Goal: Information Seeking & Learning: Learn about a topic

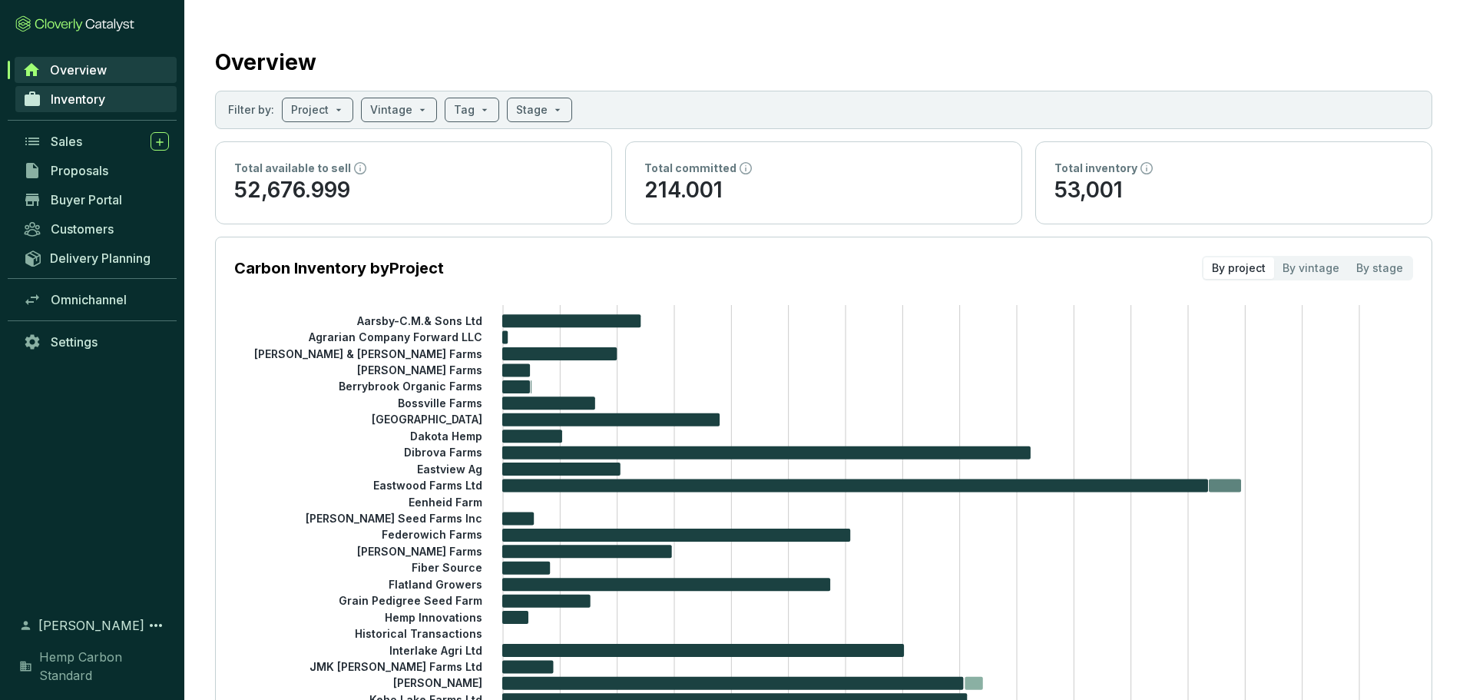
click at [71, 101] on span "Inventory" at bounding box center [78, 98] width 55 height 15
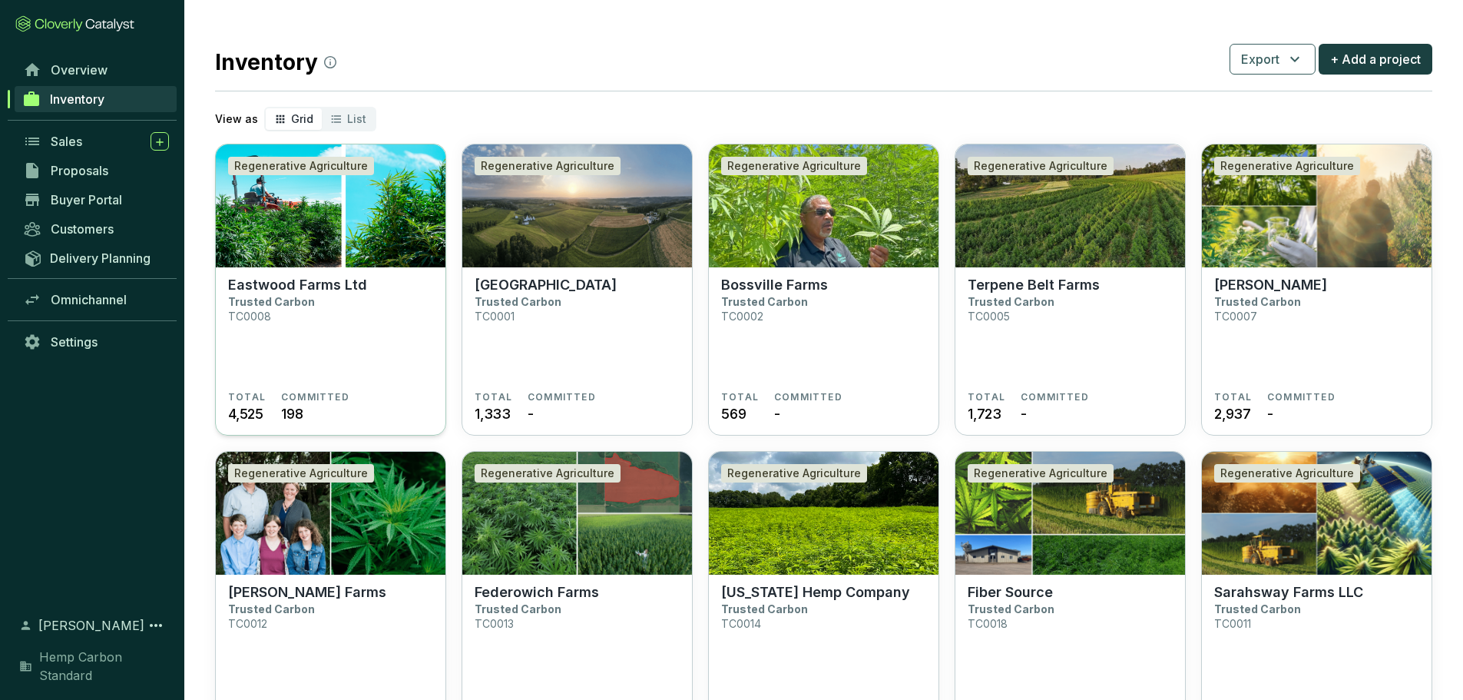
click at [344, 217] on img at bounding box center [331, 205] width 230 height 123
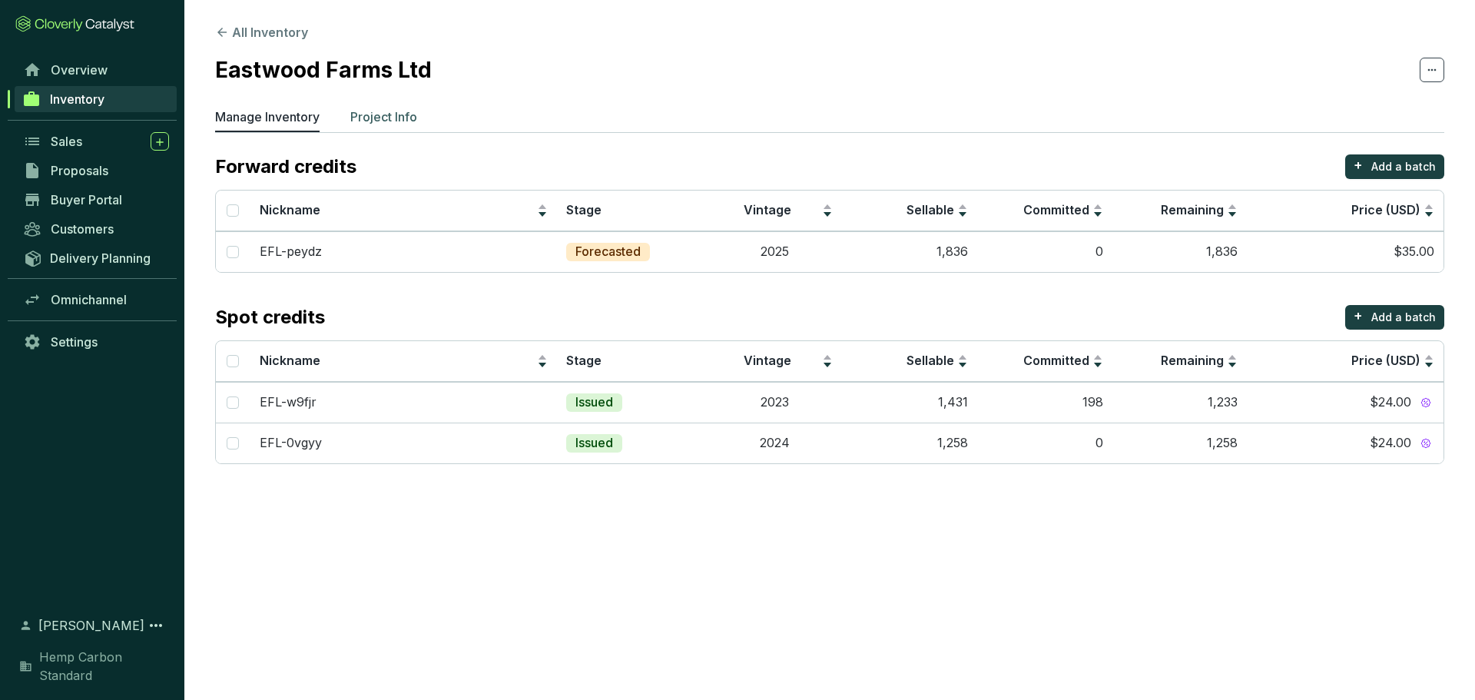
click at [384, 114] on p "Project Info" at bounding box center [383, 117] width 67 height 18
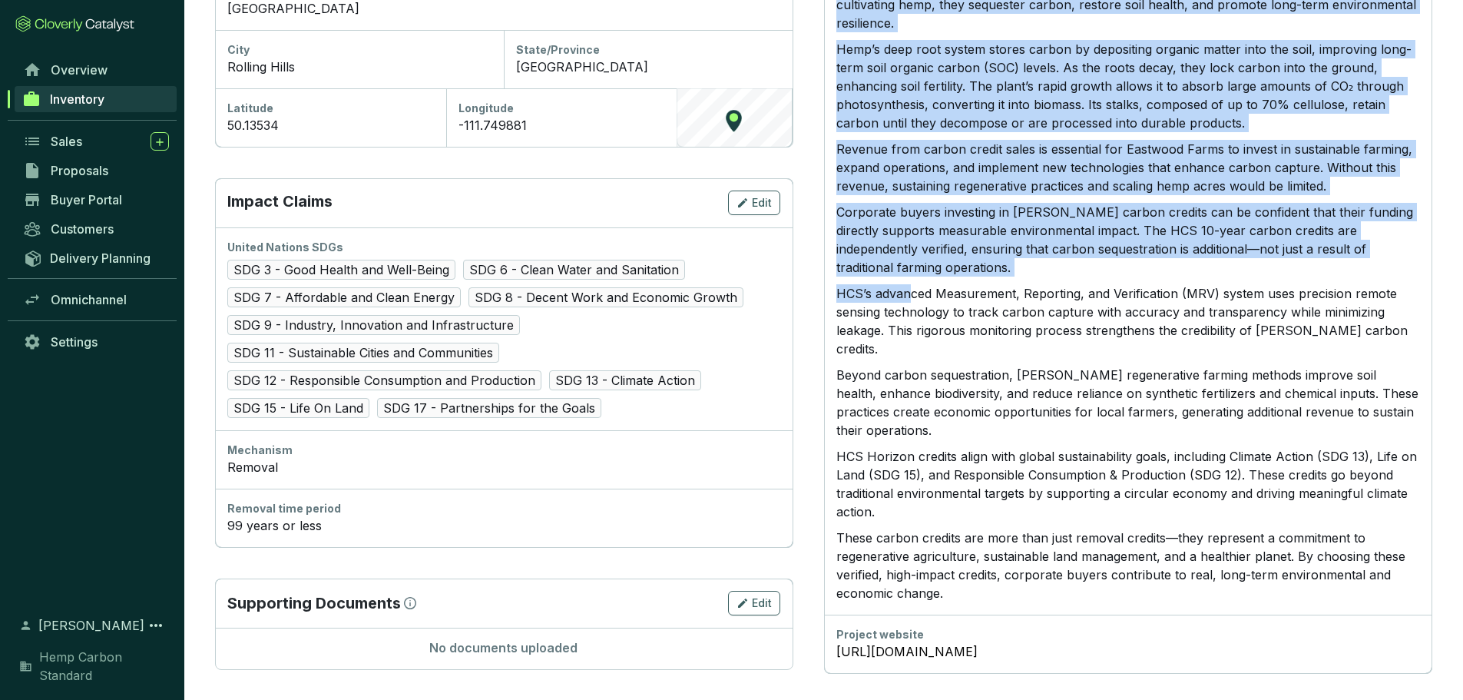
scroll to position [704, 0]
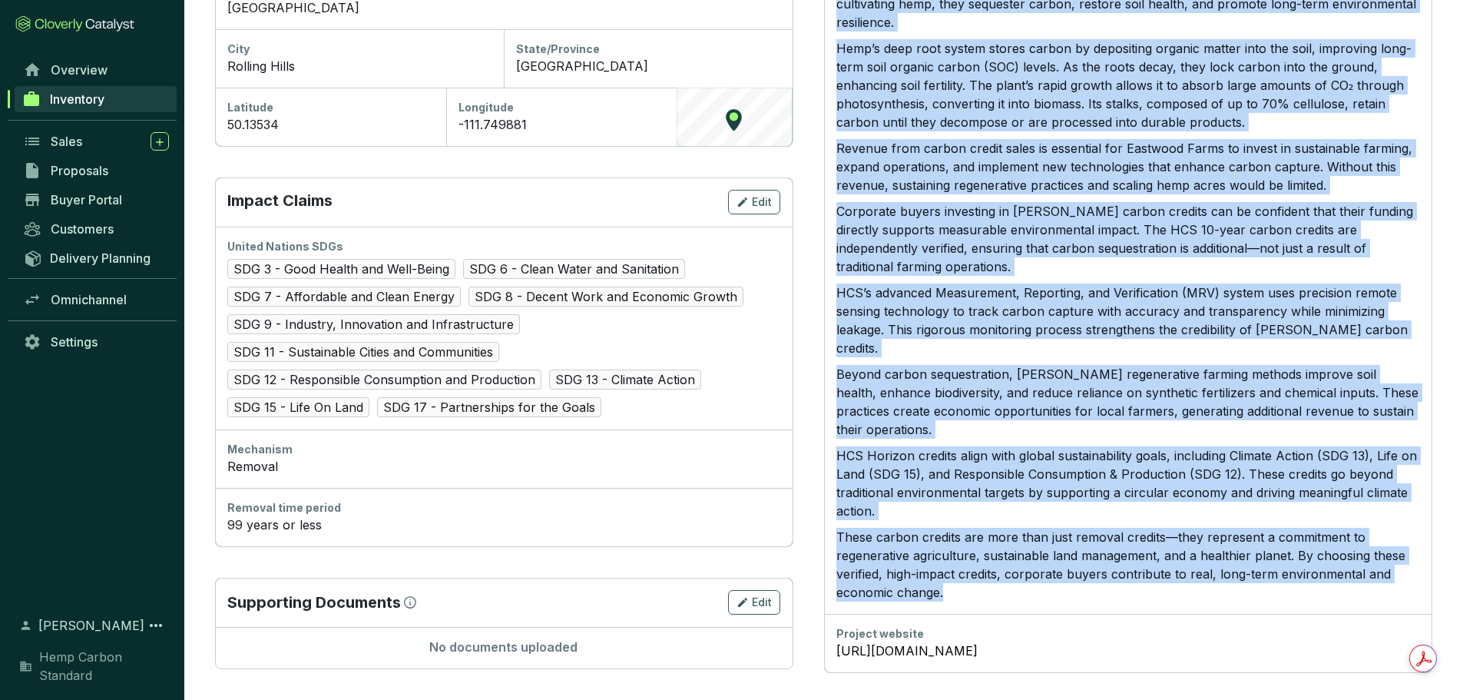
drag, startPoint x: 835, startPoint y: 195, endPoint x: 1005, endPoint y: 561, distance: 403.4
click at [1005, 561] on div "Long description Eastwood Farms, established in 2009, is a family-owned farm th…" at bounding box center [1128, 263] width 608 height 702
copy div "Eastwood Farms, established in 2009, is a family-owned farm that took the forwa…"
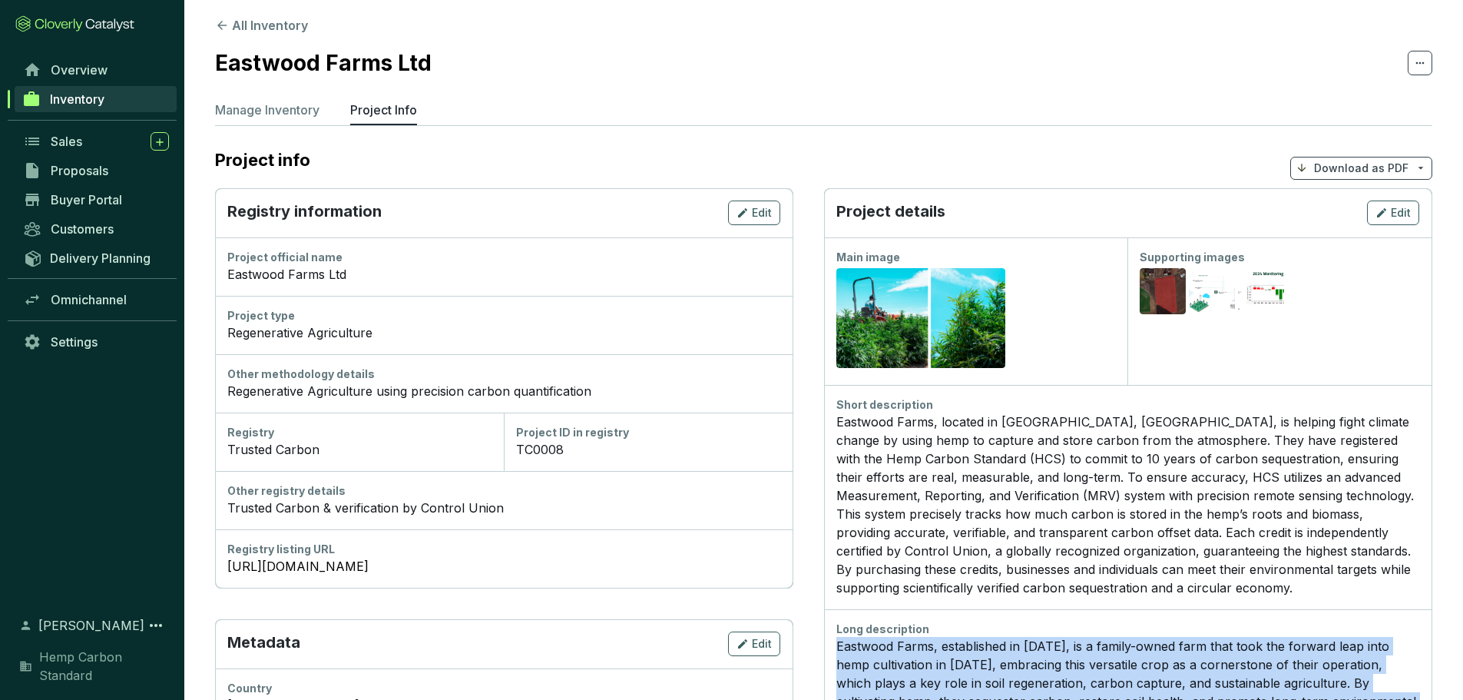
scroll to position [0, 0]
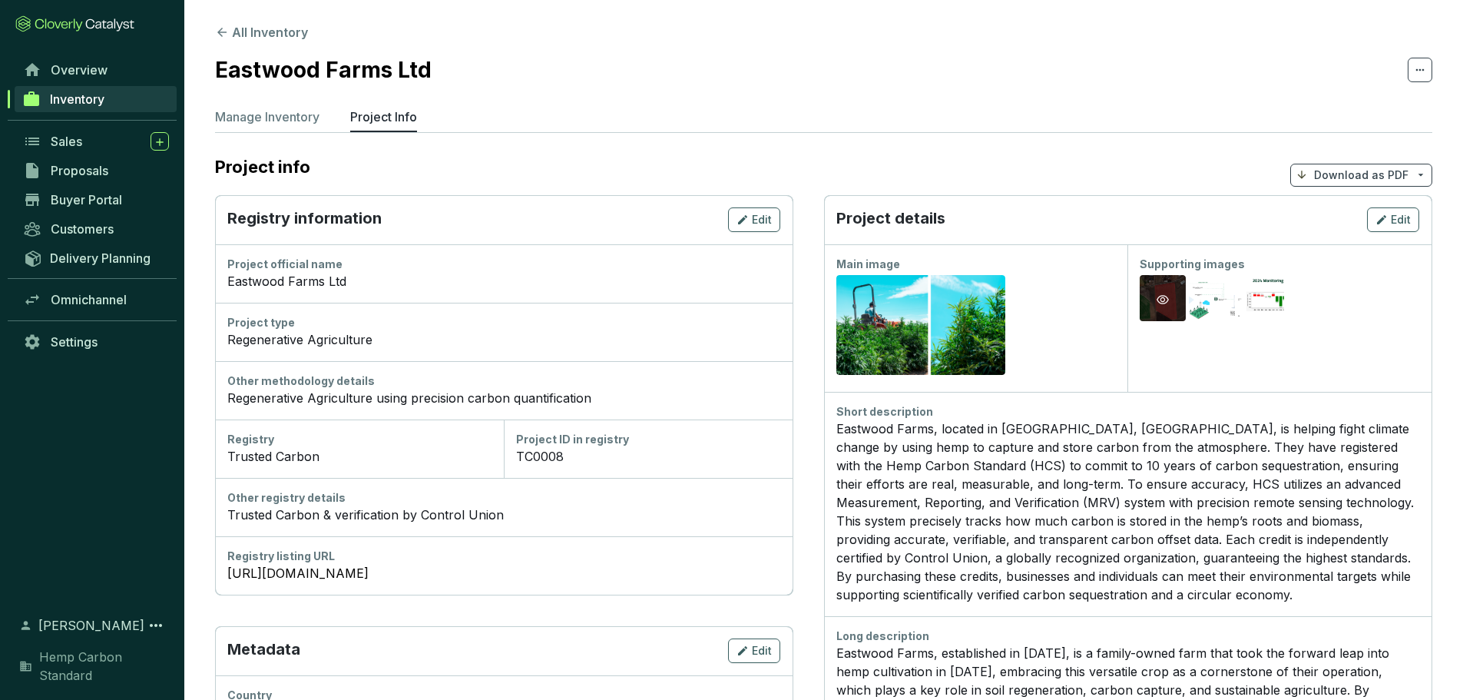
click at [1182, 306] on div "Preview" at bounding box center [1163, 299] width 46 height 49
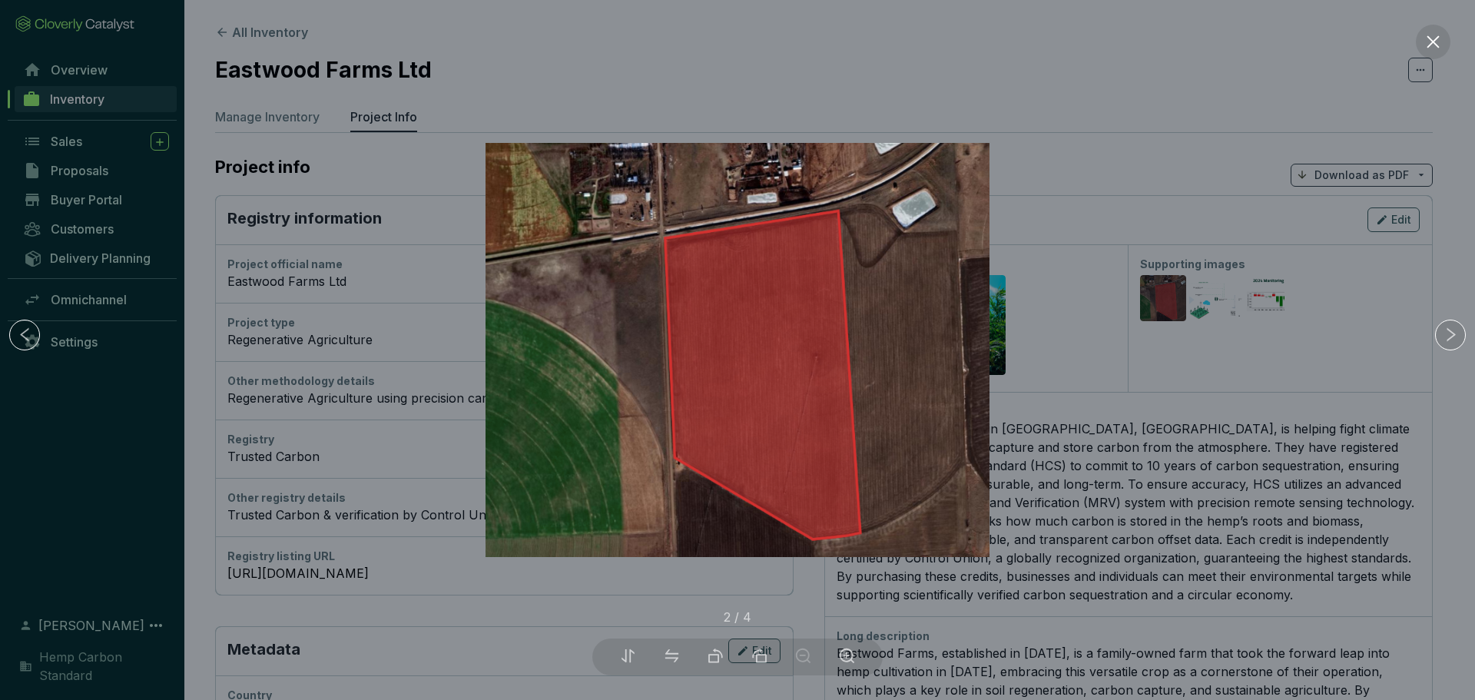
click at [1229, 304] on div at bounding box center [737, 350] width 1475 height 700
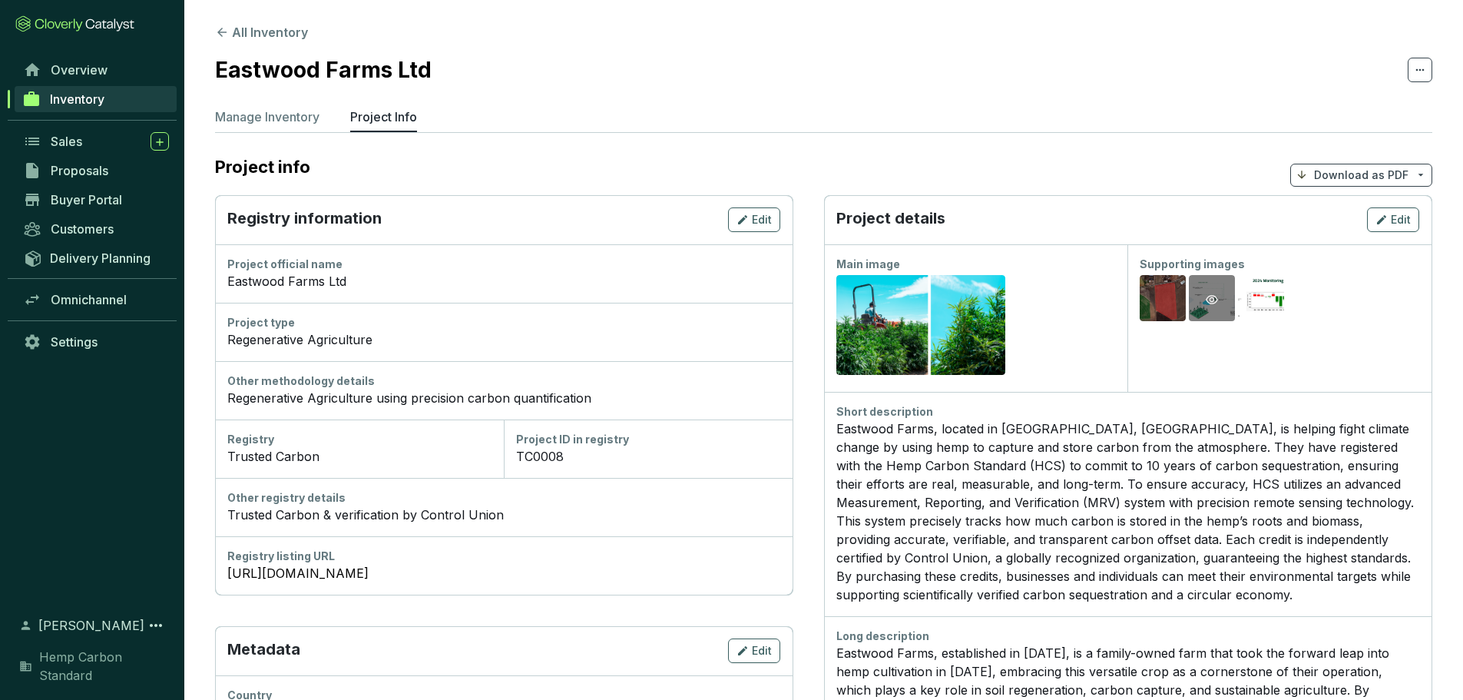
click at [1220, 306] on div "Preview" at bounding box center [1212, 299] width 18 height 18
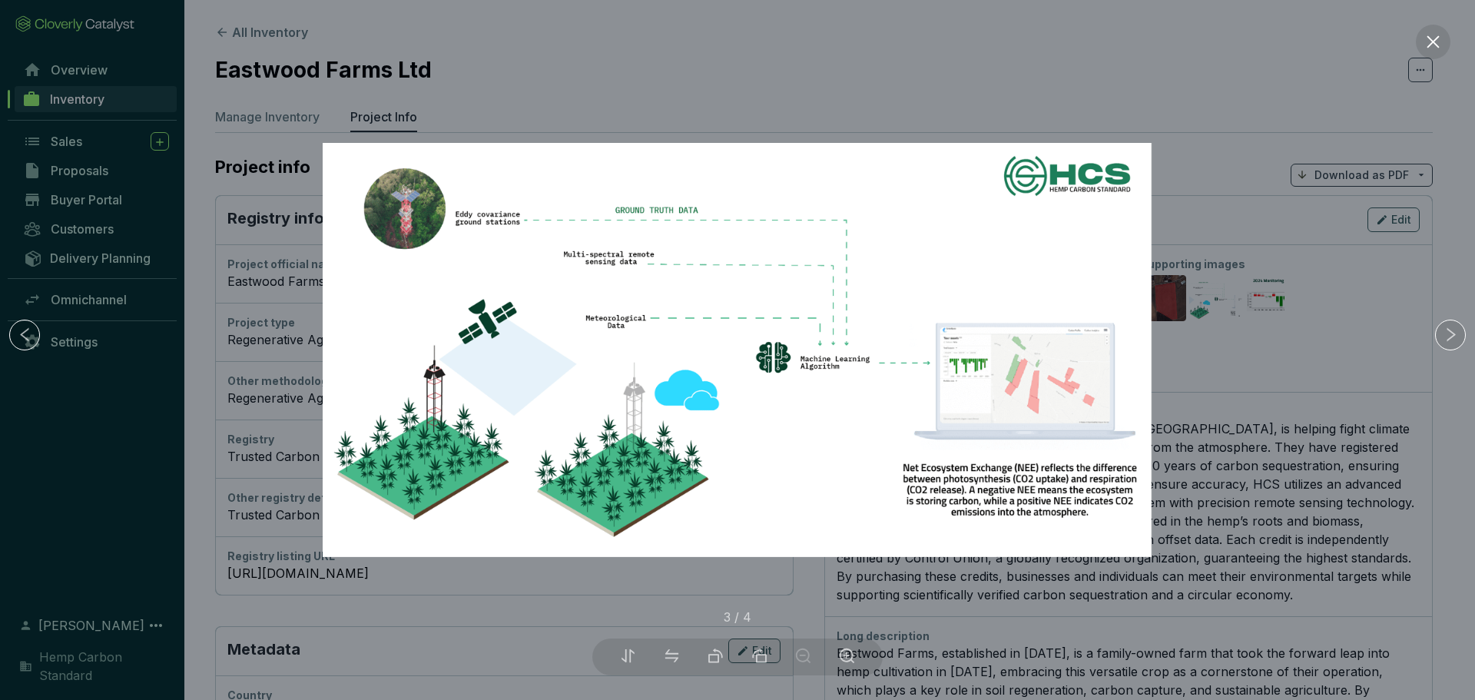
click at [1231, 251] on div at bounding box center [737, 350] width 1475 height 700
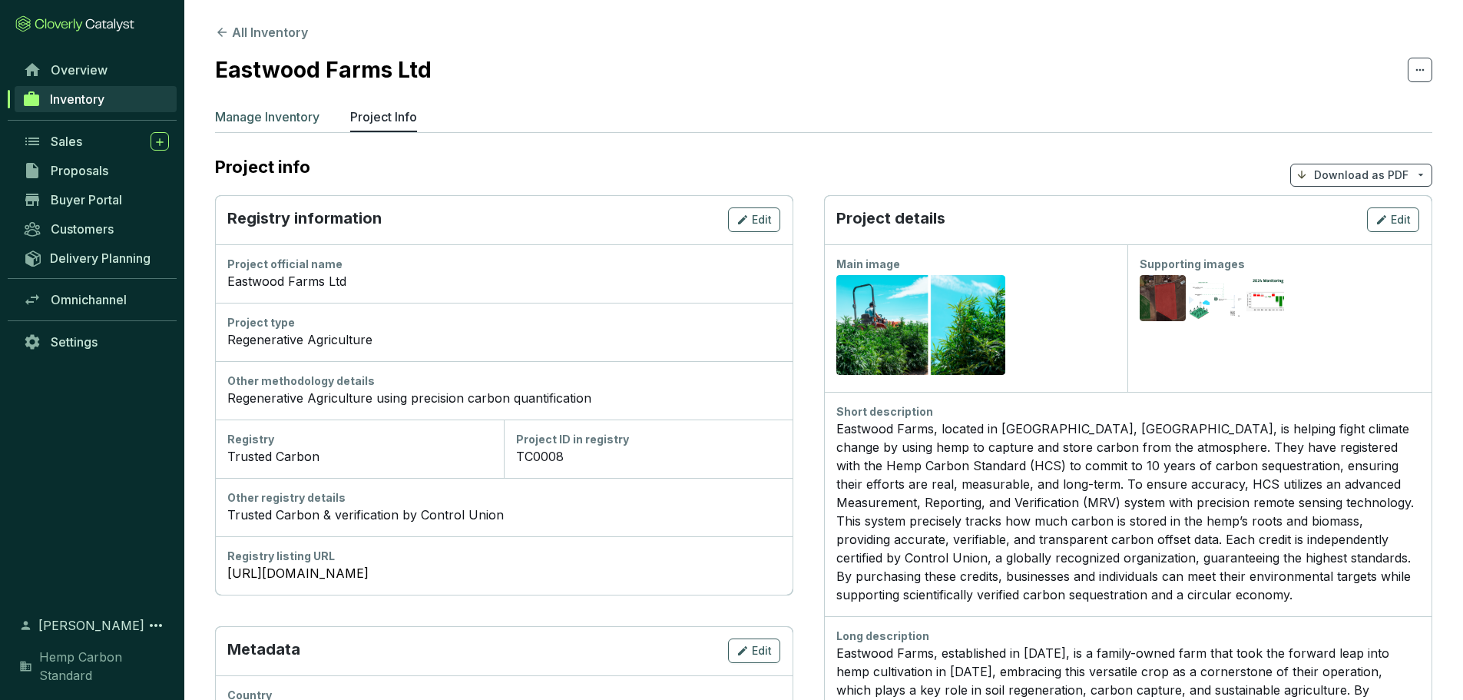
click at [255, 114] on p "Manage Inventory" at bounding box center [267, 117] width 104 height 18
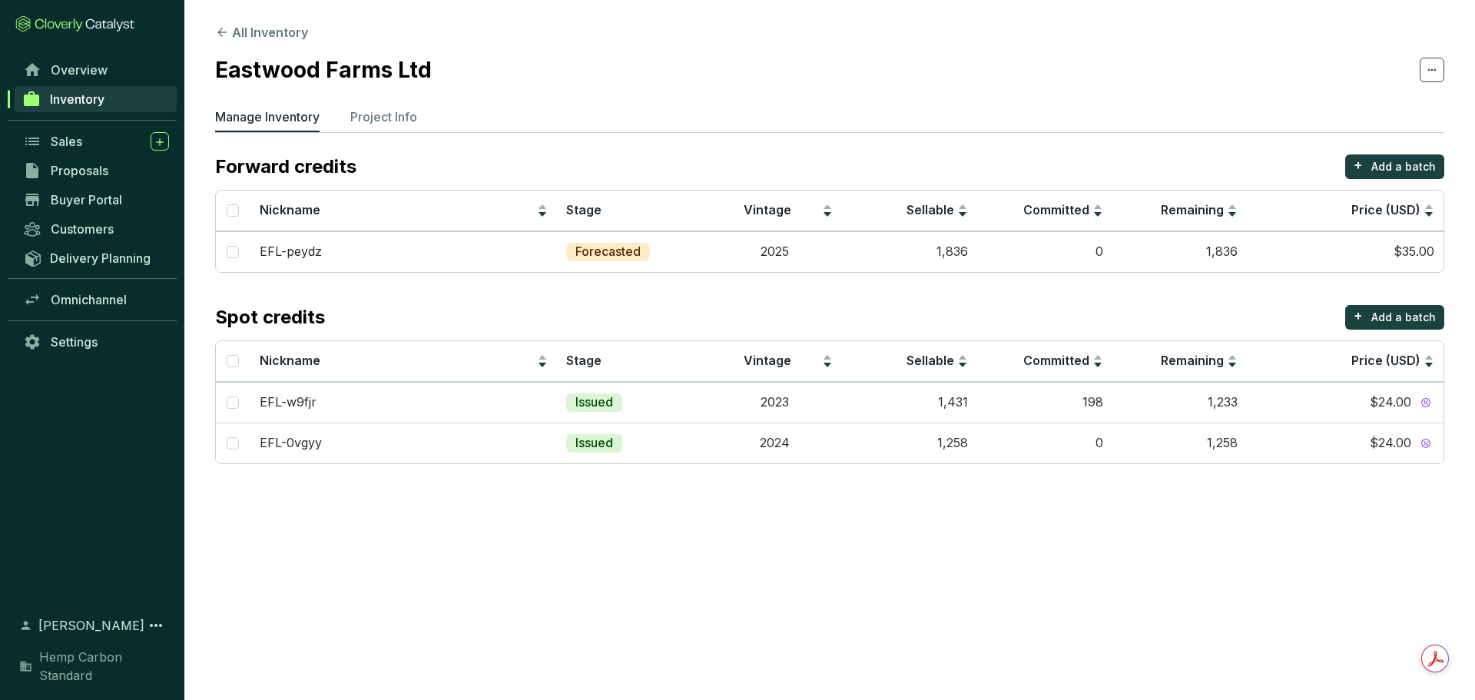
click at [344, 109] on ul "Manage Inventory Project Info" at bounding box center [829, 120] width 1229 height 25
click at [357, 113] on p "Project Info" at bounding box center [383, 117] width 67 height 18
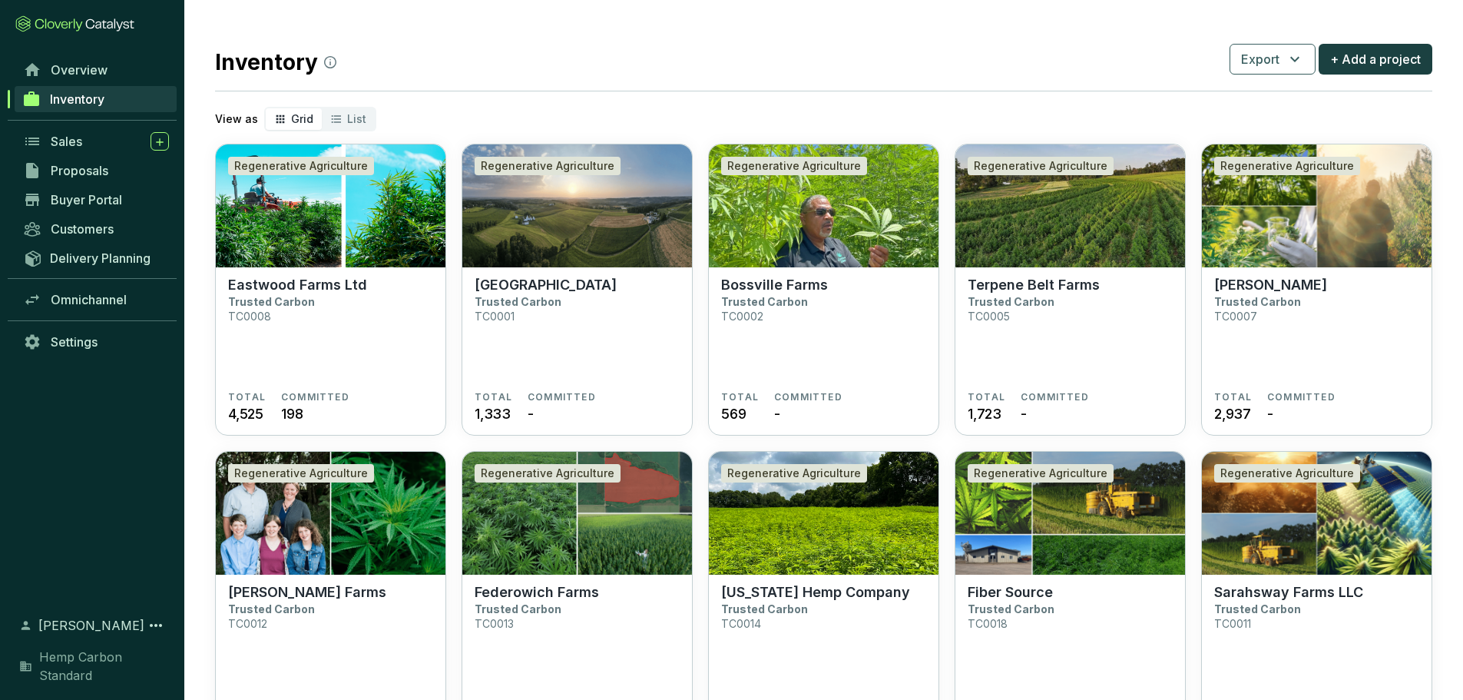
click at [615, 314] on section "Cedar Meadow Farm Trusted Carbon TC0001" at bounding box center [577, 334] width 205 height 114
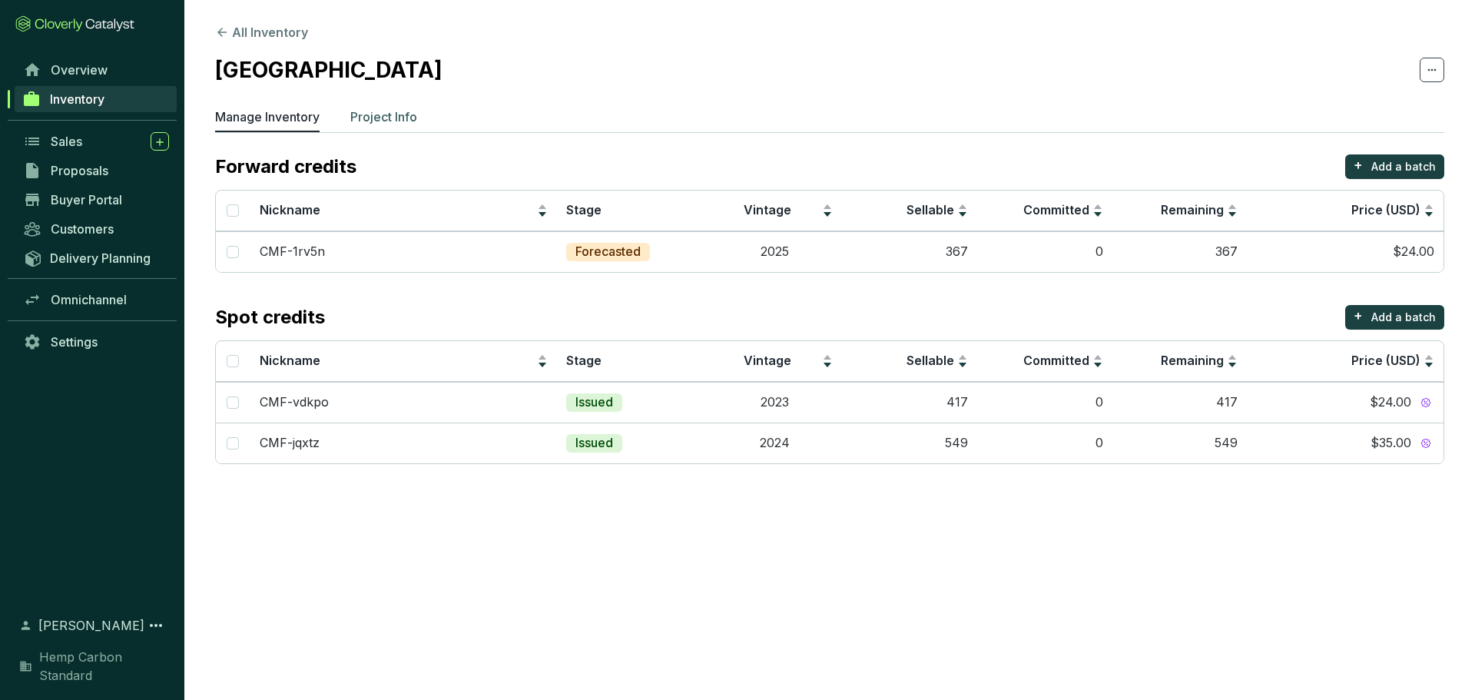
click at [387, 118] on p "Project Info" at bounding box center [383, 117] width 67 height 18
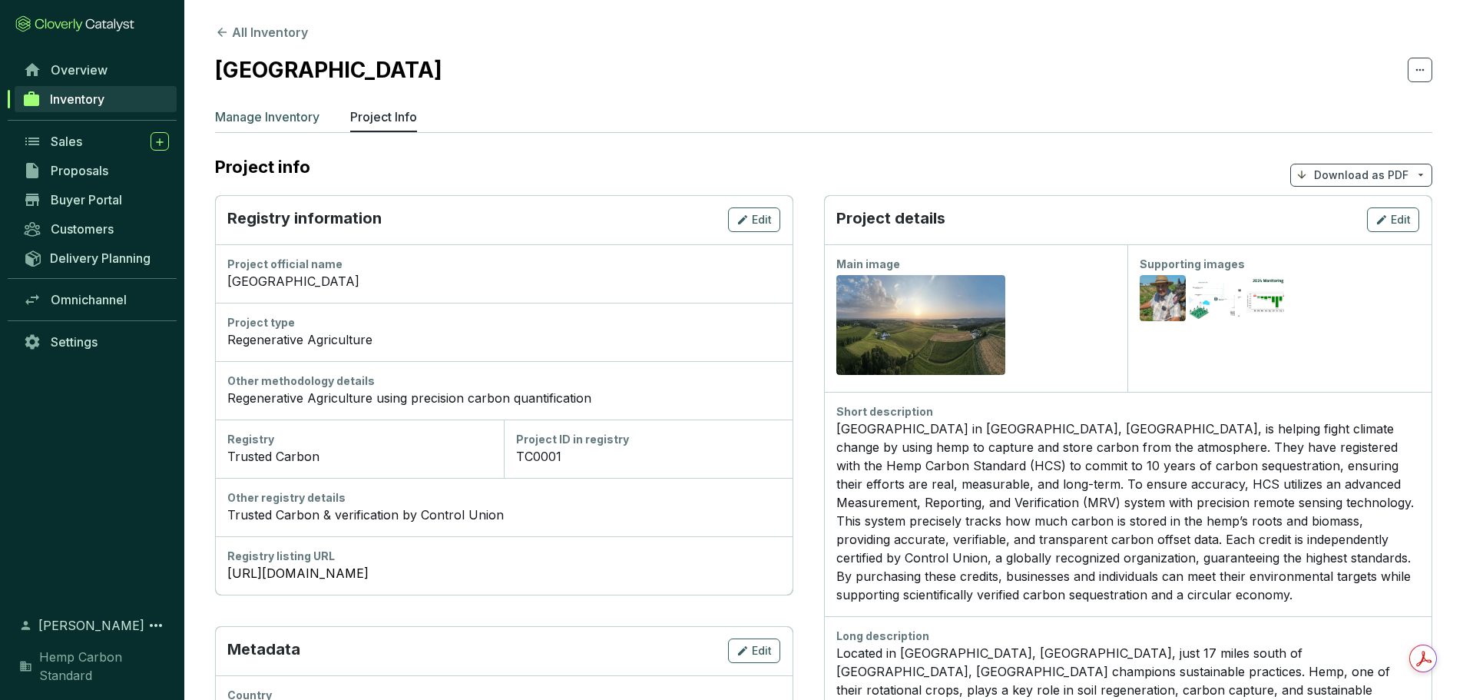
click at [276, 118] on p "Manage Inventory" at bounding box center [267, 117] width 104 height 18
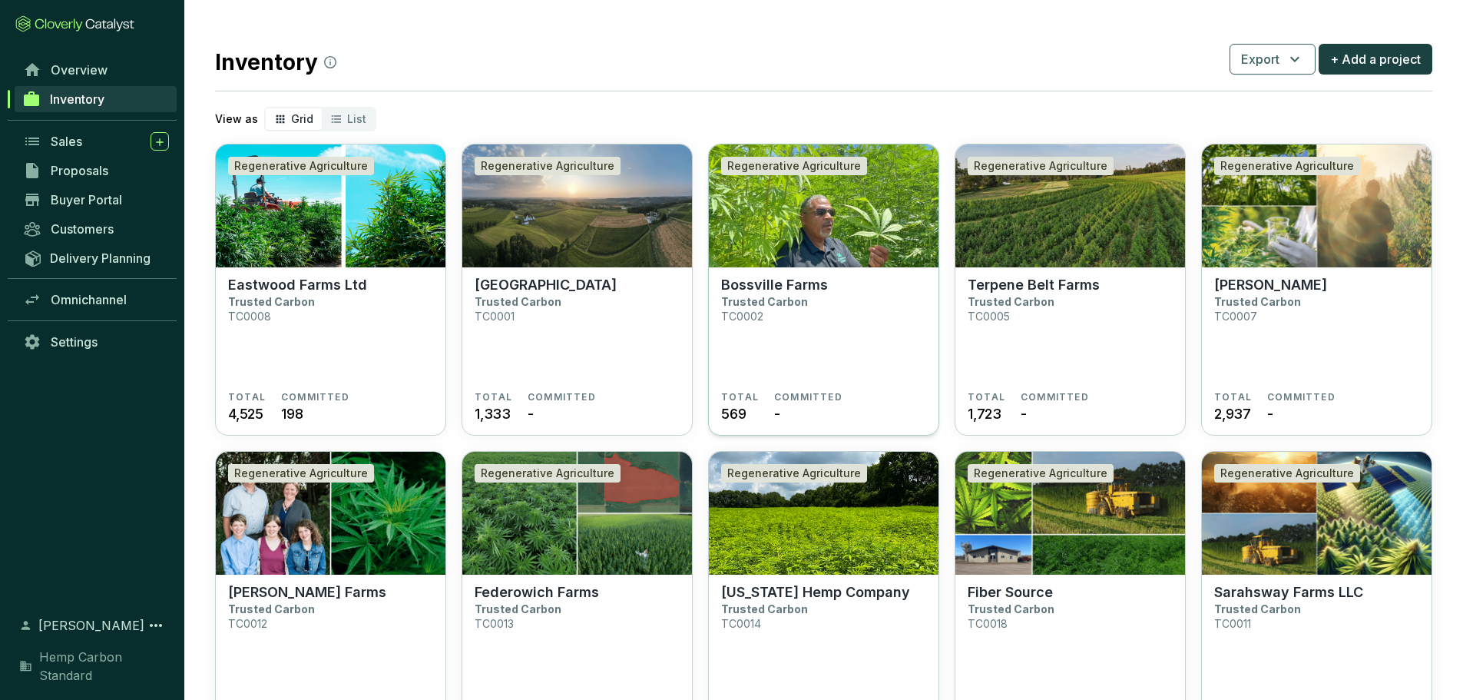
click at [793, 282] on p "Bossville Farms" at bounding box center [774, 285] width 107 height 17
click at [1295, 303] on p "Trusted Carbon" at bounding box center [1257, 301] width 87 height 13
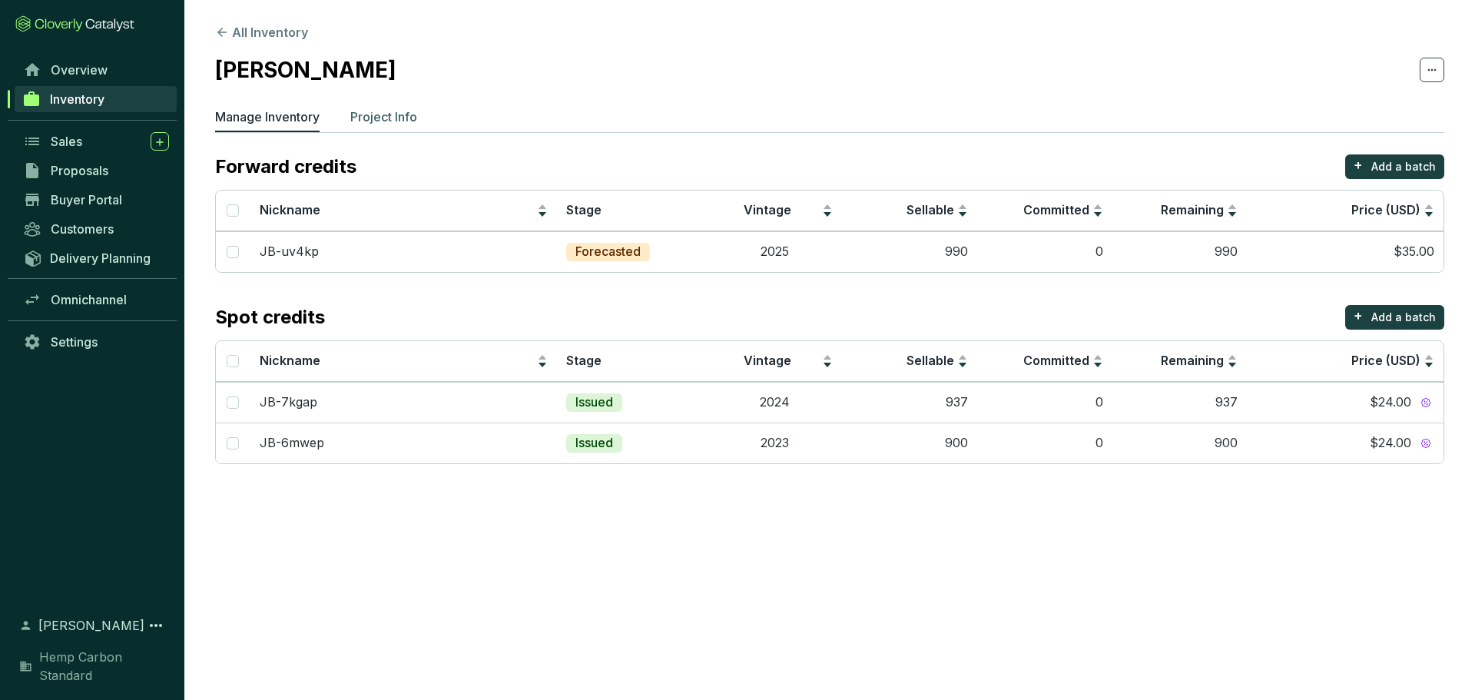
click at [398, 114] on p "Project Info" at bounding box center [383, 117] width 67 height 18
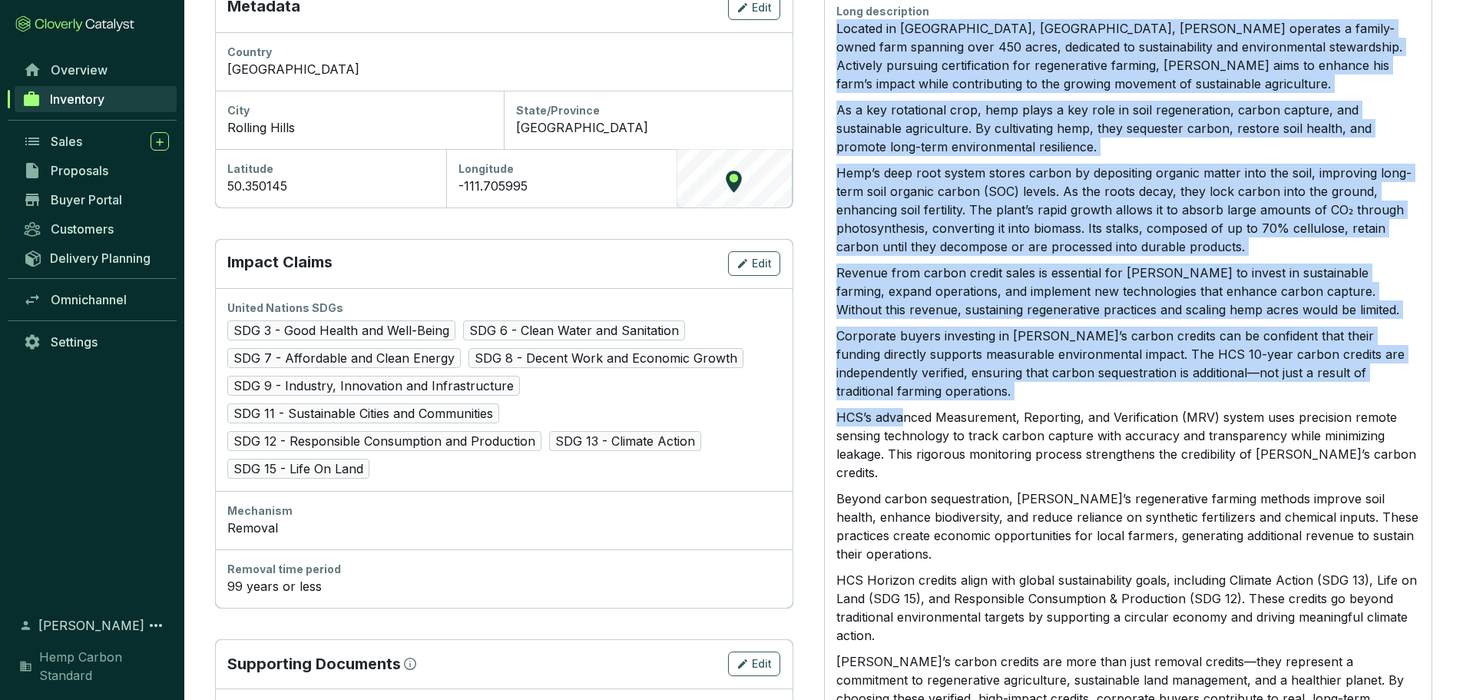
scroll to position [691, 0]
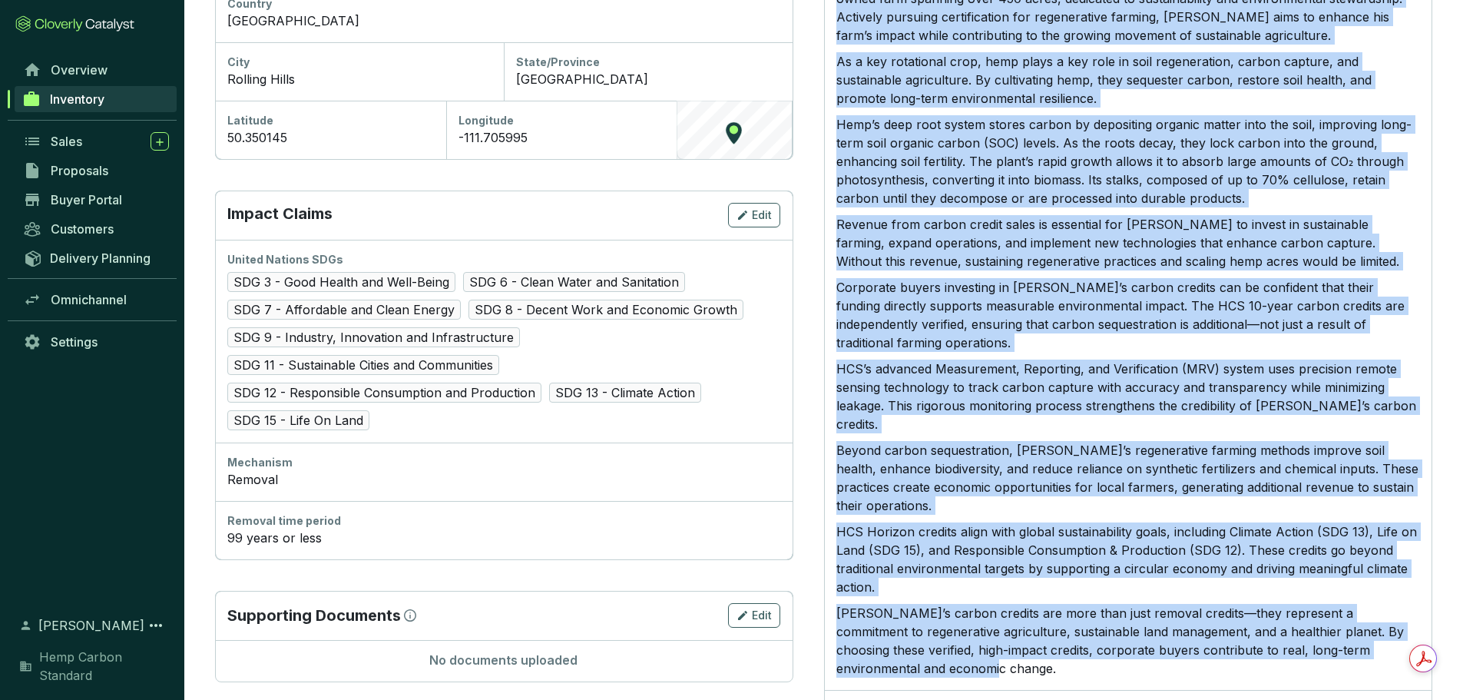
drag, startPoint x: 836, startPoint y: 267, endPoint x: 959, endPoint y: 616, distance: 370.7
click at [959, 616] on div "Located in Rolling Hills, AB, John Butkiewicz operates a family-owned farm span…" at bounding box center [1128, 324] width 584 height 707
copy div "Located in Rolling Hills, AB, John Butkiewicz operates a family-owned farm span…"
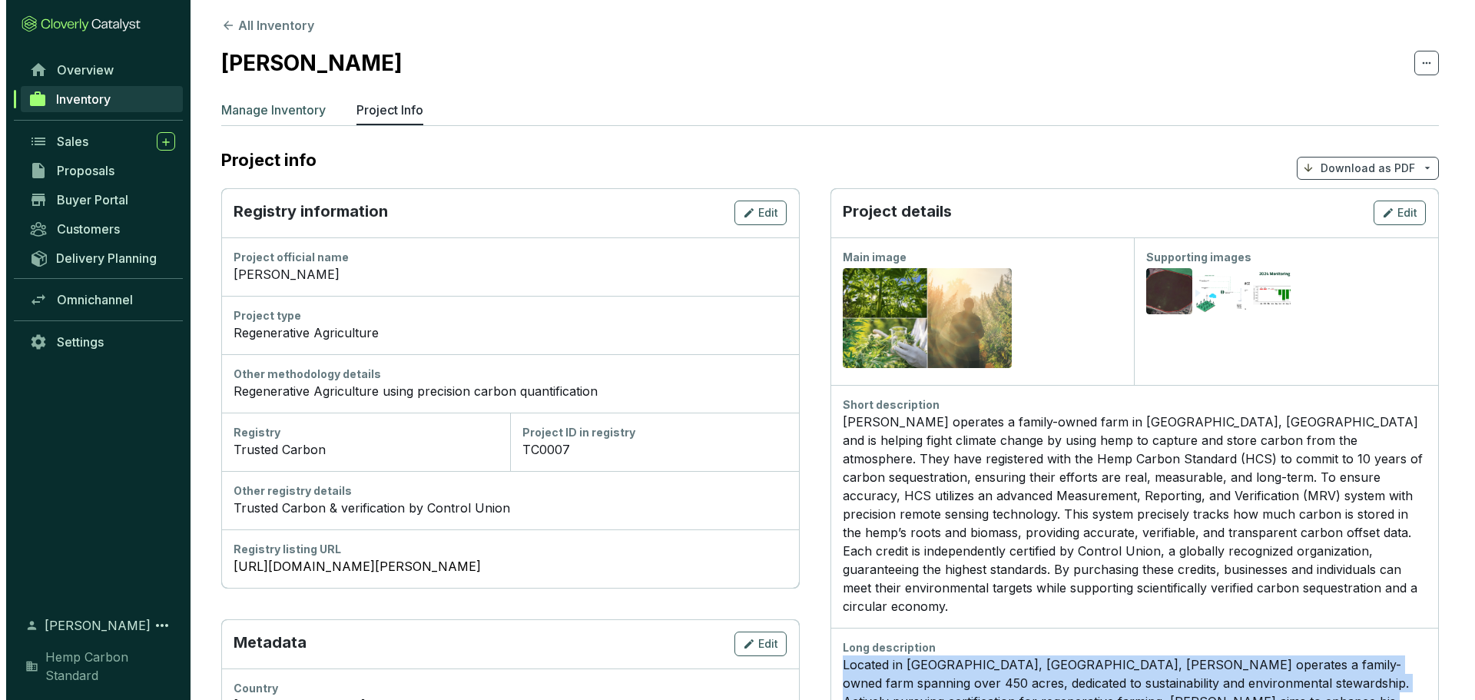
scroll to position [0, 0]
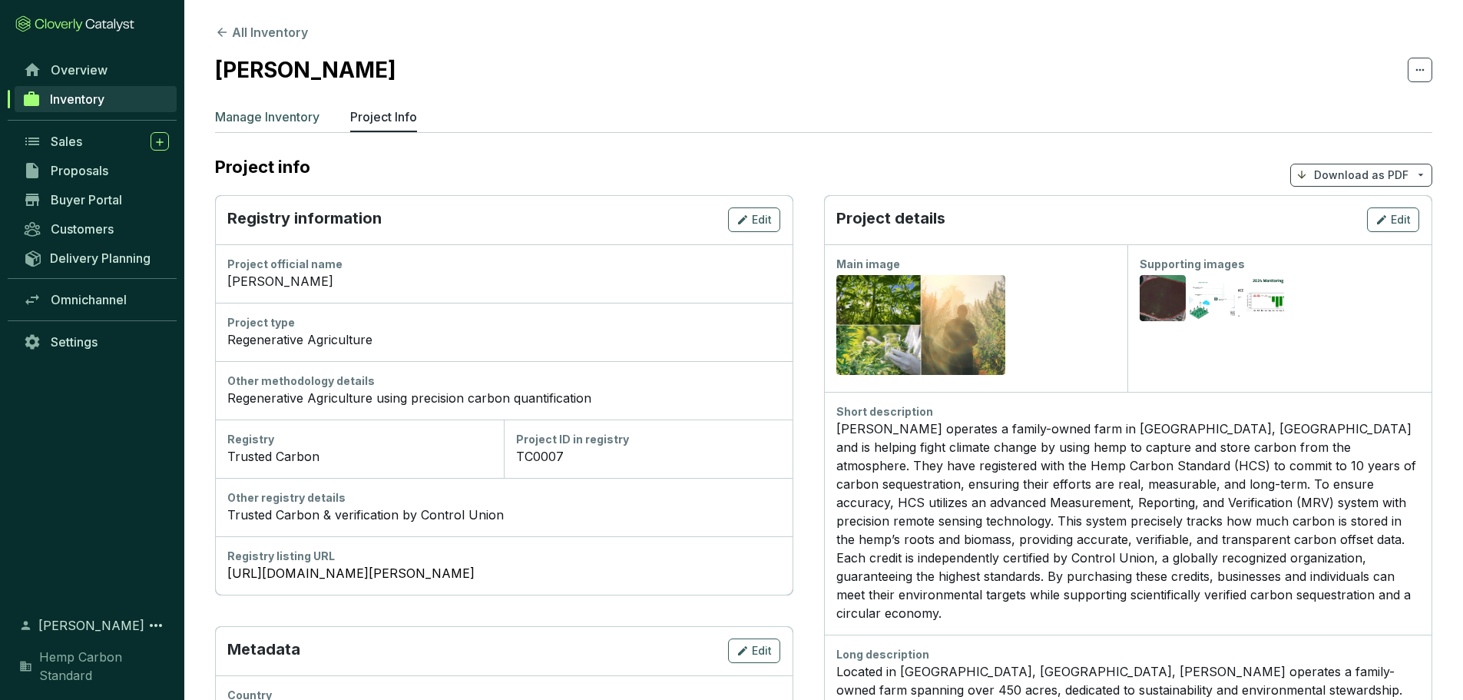
click at [276, 118] on p "Manage Inventory" at bounding box center [267, 117] width 104 height 18
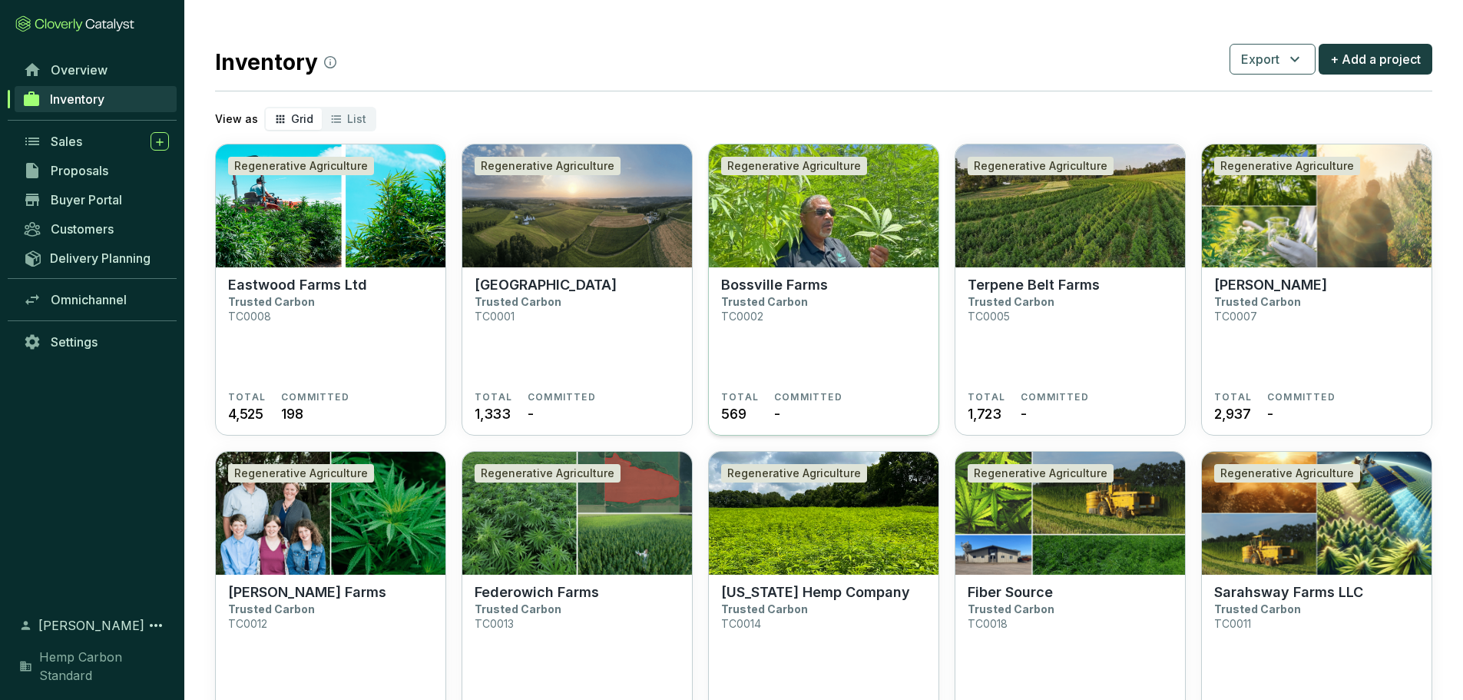
click at [788, 289] on p "Bossville Farms" at bounding box center [774, 285] width 107 height 17
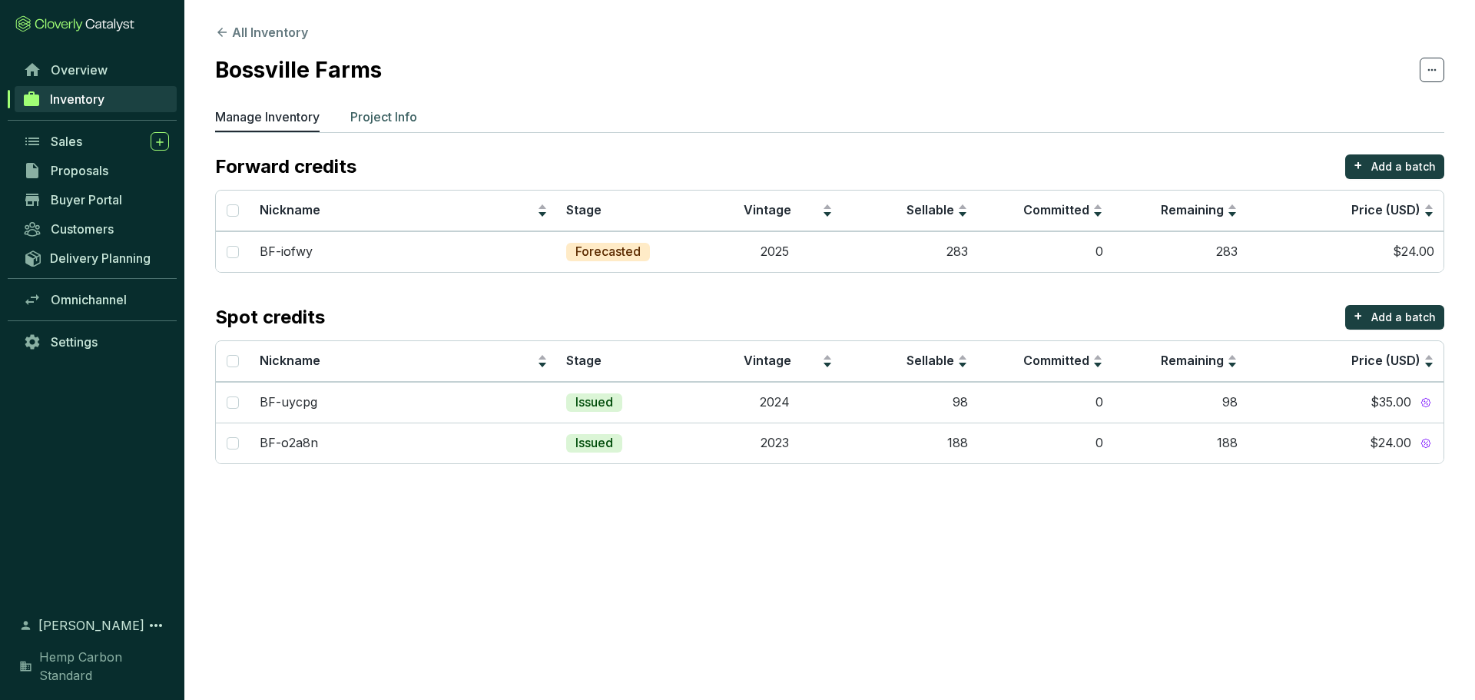
click at [406, 116] on p "Project Info" at bounding box center [383, 117] width 67 height 18
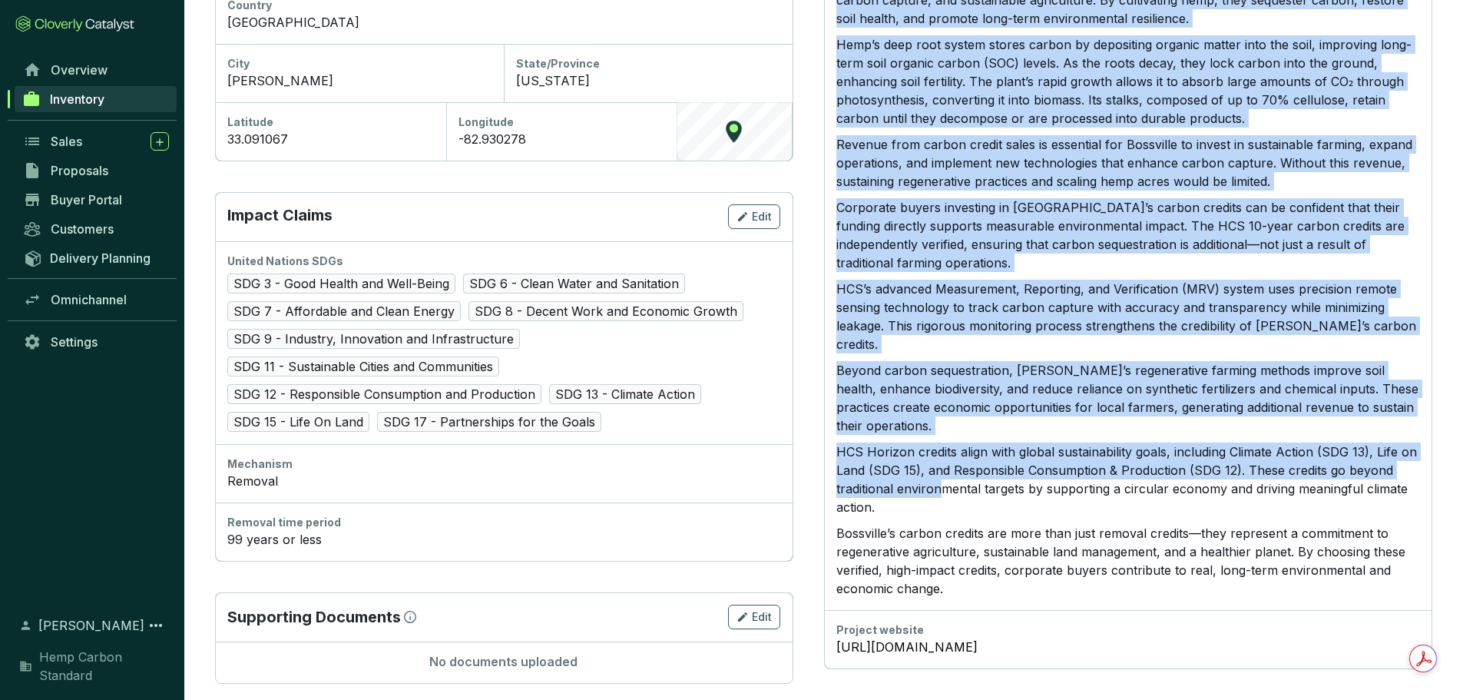
scroll to position [691, 0]
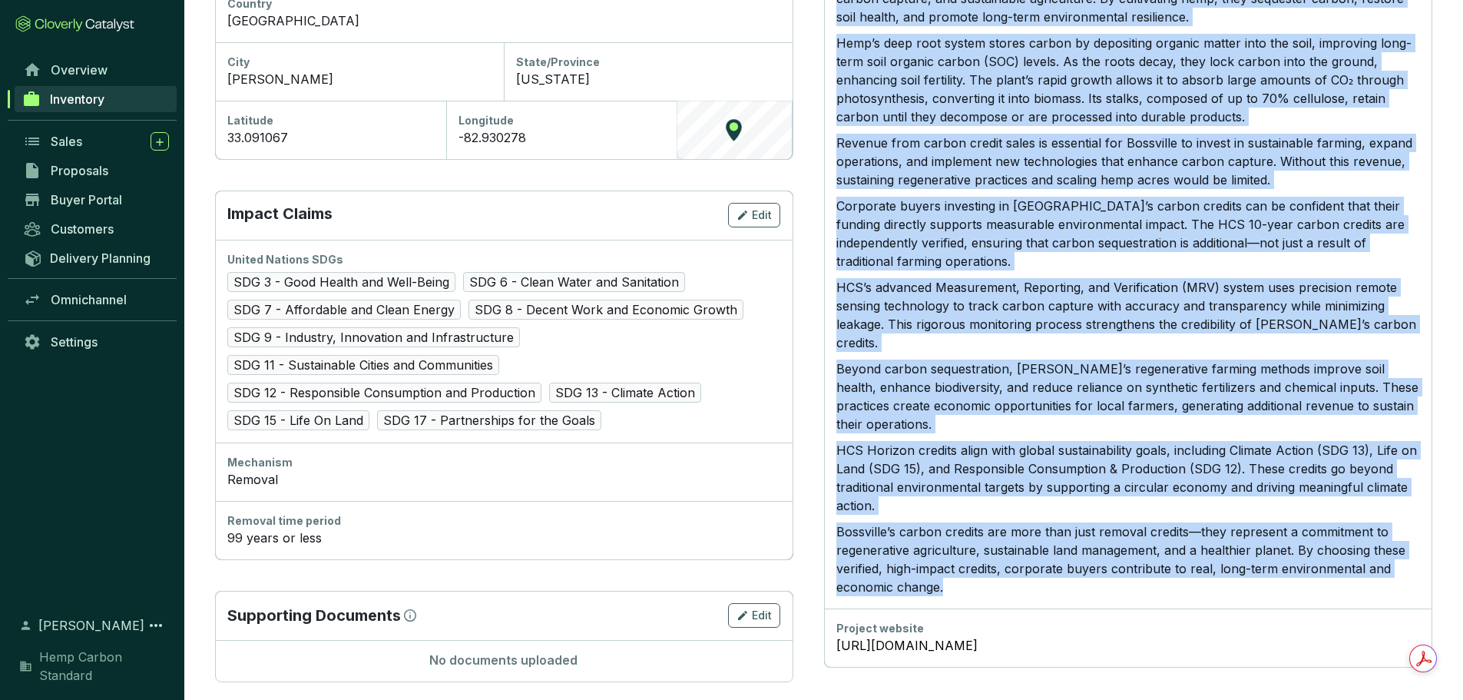
drag, startPoint x: 836, startPoint y: 422, endPoint x: 967, endPoint y: 562, distance: 191.3
click at [967, 562] on div "Bossville Farms, a family-run operation in South Carolina, currently manages ov…" at bounding box center [1128, 274] width 584 height 644
copy div "Bossville Farms, a family-run operation in South Carolina, currently manages ov…"
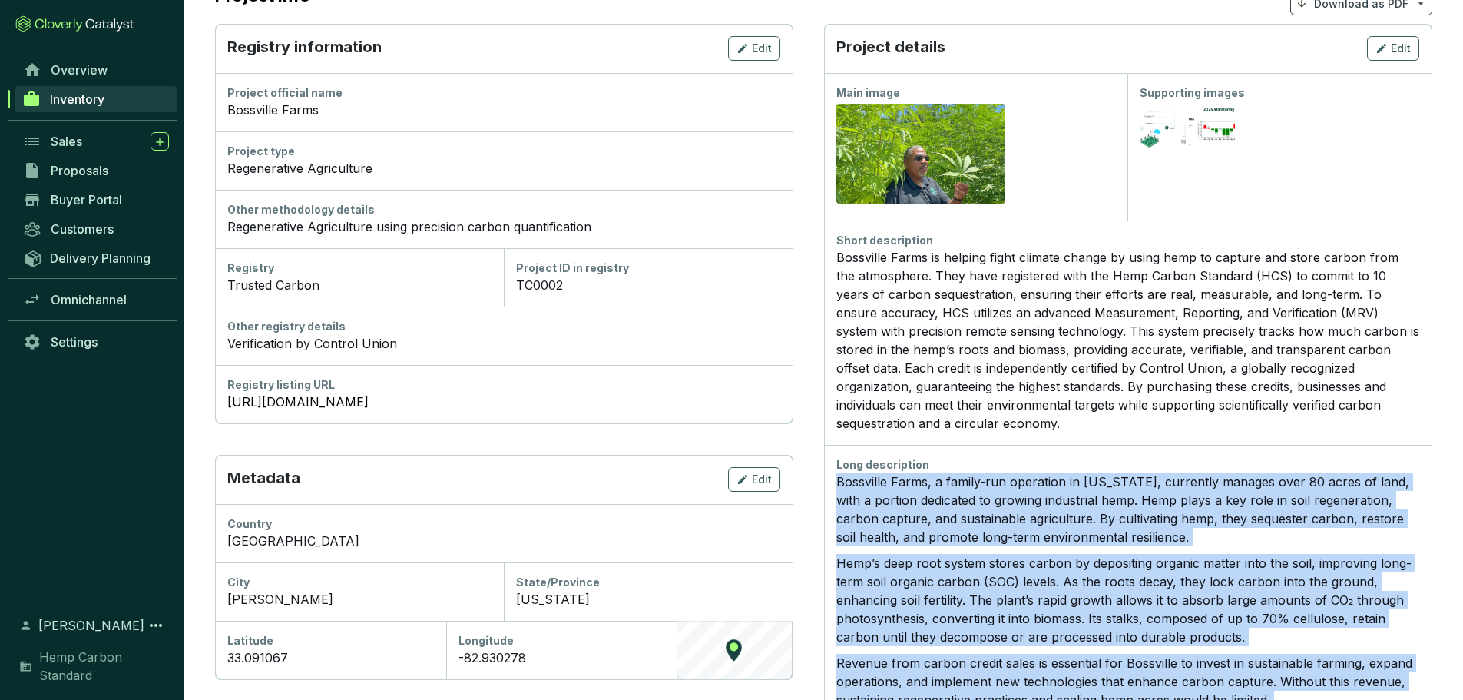
scroll to position [0, 0]
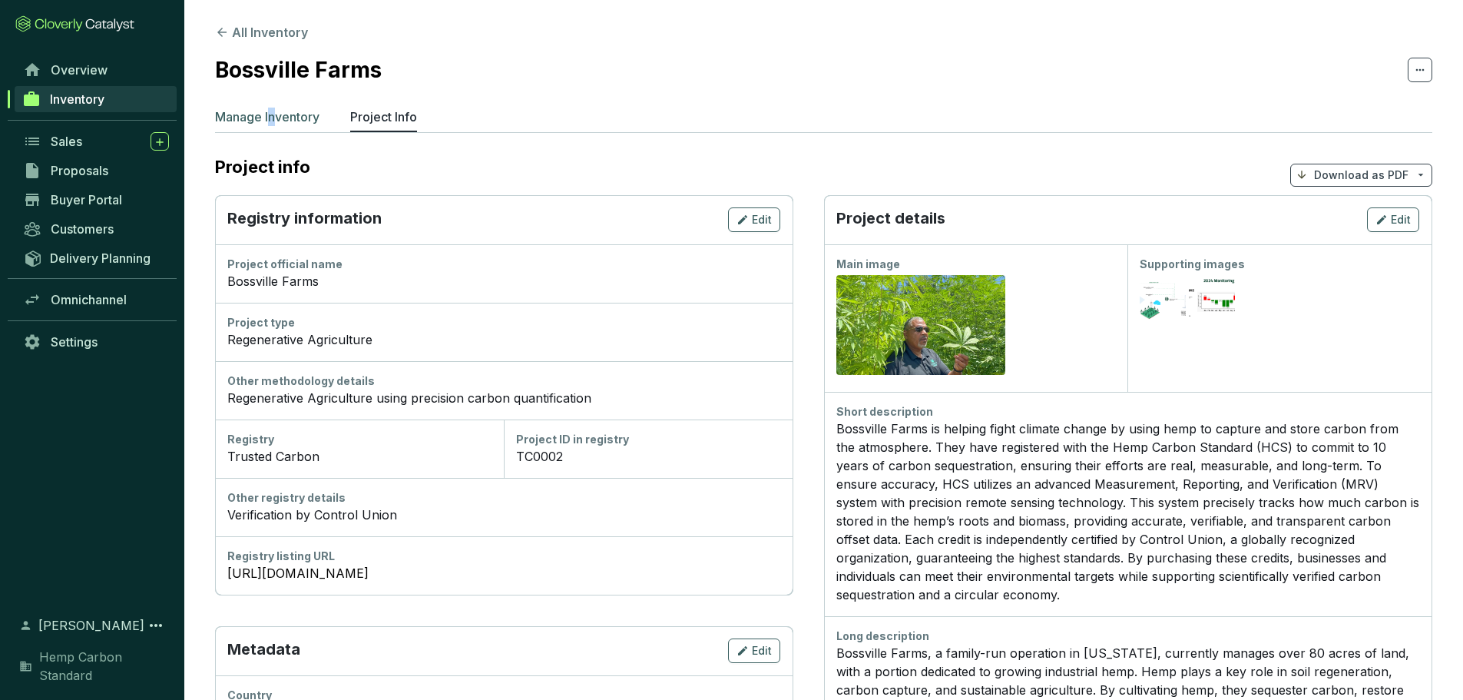
click at [273, 120] on p "Manage Inventory" at bounding box center [267, 117] width 104 height 18
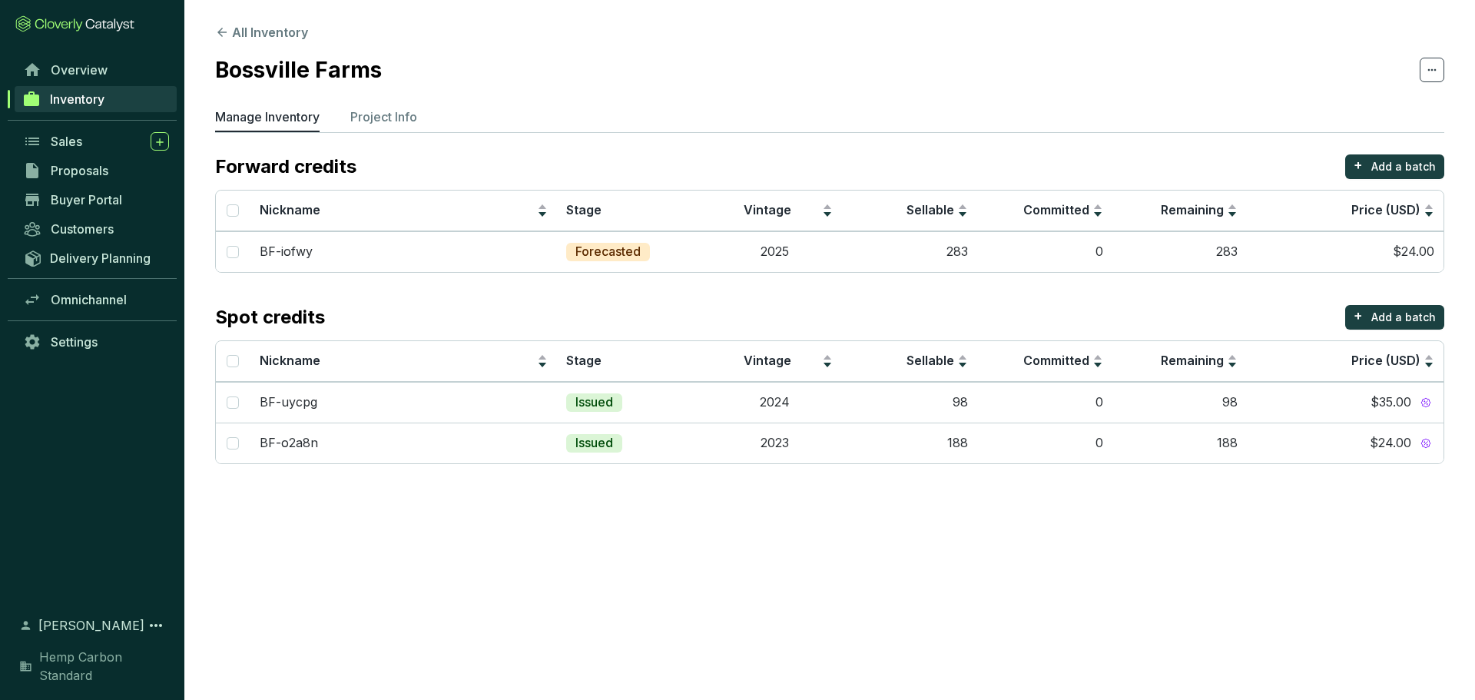
click at [381, 104] on section "All Inventory Bossville Farms Manage Inventory Project Info Forward credits + A…" at bounding box center [829, 247] width 1290 height 495
click at [379, 116] on p "Project Info" at bounding box center [383, 117] width 67 height 18
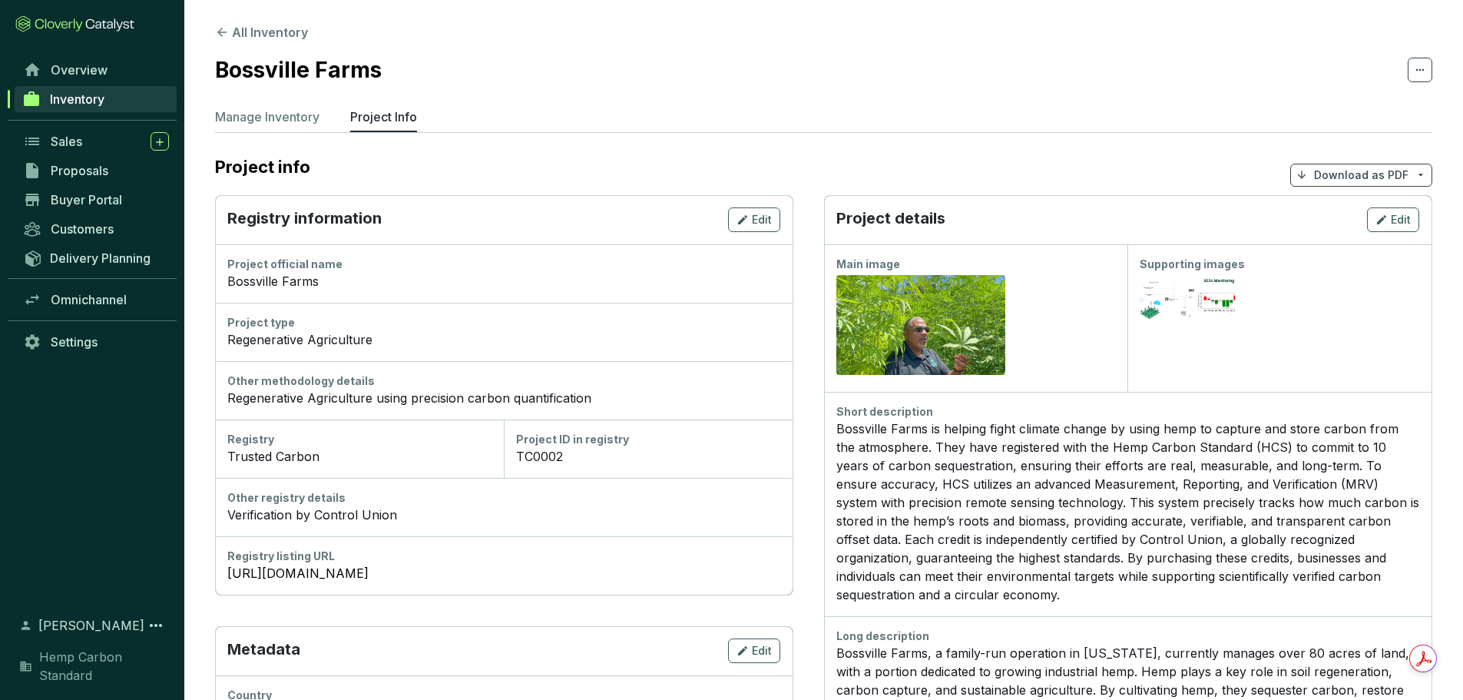
click at [83, 101] on span "Inventory" at bounding box center [77, 98] width 55 height 15
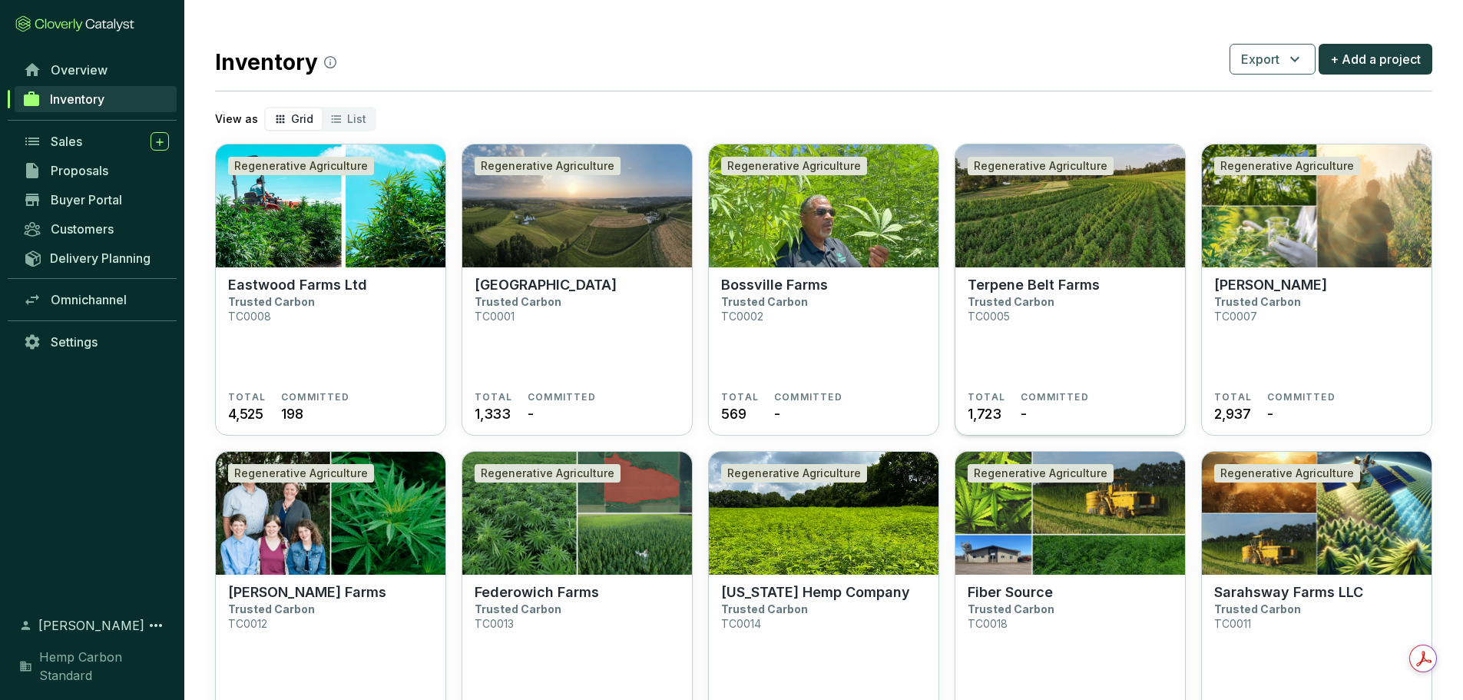
click at [1018, 301] on p "Trusted Carbon" at bounding box center [1011, 301] width 87 height 13
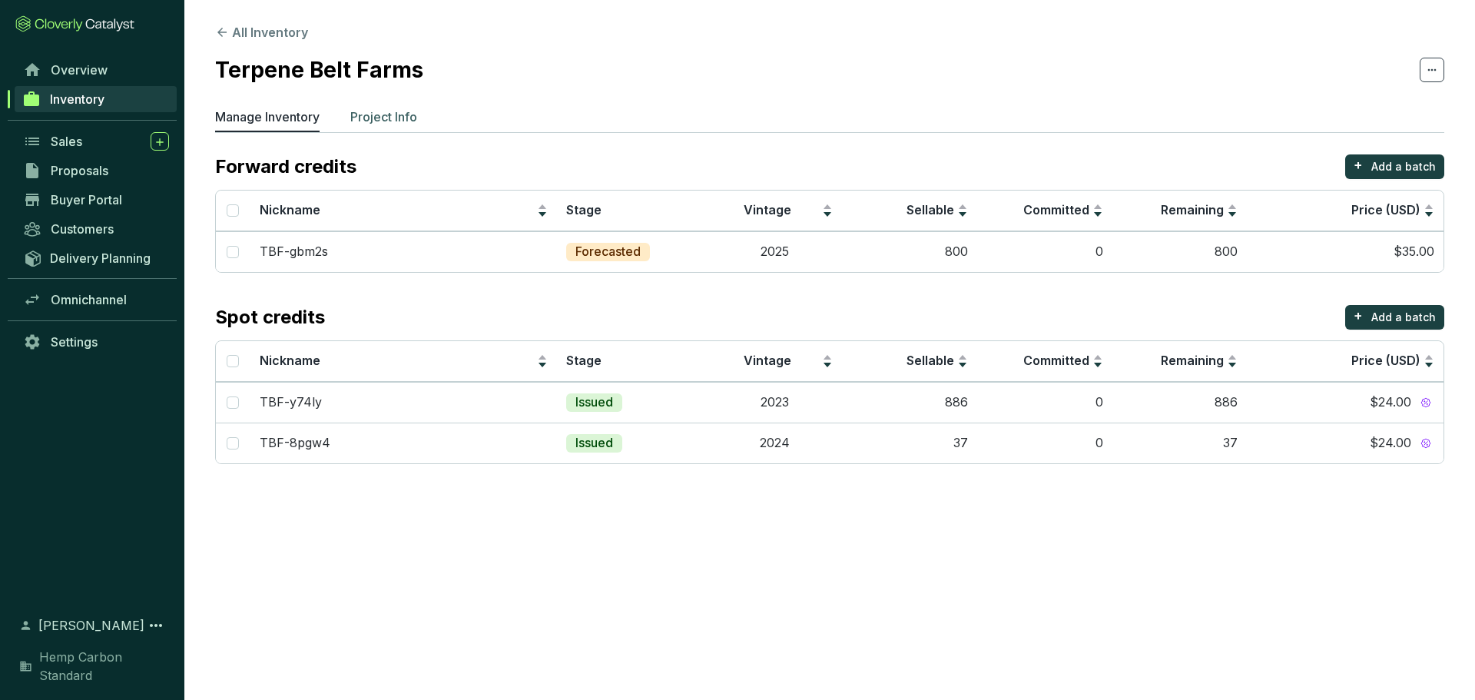
click at [379, 112] on p "Project Info" at bounding box center [383, 117] width 67 height 18
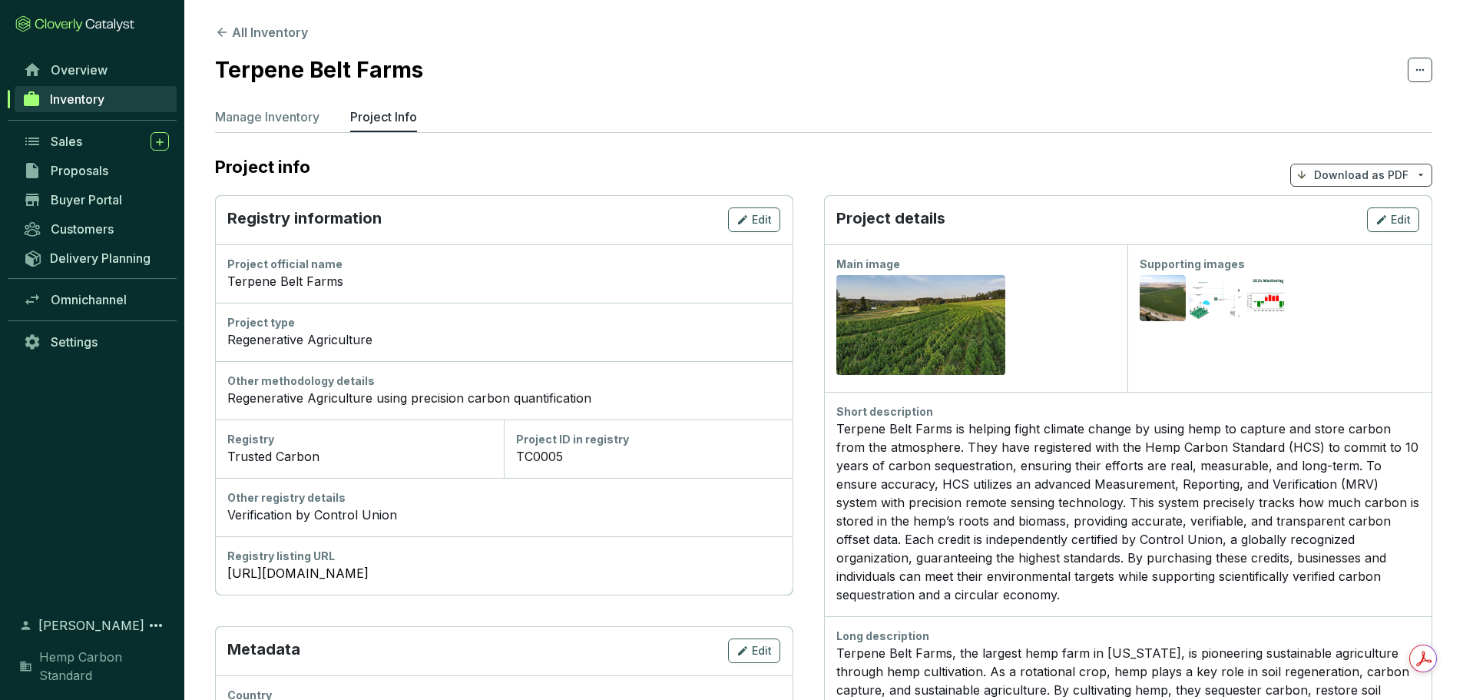
click at [283, 132] on div "Manage Inventory Project Info" at bounding box center [823, 120] width 1217 height 25
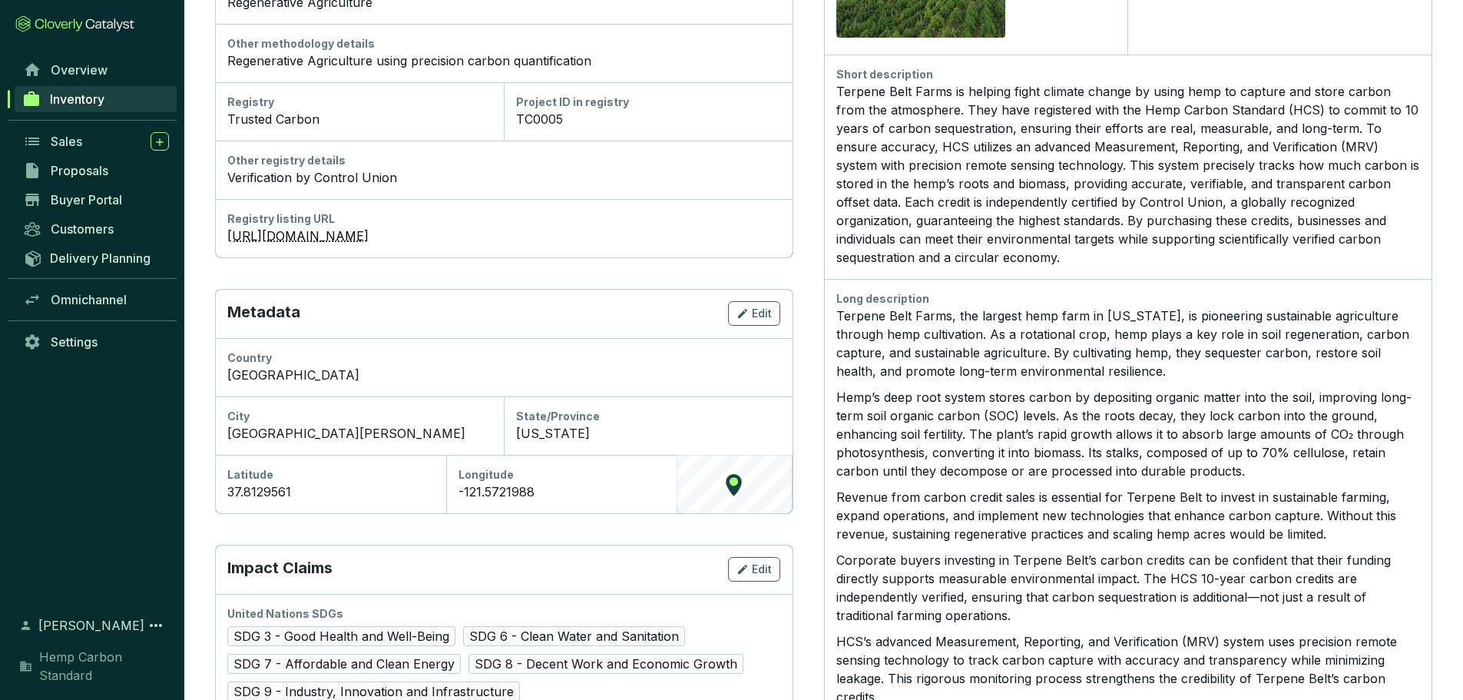
scroll to position [384, 0]
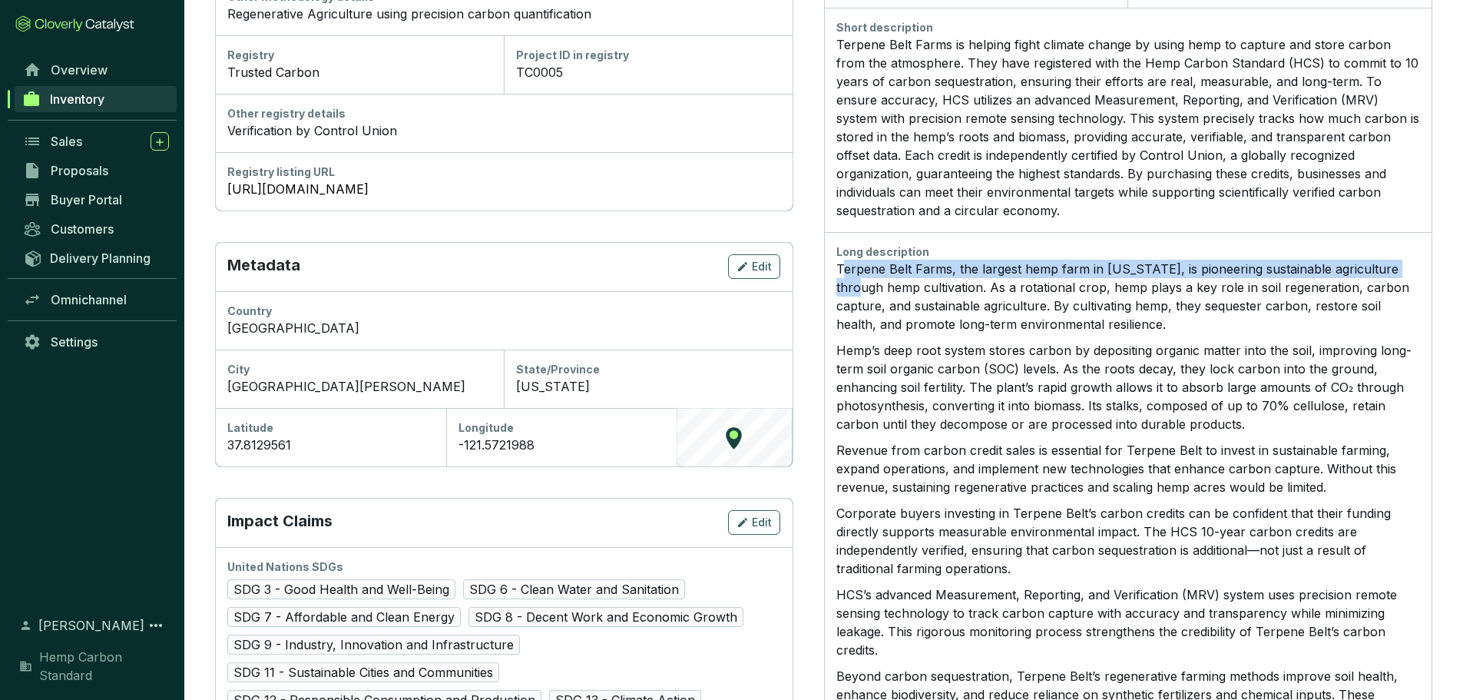
drag, startPoint x: 842, startPoint y: 269, endPoint x: 861, endPoint y: 287, distance: 26.6
click at [861, 287] on p "Terpene Belt Farms, the largest hemp farm in California, is pioneering sustaina…" at bounding box center [1128, 297] width 584 height 74
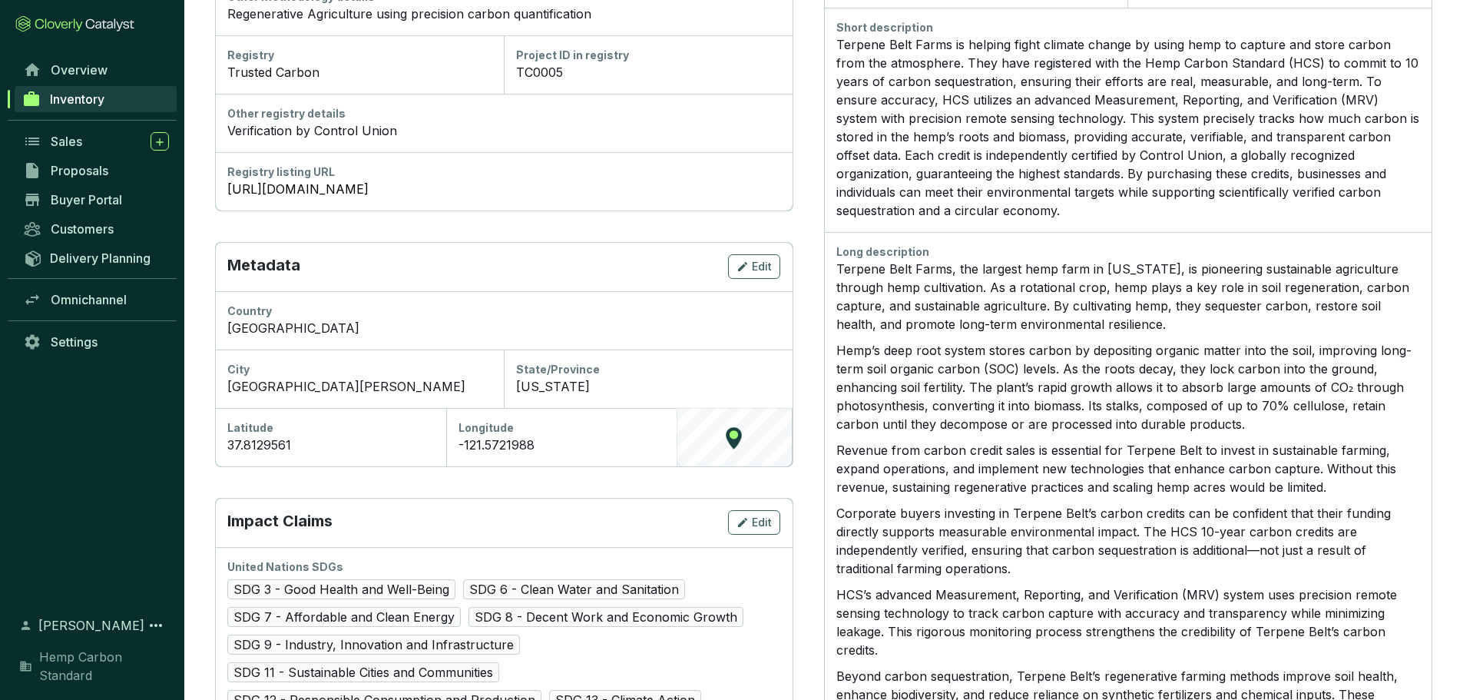
drag, startPoint x: 832, startPoint y: 265, endPoint x: 839, endPoint y: 270, distance: 8.3
click at [839, 270] on div "Long description Terpene Belt Farms, the largest hemp farm in California, is pi…" at bounding box center [1128, 574] width 608 height 684
drag, startPoint x: 838, startPoint y: 269, endPoint x: 849, endPoint y: 276, distance: 12.8
click at [849, 276] on p "Terpene Belt Farms, the largest hemp farm in California, is pioneering sustaina…" at bounding box center [1128, 297] width 584 height 74
drag, startPoint x: 829, startPoint y: 287, endPoint x: 836, endPoint y: 283, distance: 9.0
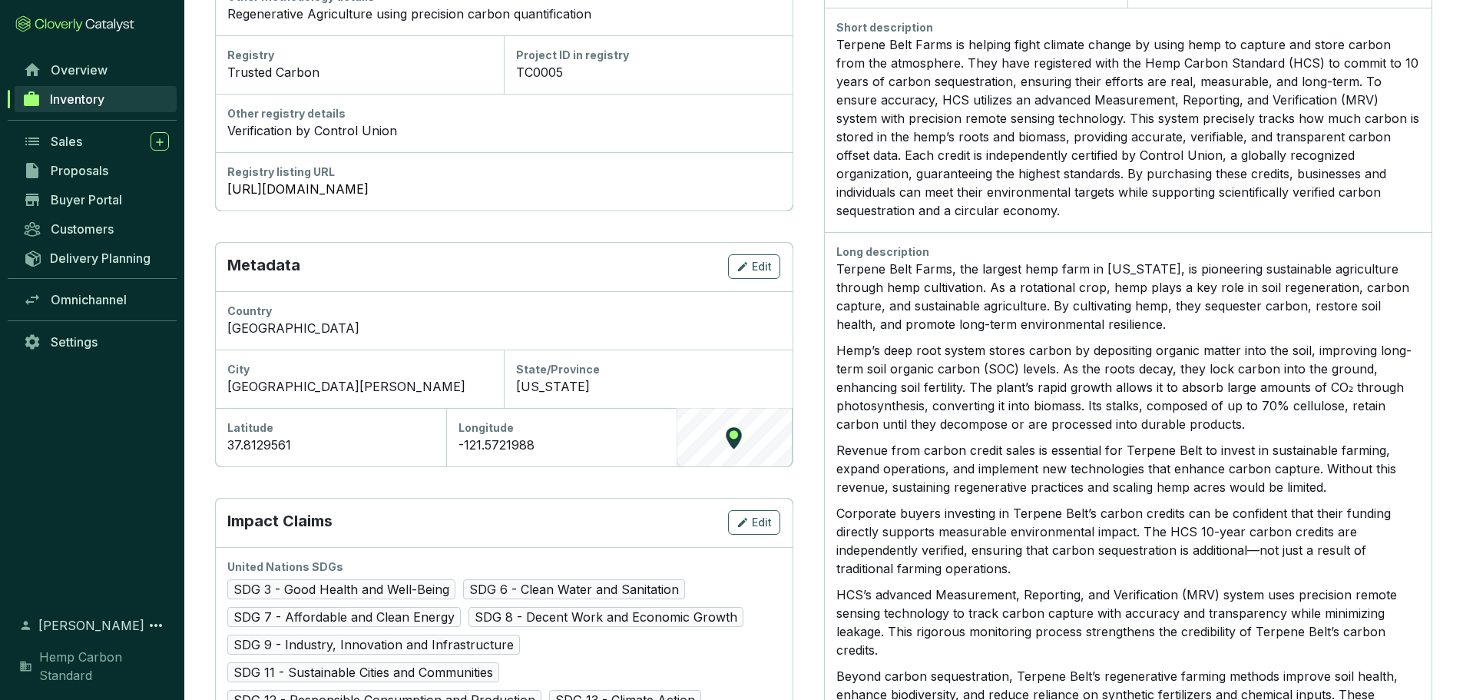
click at [830, 287] on div "Long description Terpene Belt Farms, the largest hemp farm in California, is pi…" at bounding box center [1128, 574] width 608 height 684
click at [831, 261] on div "Long description Terpene Belt Farms, the largest hemp farm in California, is pi…" at bounding box center [1128, 574] width 608 height 684
click at [836, 273] on p "Terpene Belt Farms, the largest hemp farm in California, is pioneering sustaina…" at bounding box center [1128, 297] width 584 height 74
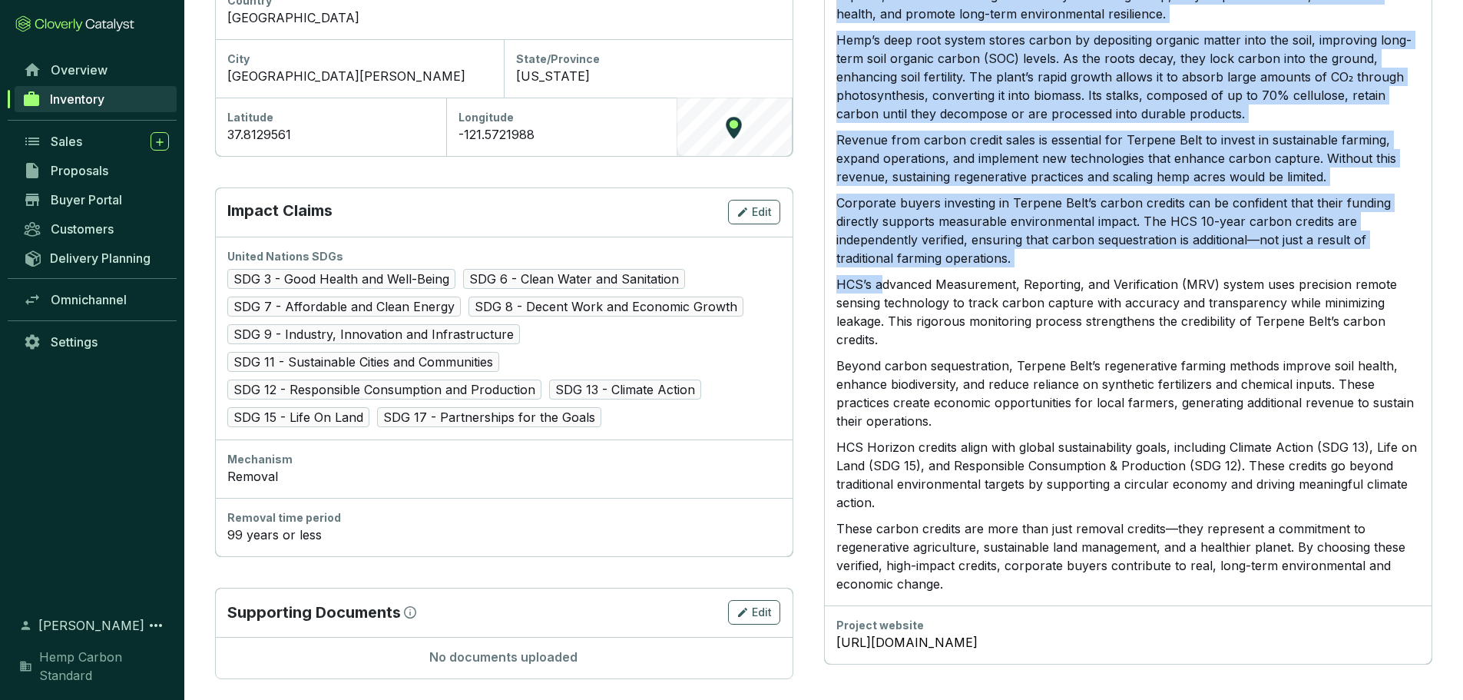
scroll to position [704, 0]
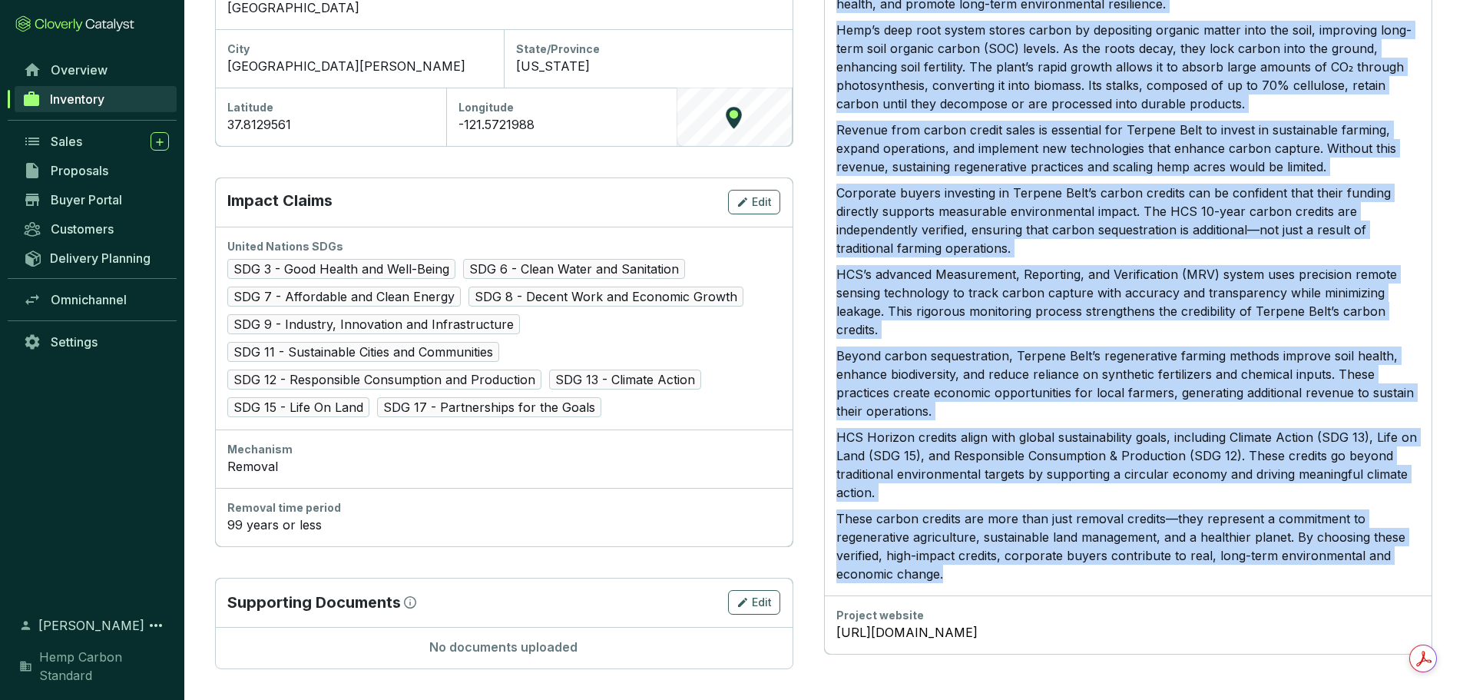
drag, startPoint x: 837, startPoint y: 273, endPoint x: 1001, endPoint y: 571, distance: 339.3
click at [1001, 571] on div "Terpene Belt Farms, the largest hemp farm in California, is pioneering sustaina…" at bounding box center [1128, 261] width 584 height 644
copy div "Terpene Belt Farms, the largest hemp farm in California, is pioneering sustaina…"
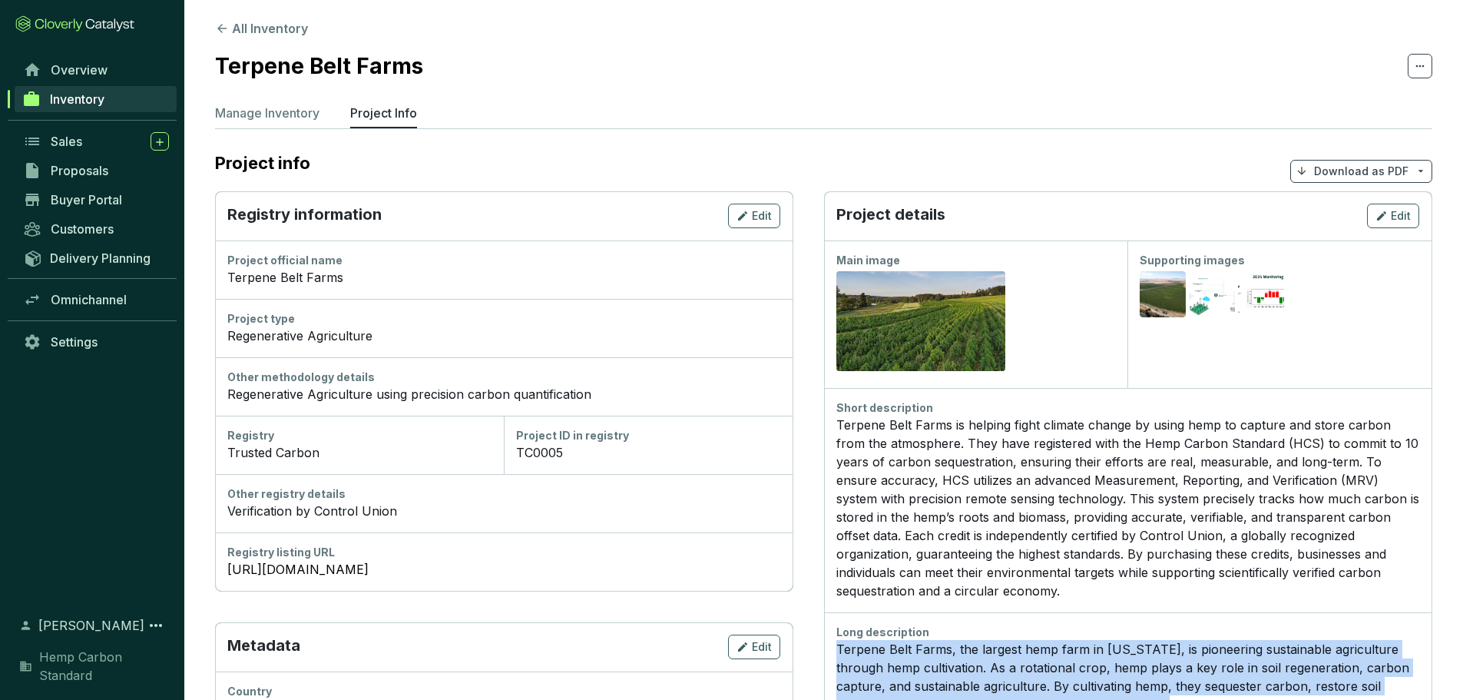
scroll to position [0, 0]
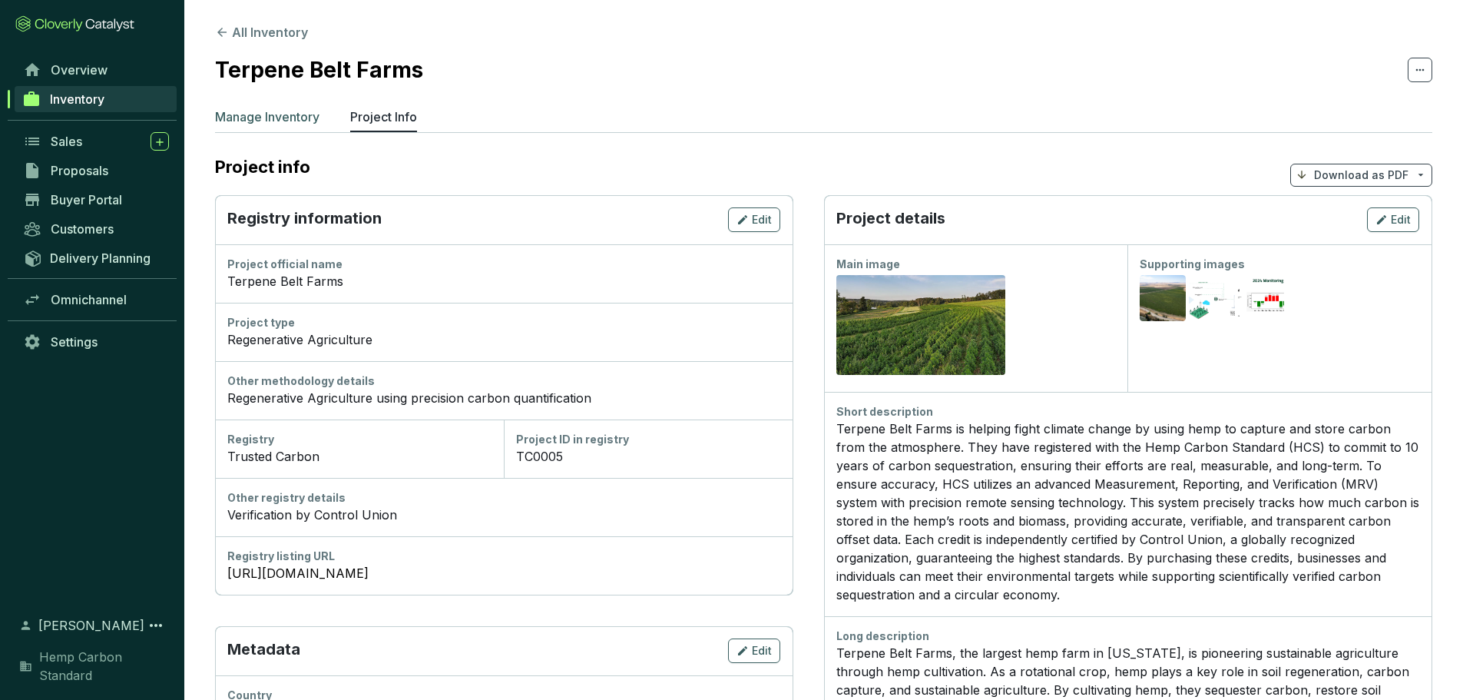
click at [285, 123] on p "Manage Inventory" at bounding box center [267, 117] width 104 height 18
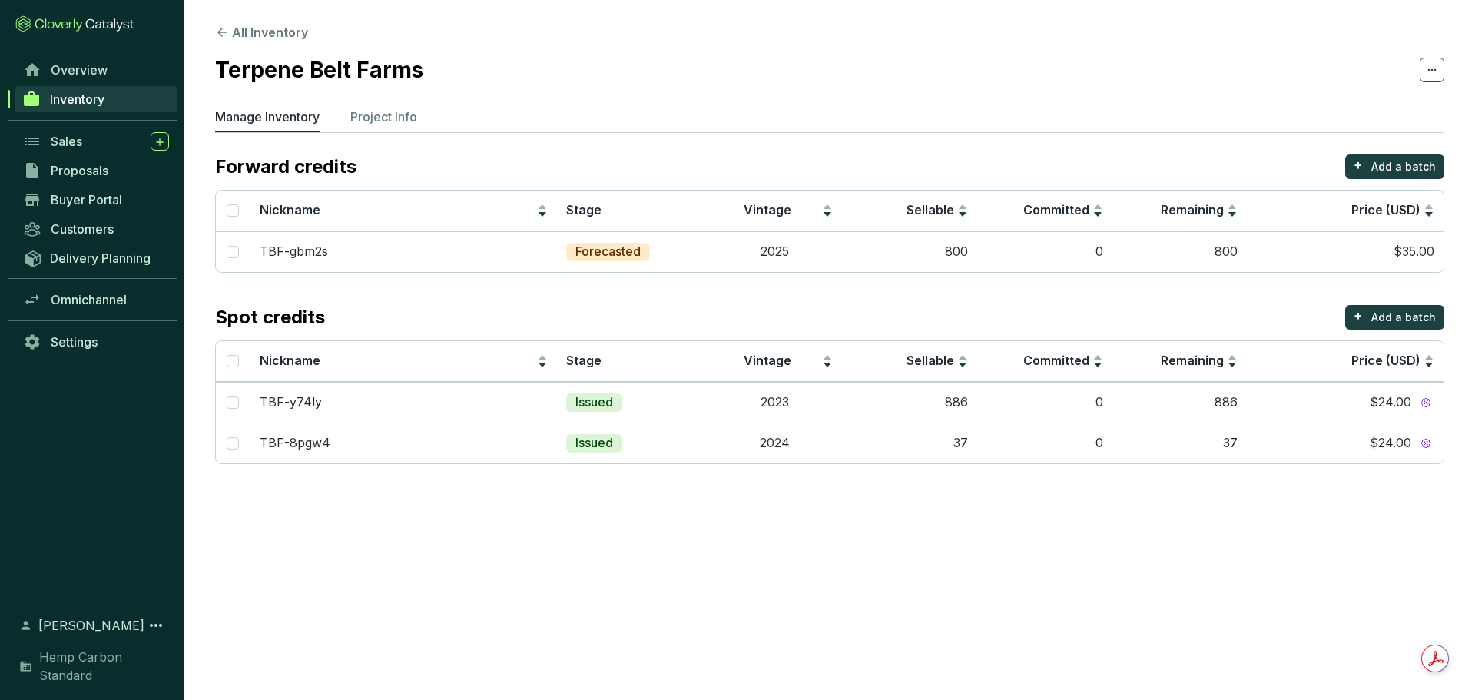
click at [62, 91] on link "Inventory" at bounding box center [96, 99] width 162 height 26
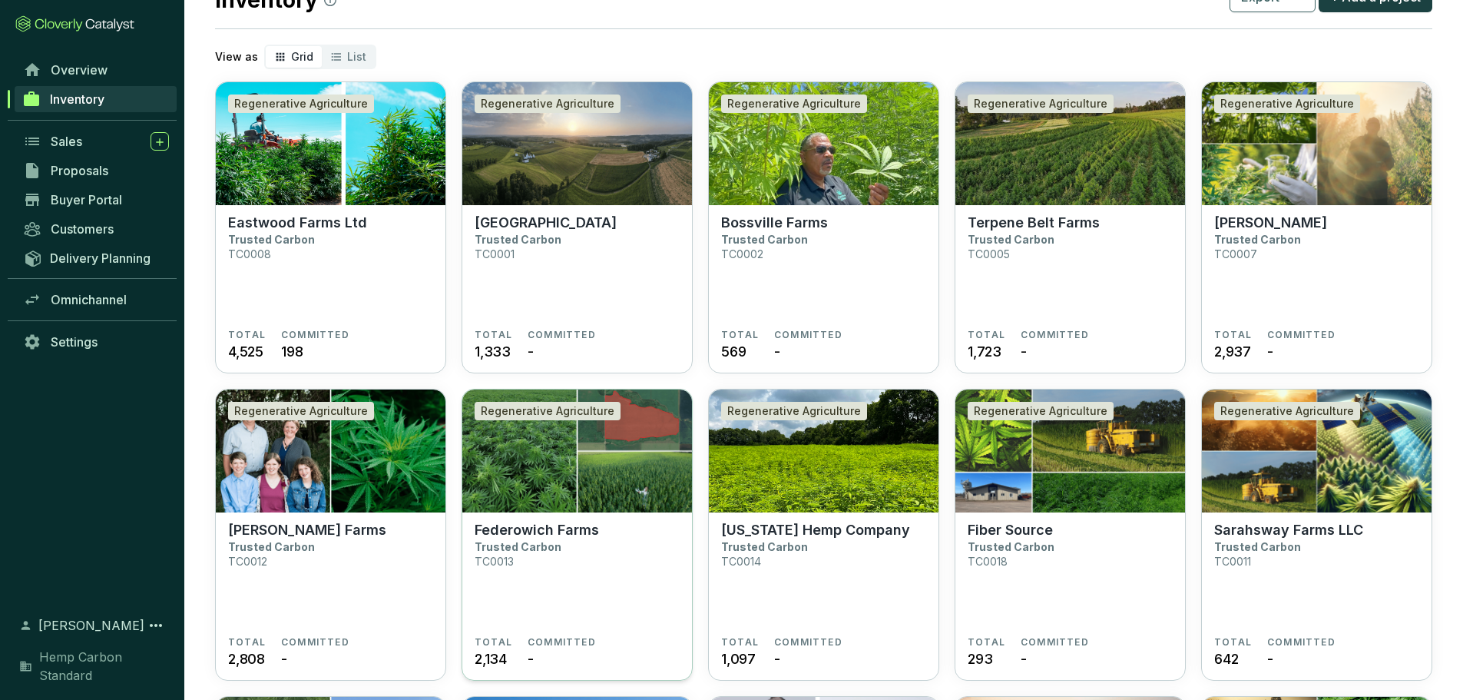
scroll to position [230, 0]
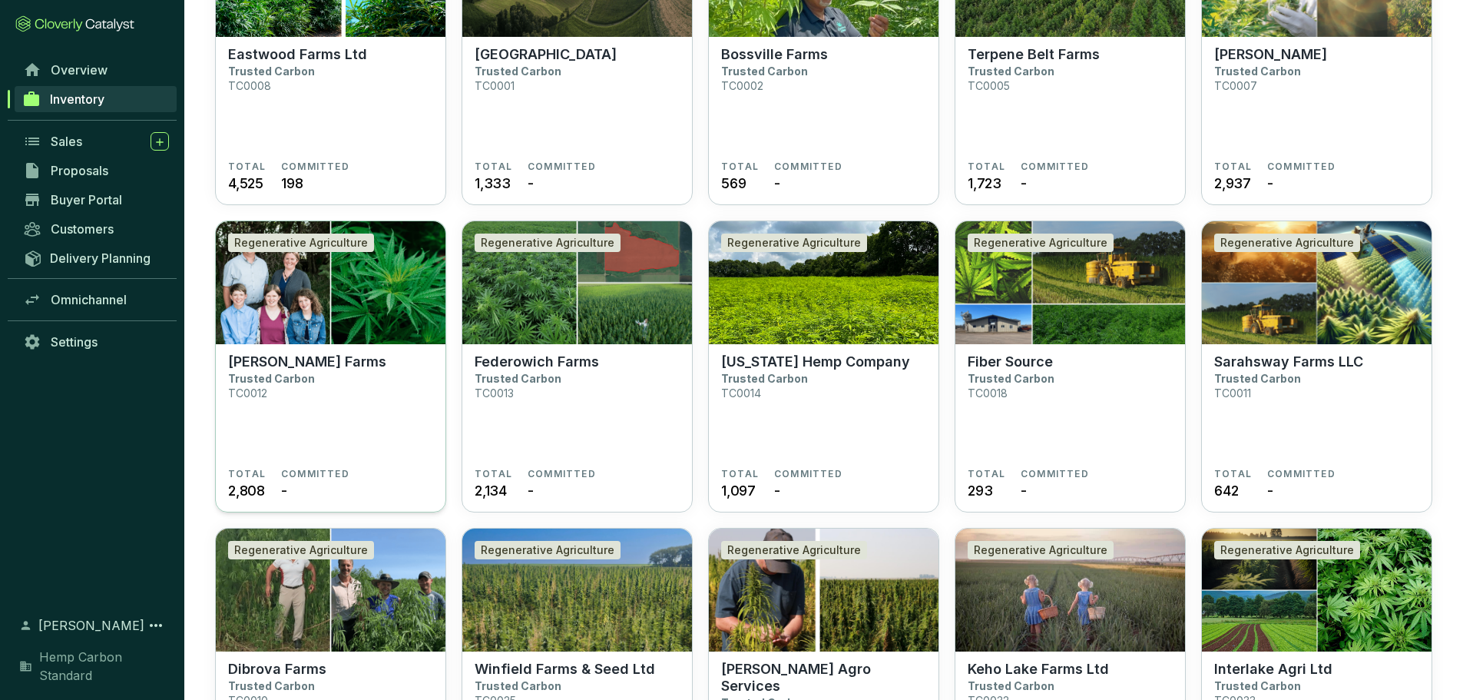
click at [341, 353] on section "Tieszen Farms Trusted Carbon TC0012" at bounding box center [330, 410] width 205 height 114
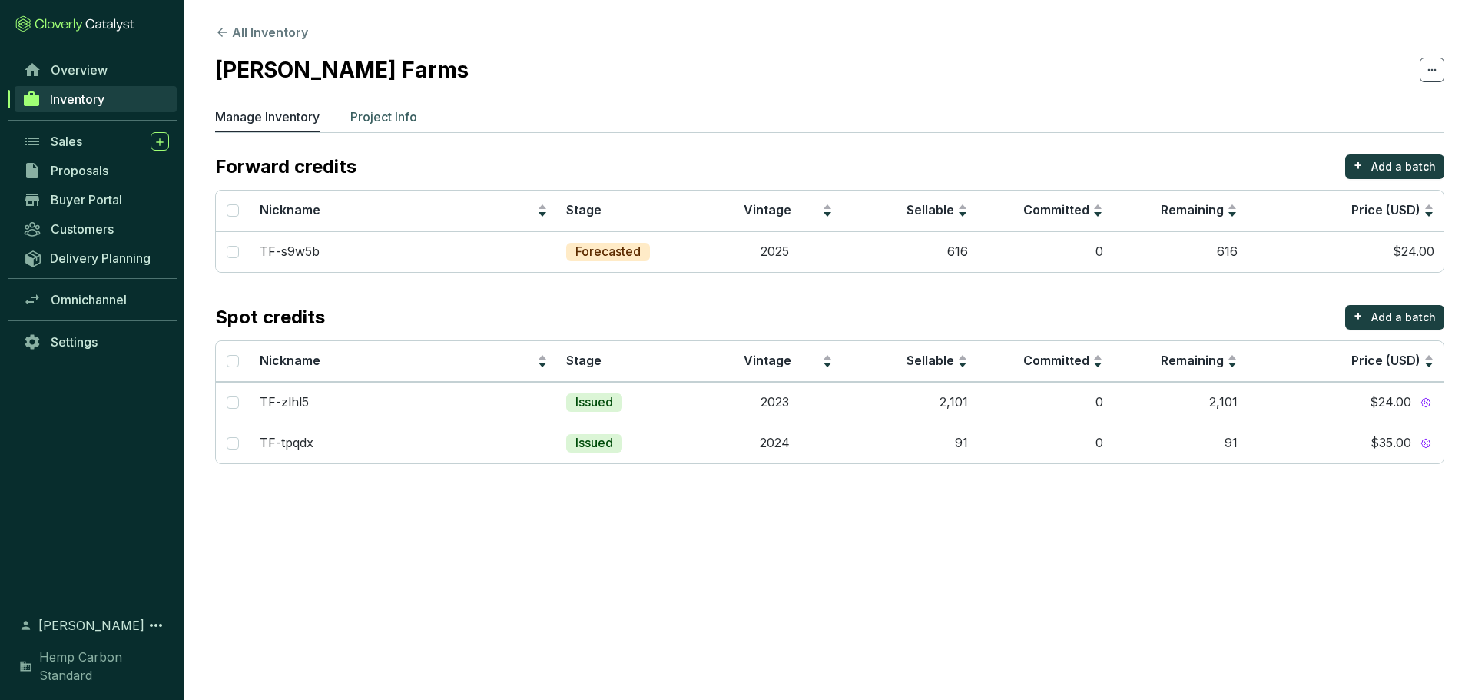
click at [358, 118] on p "Project Info" at bounding box center [383, 117] width 67 height 18
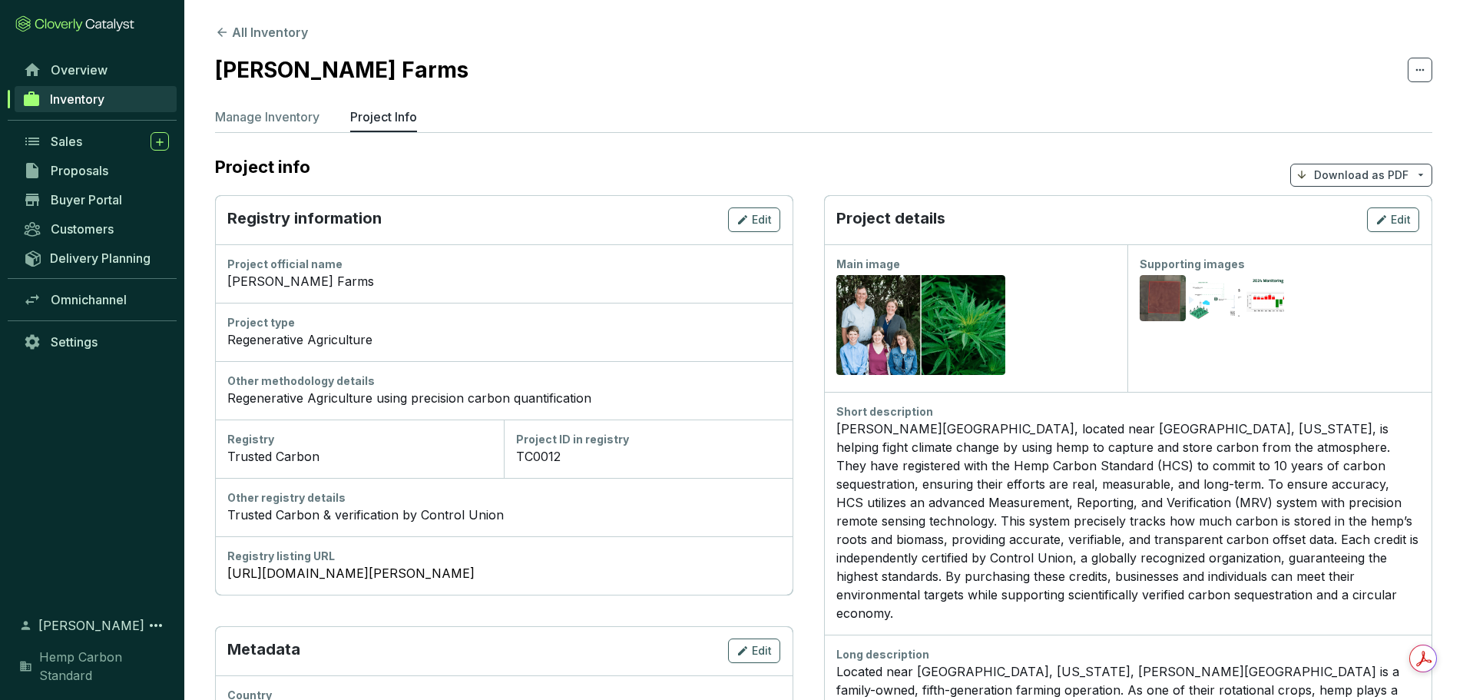
click at [88, 98] on span "Inventory" at bounding box center [77, 98] width 55 height 15
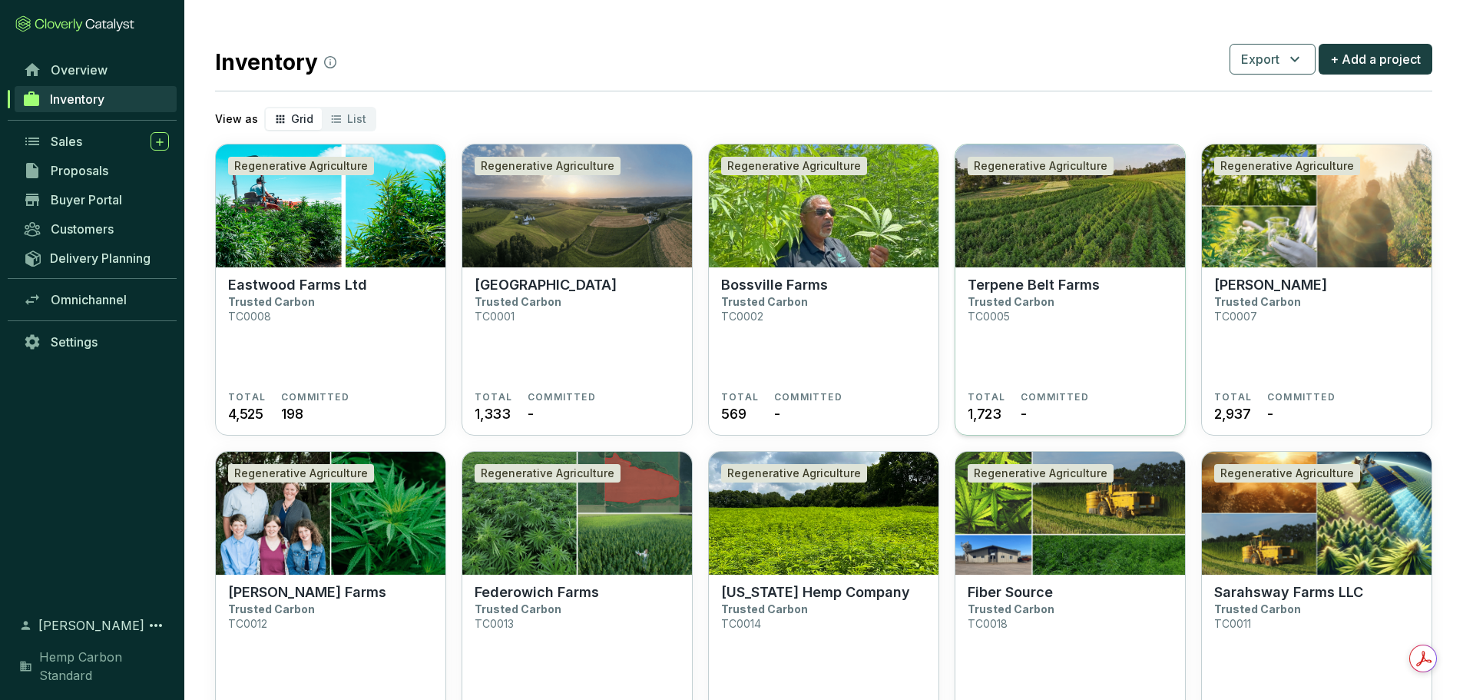
click at [982, 280] on p "Terpene Belt Farms" at bounding box center [1034, 285] width 132 height 17
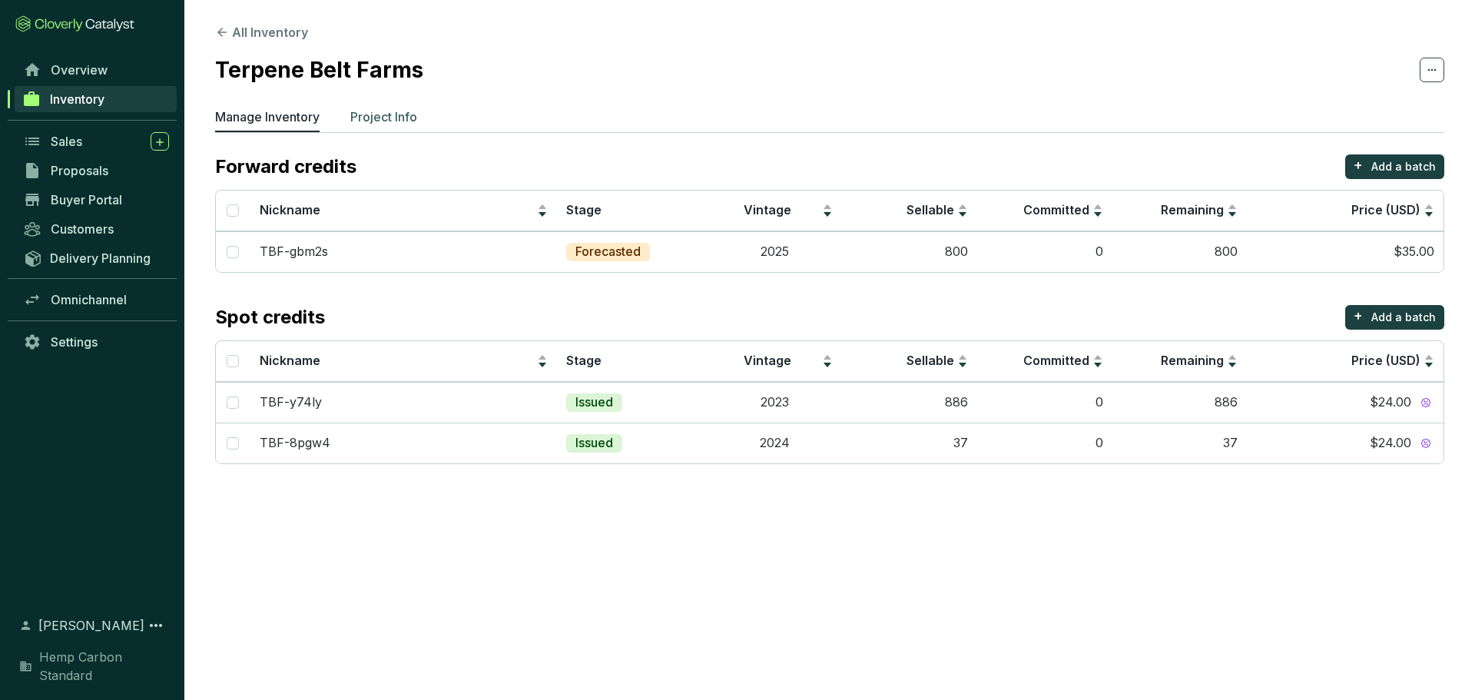
click at [396, 113] on p "Project Info" at bounding box center [383, 117] width 67 height 18
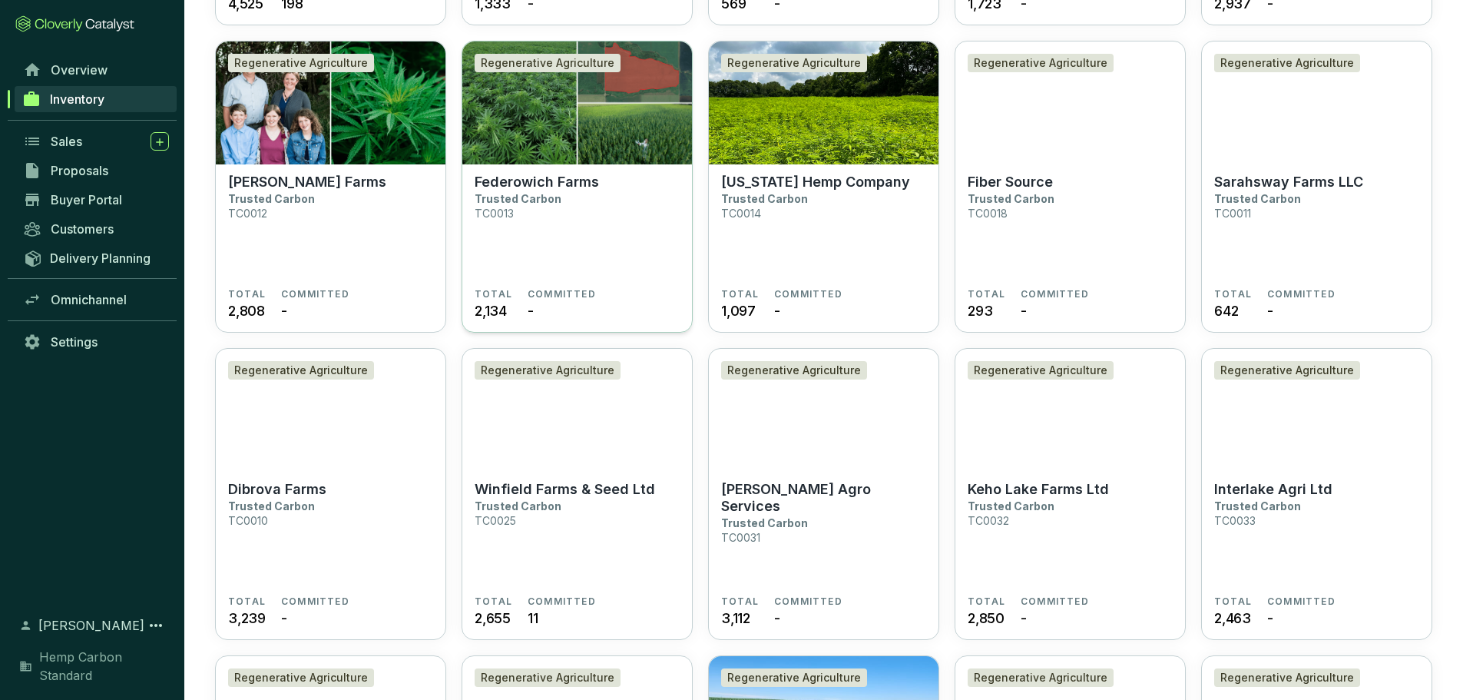
scroll to position [384, 0]
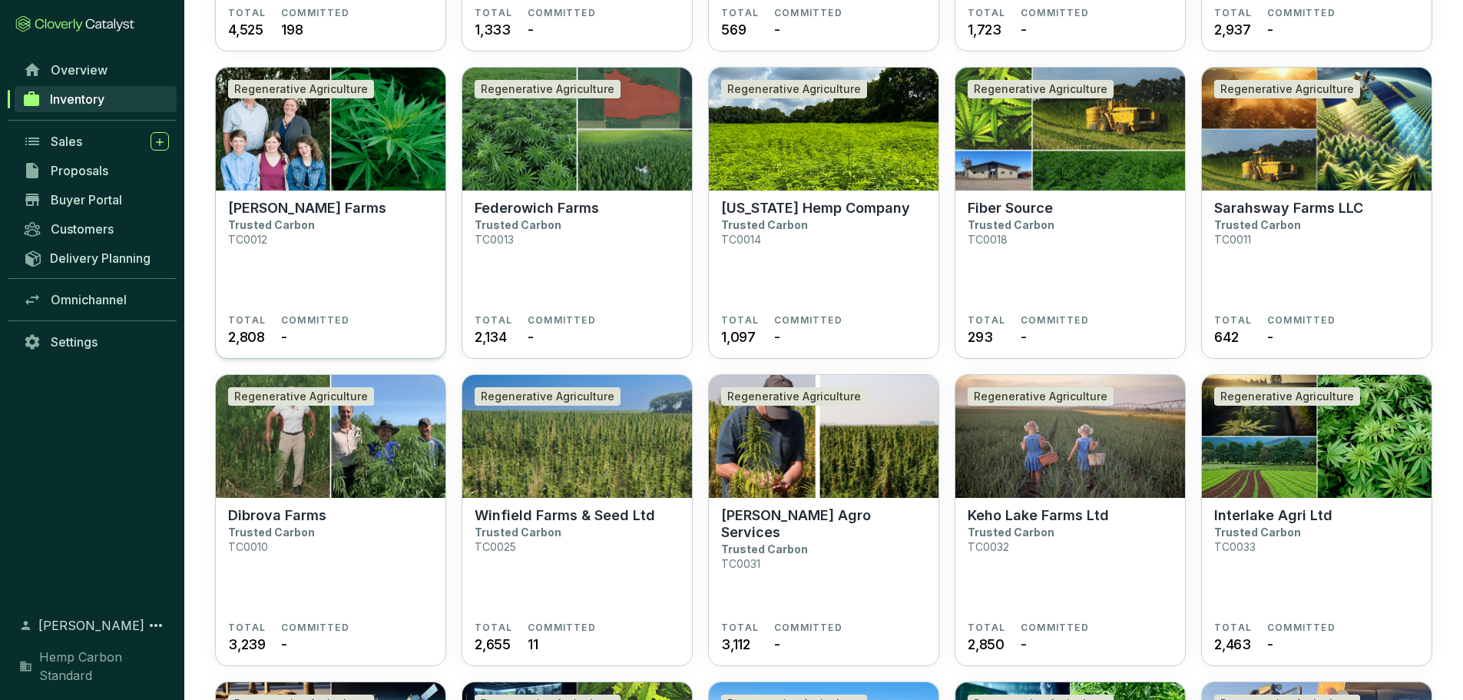
click at [270, 177] on img at bounding box center [331, 129] width 230 height 123
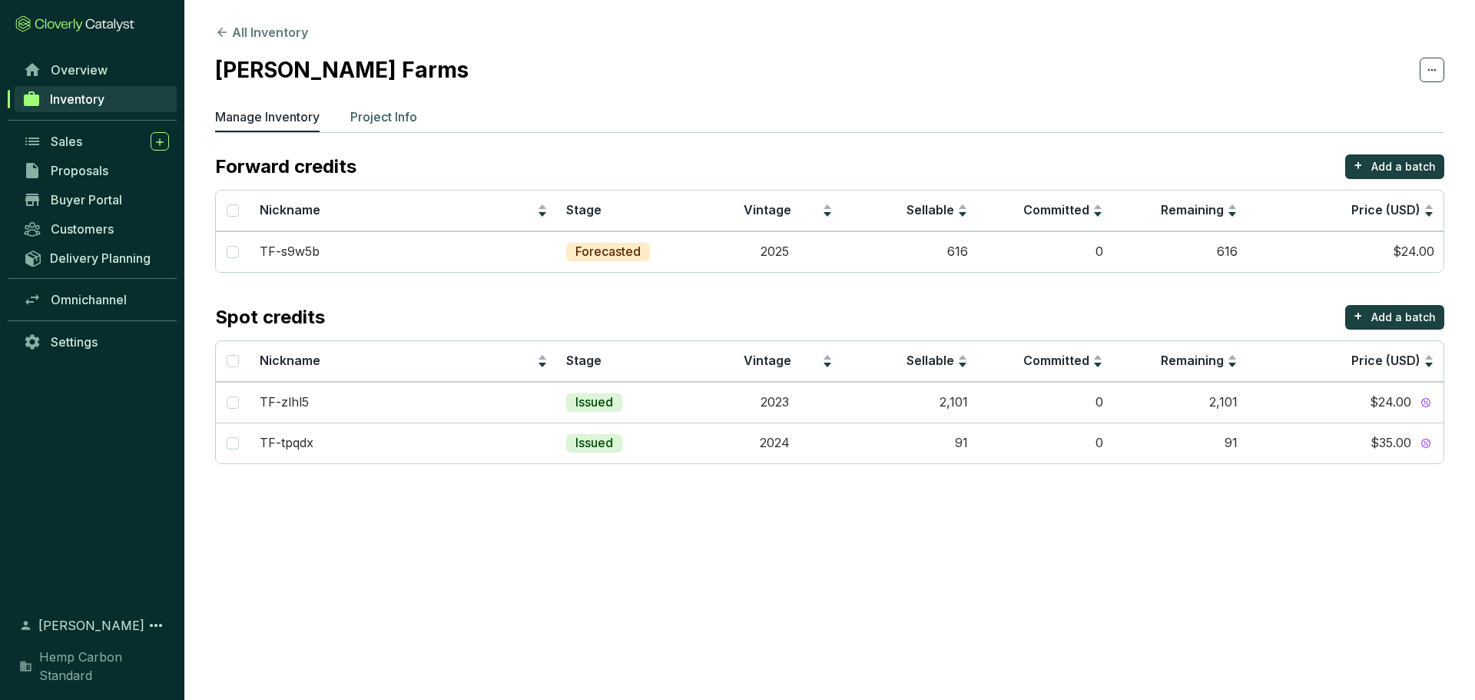
click at [391, 121] on p "Project Info" at bounding box center [383, 117] width 67 height 18
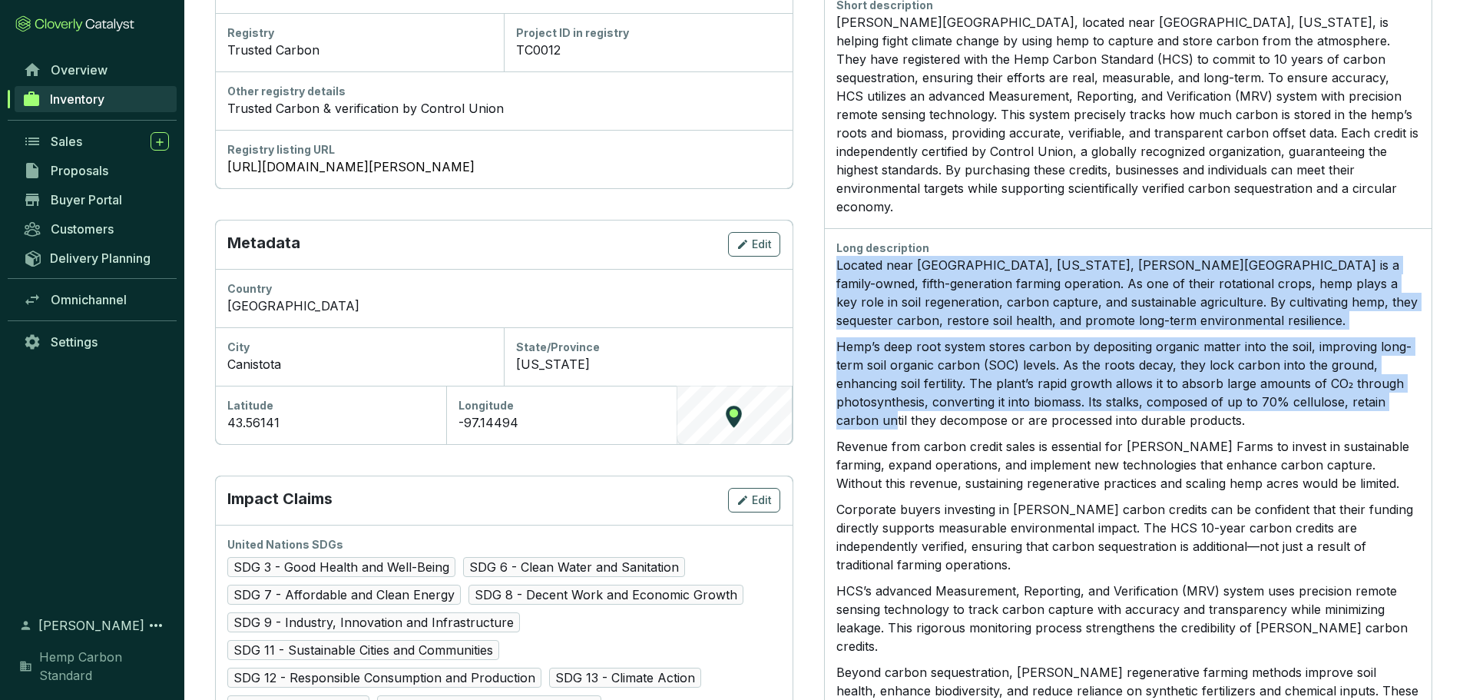
scroll to position [615, 0]
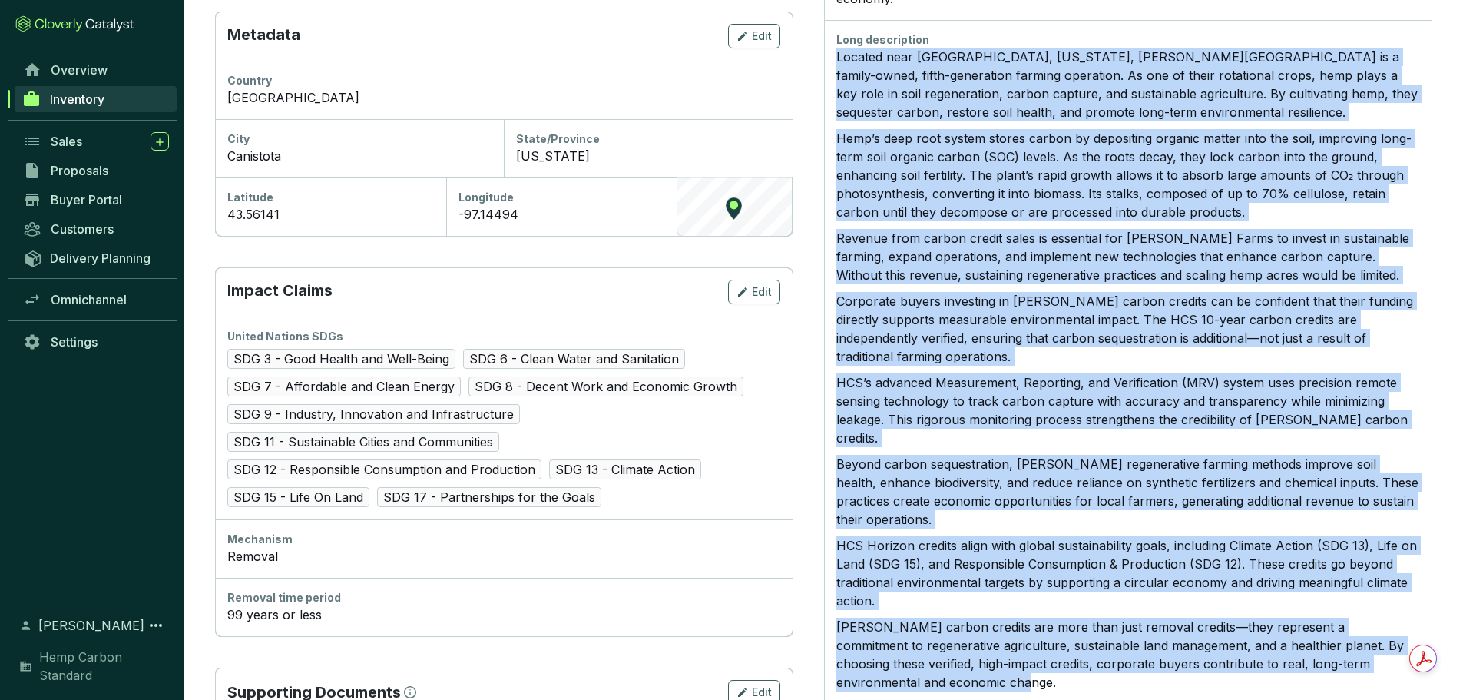
drag, startPoint x: 837, startPoint y: 349, endPoint x: 960, endPoint y: 628, distance: 304.7
click at [960, 628] on div "Located near Canistota, South Dakota, Tieszen Farms is a family-owned, fifth-ge…" at bounding box center [1128, 370] width 584 height 644
copy div "Located near Canistota, South Dakota, Tieszen Farms is a family-owned, fifth-ge…"
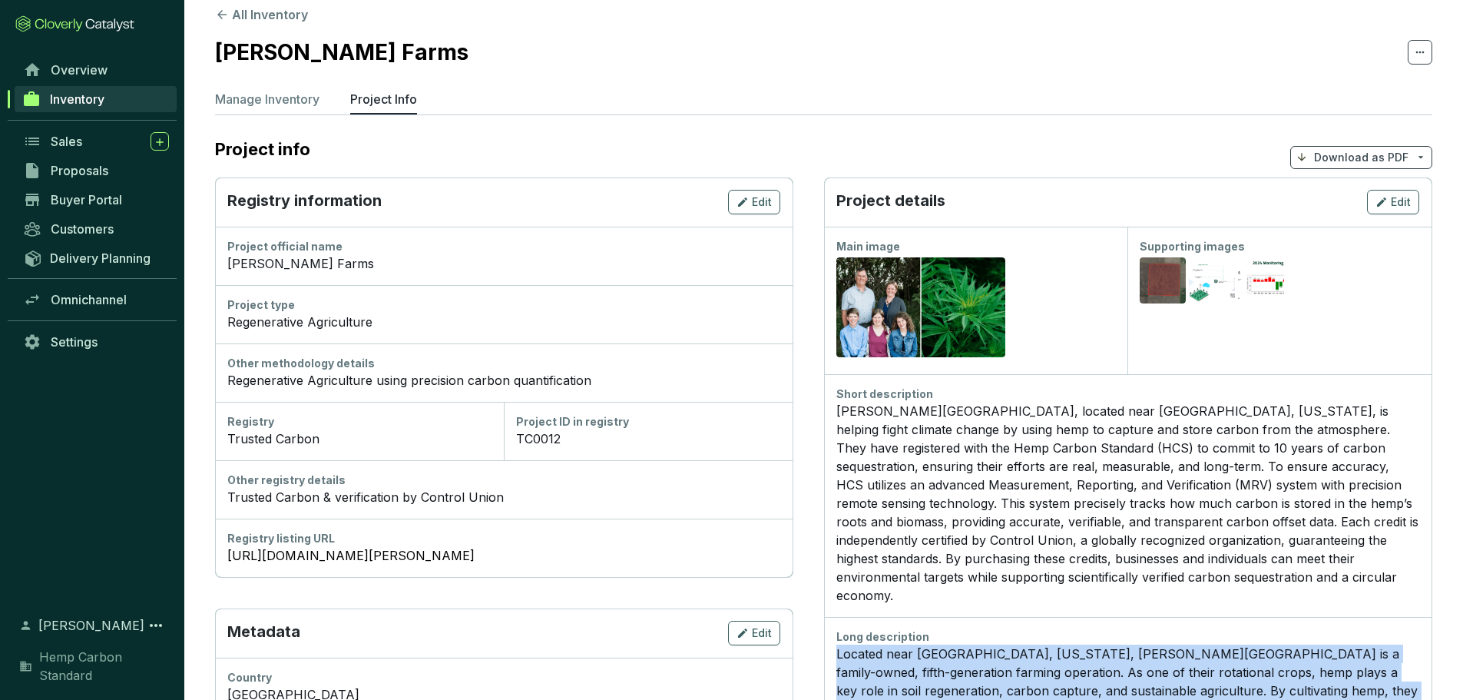
scroll to position [0, 0]
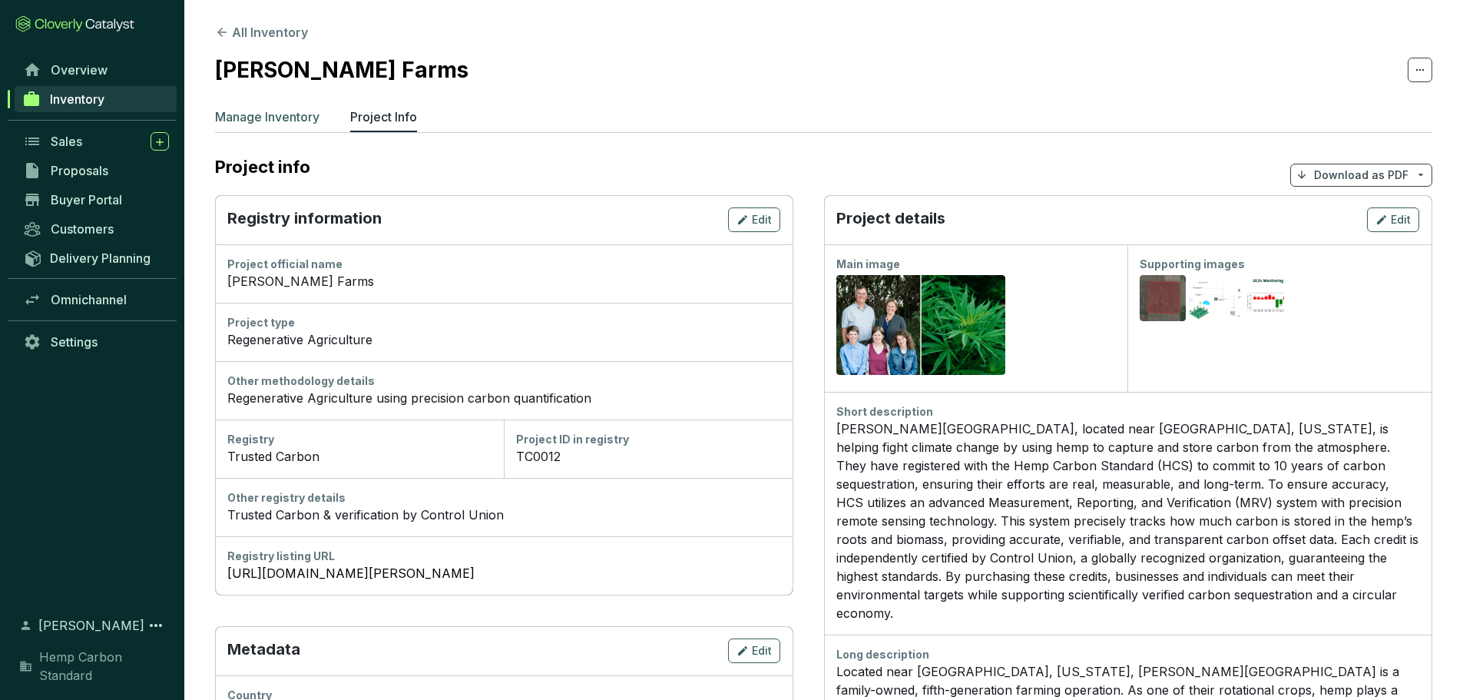
click at [280, 128] on li "Manage Inventory" at bounding box center [267, 120] width 104 height 25
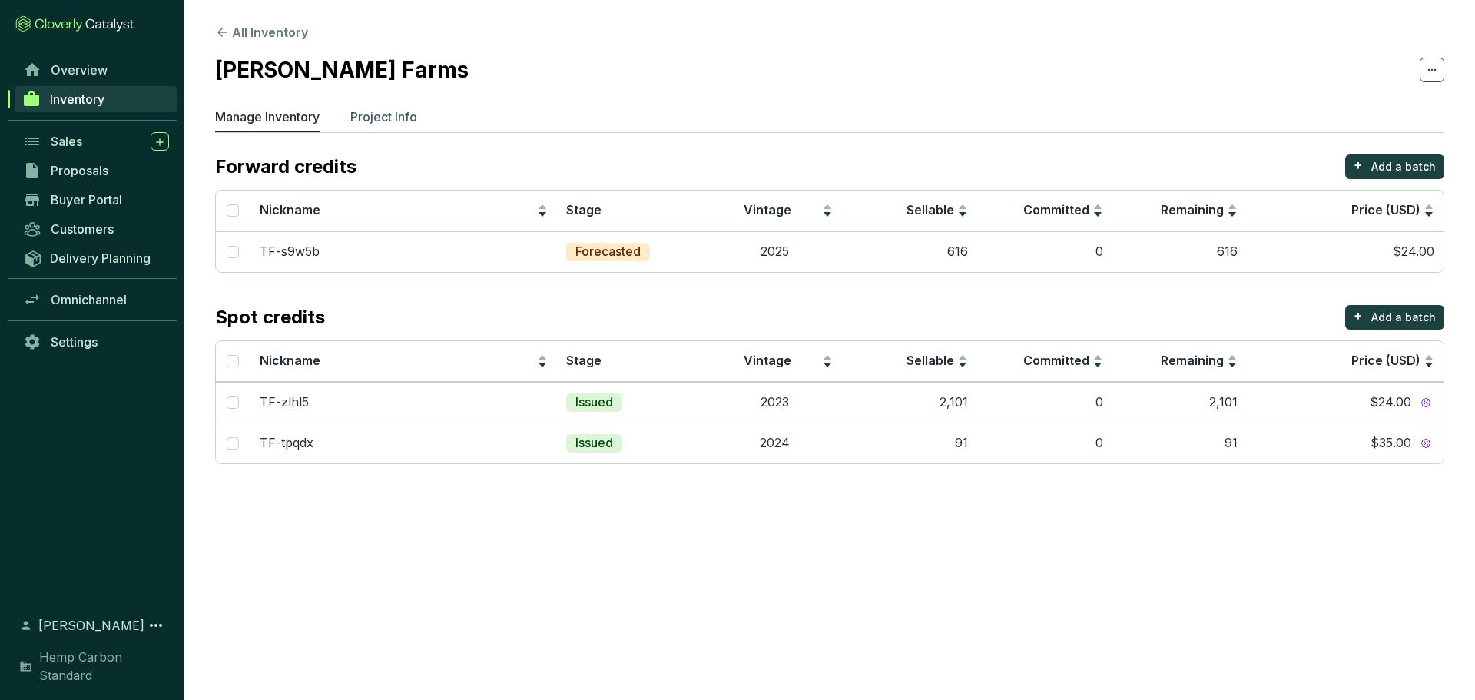
click at [406, 114] on p "Project Info" at bounding box center [383, 117] width 67 height 18
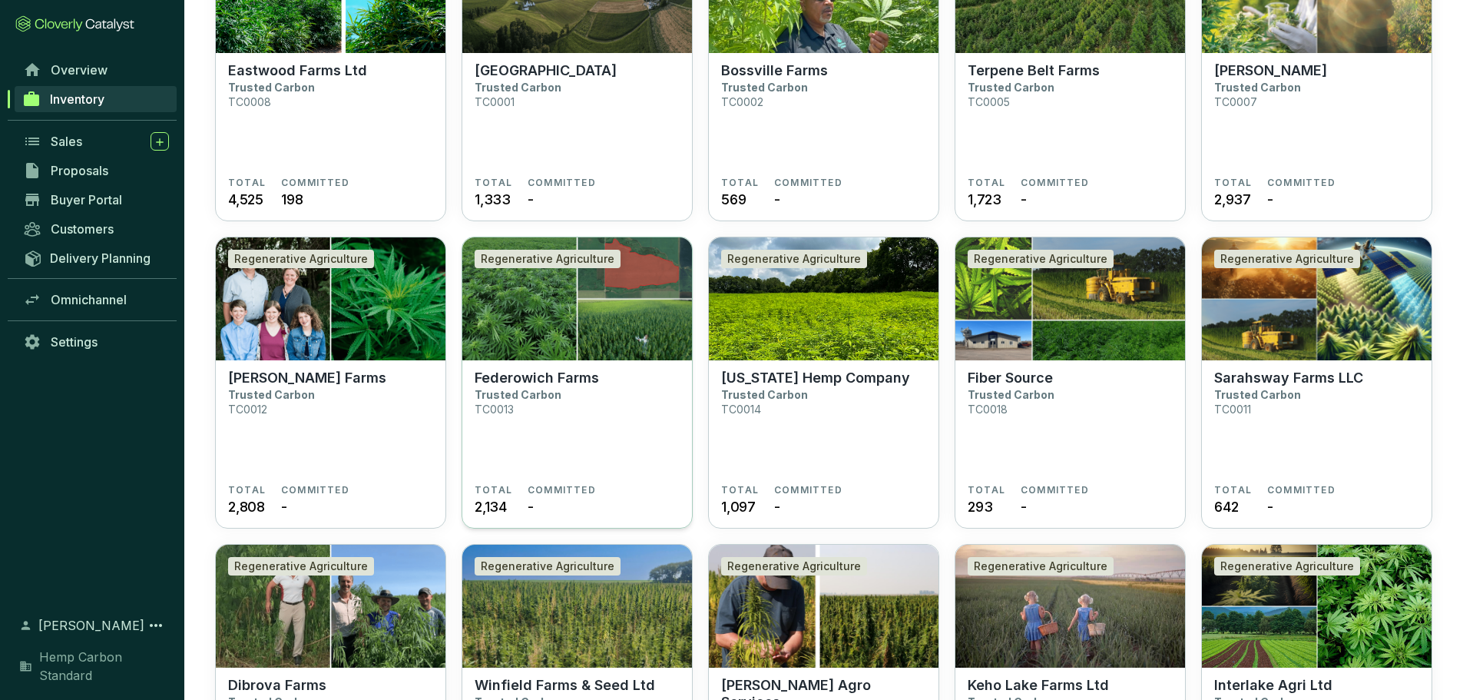
scroll to position [154, 0]
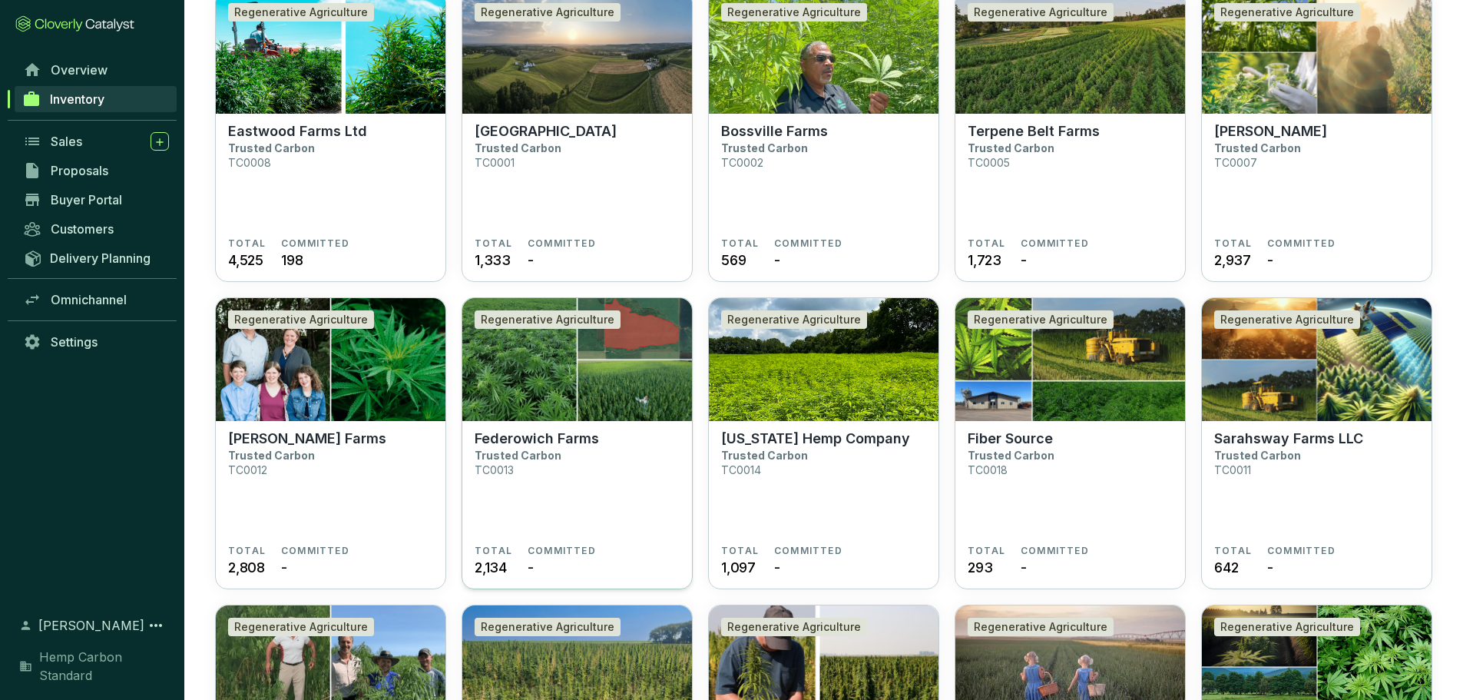
click at [565, 343] on img at bounding box center [577, 359] width 230 height 123
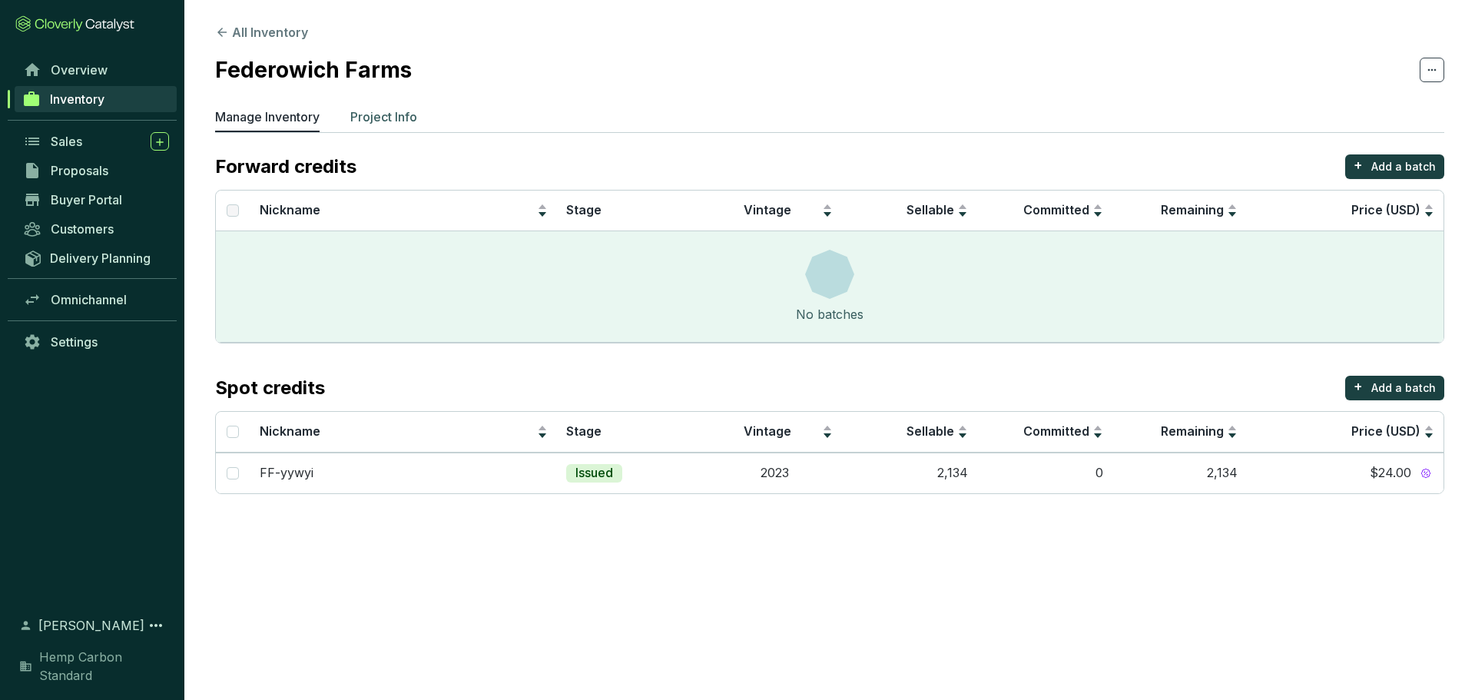
click at [386, 118] on p "Project Info" at bounding box center [383, 117] width 67 height 18
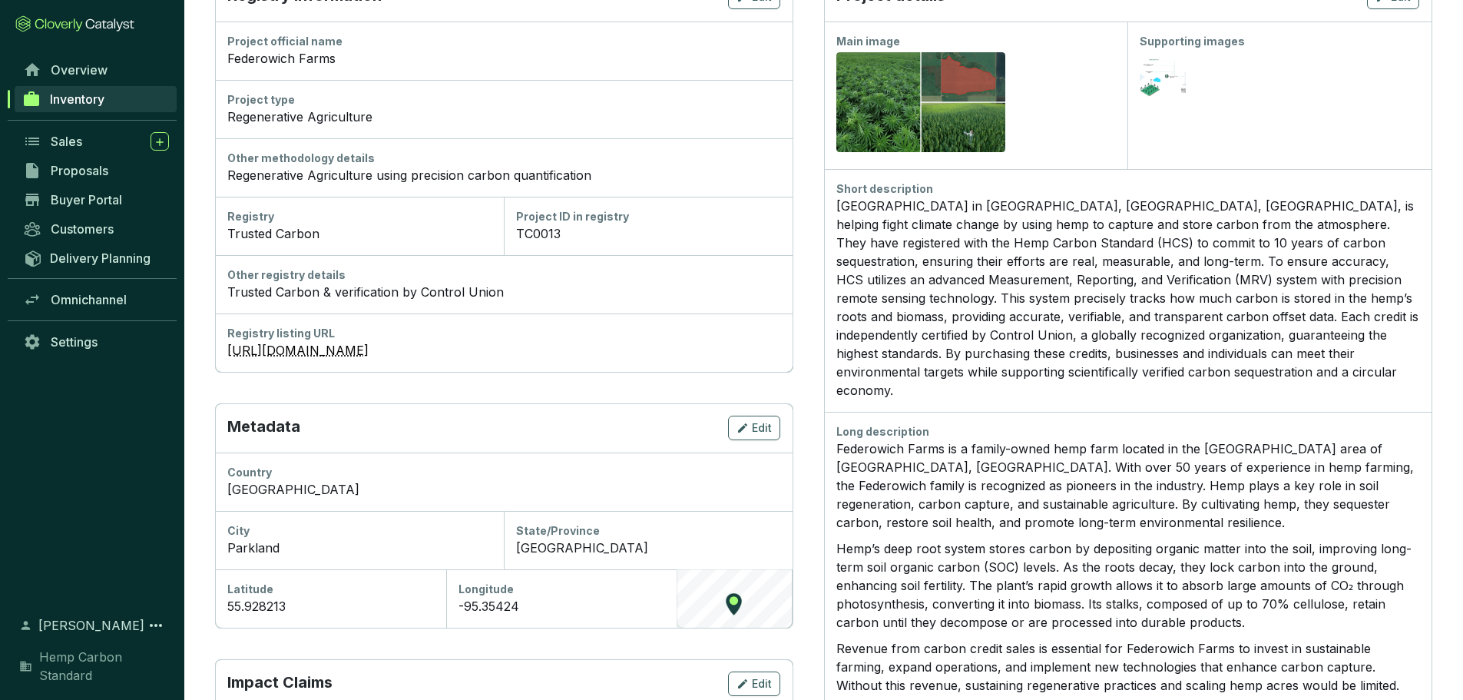
scroll to position [230, 0]
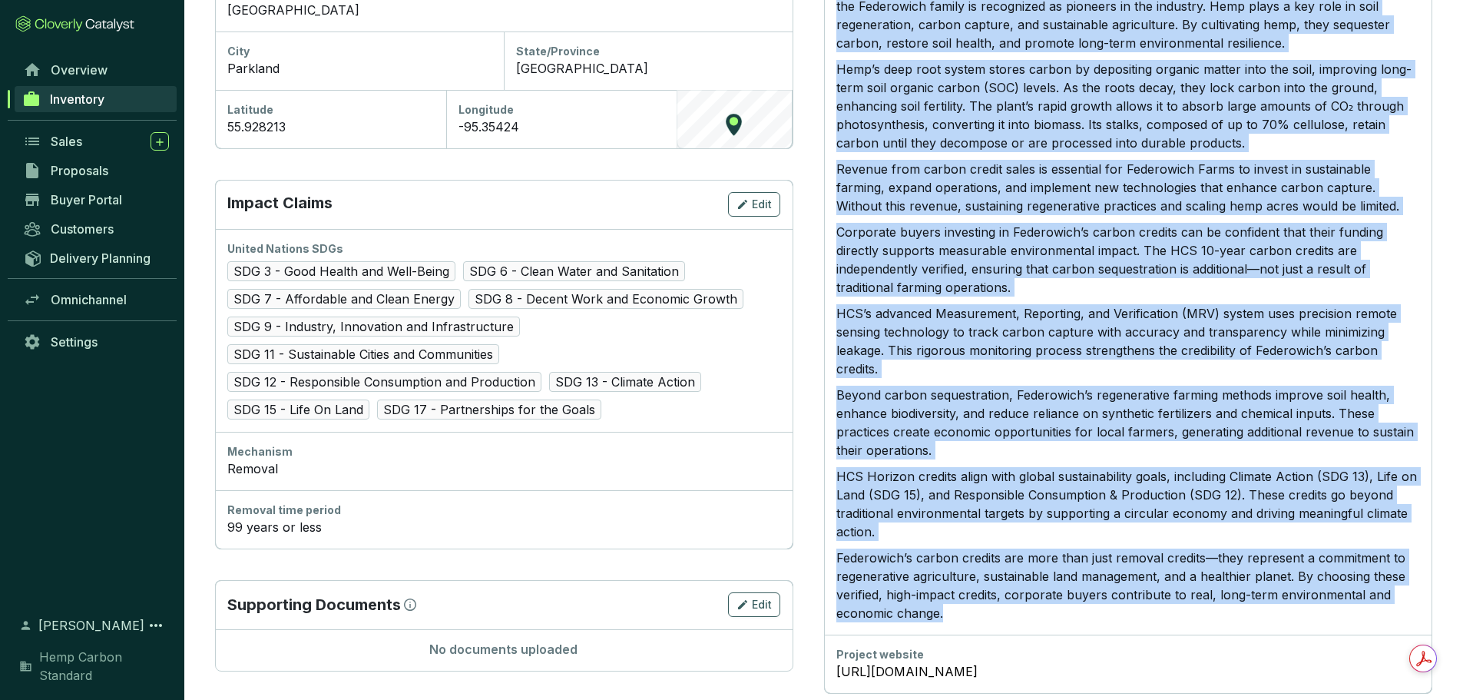
scroll to position [708, 0]
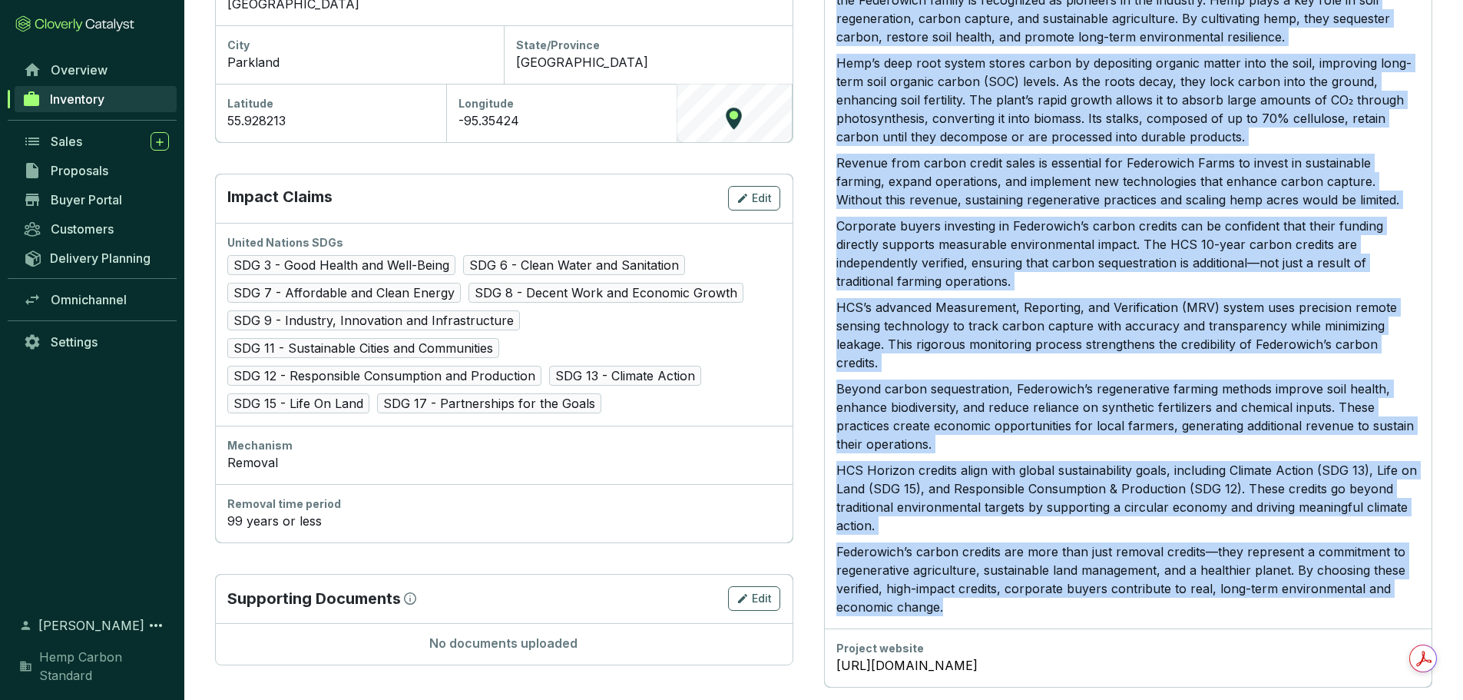
drag, startPoint x: 836, startPoint y: 423, endPoint x: 974, endPoint y: 601, distance: 225.1
click at [974, 601] on div "Long description Federowich Farms is a family-owned hemp farm located in the Pa…" at bounding box center [1128, 277] width 608 height 702
copy div "Federowich Farms is a family-owned hemp farm located in the Parkland area of Ma…"
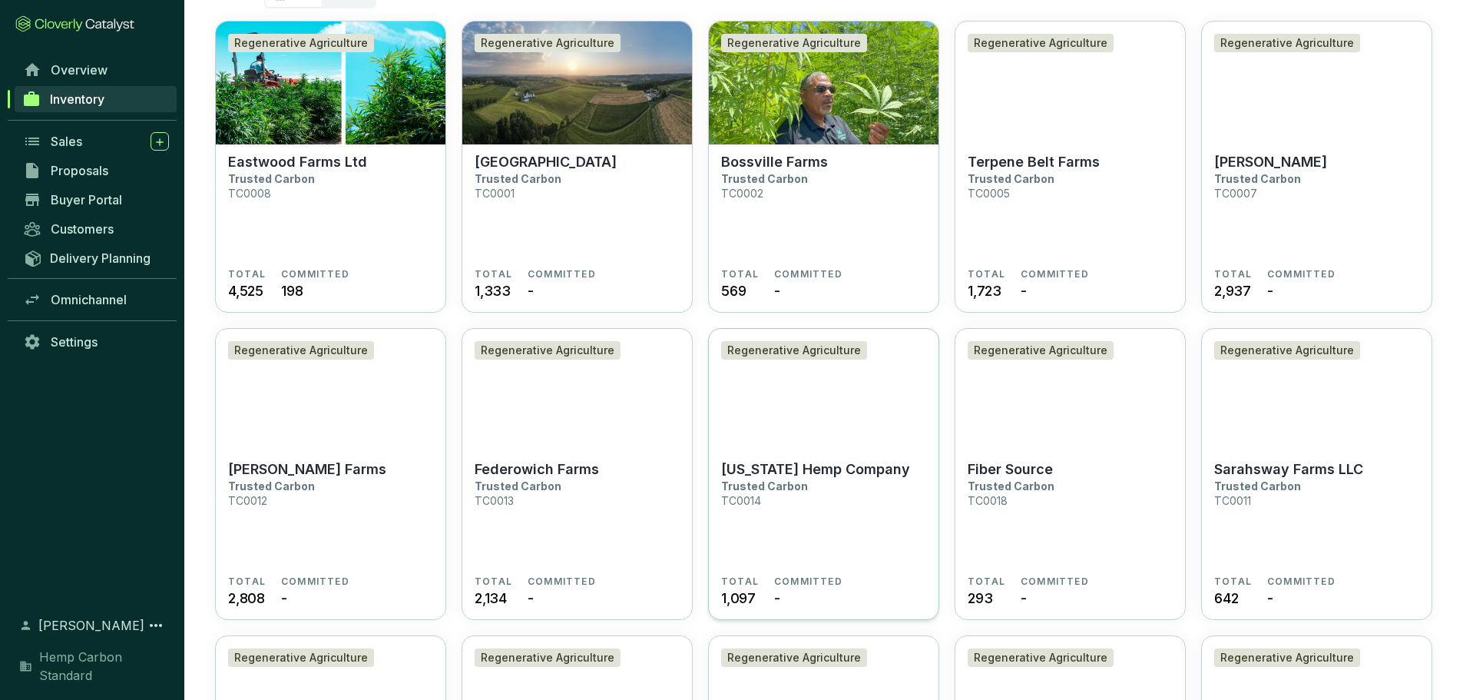
scroll to position [154, 0]
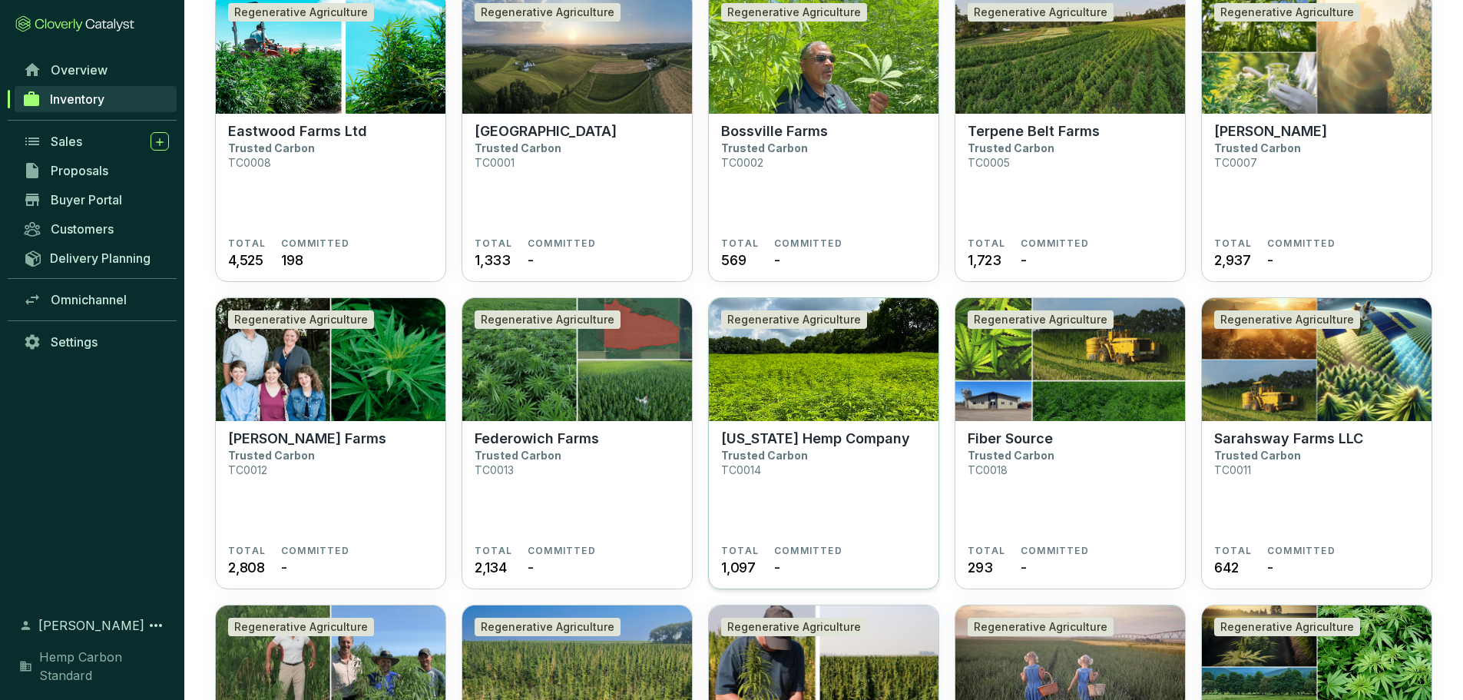
click at [826, 434] on p "[US_STATE] Hemp Company" at bounding box center [815, 438] width 189 height 17
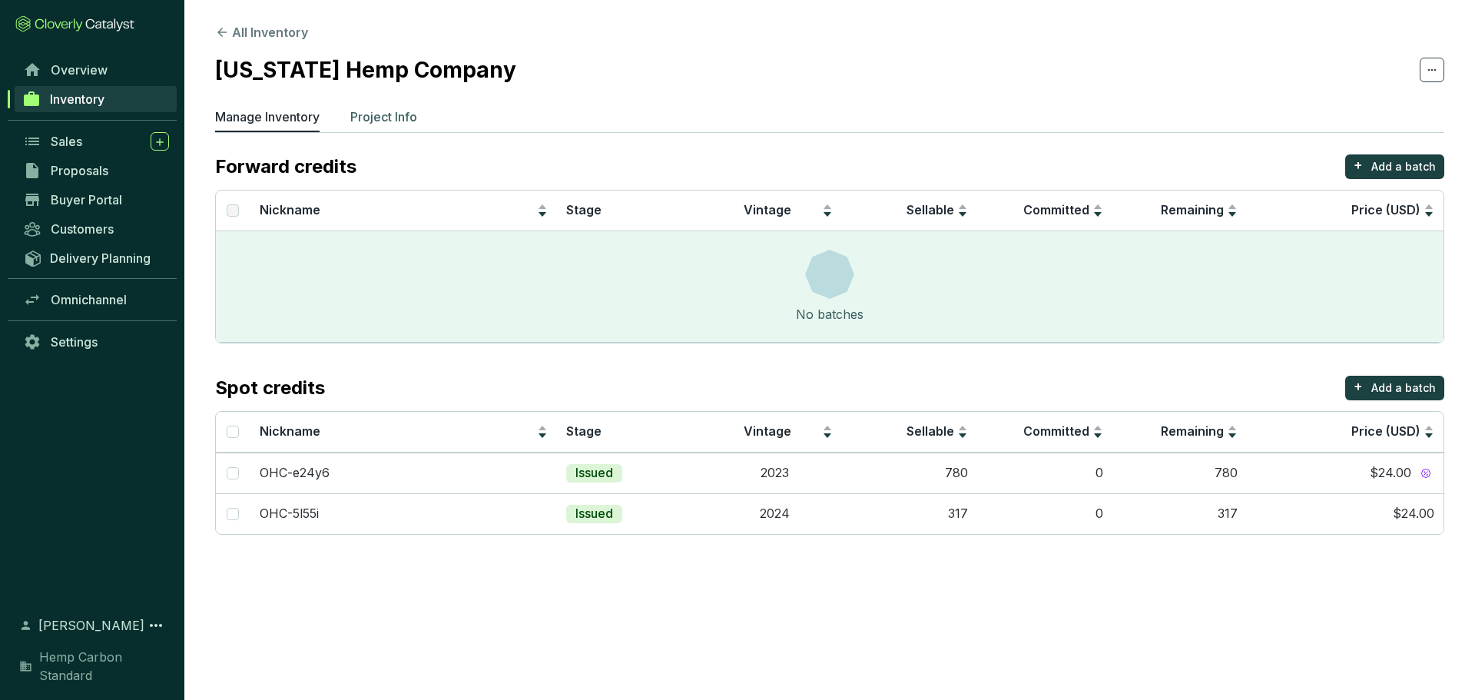
click at [387, 124] on p "Project Info" at bounding box center [383, 117] width 67 height 18
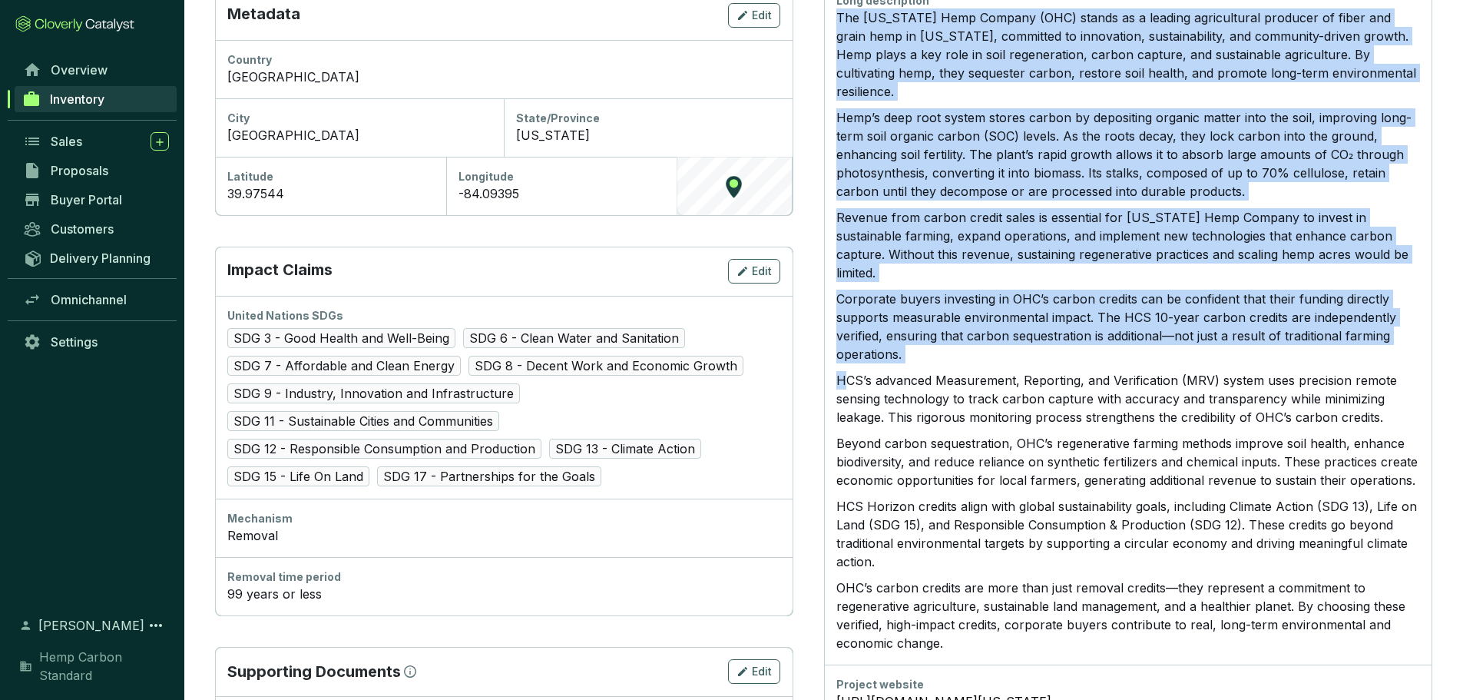
scroll to position [691, 0]
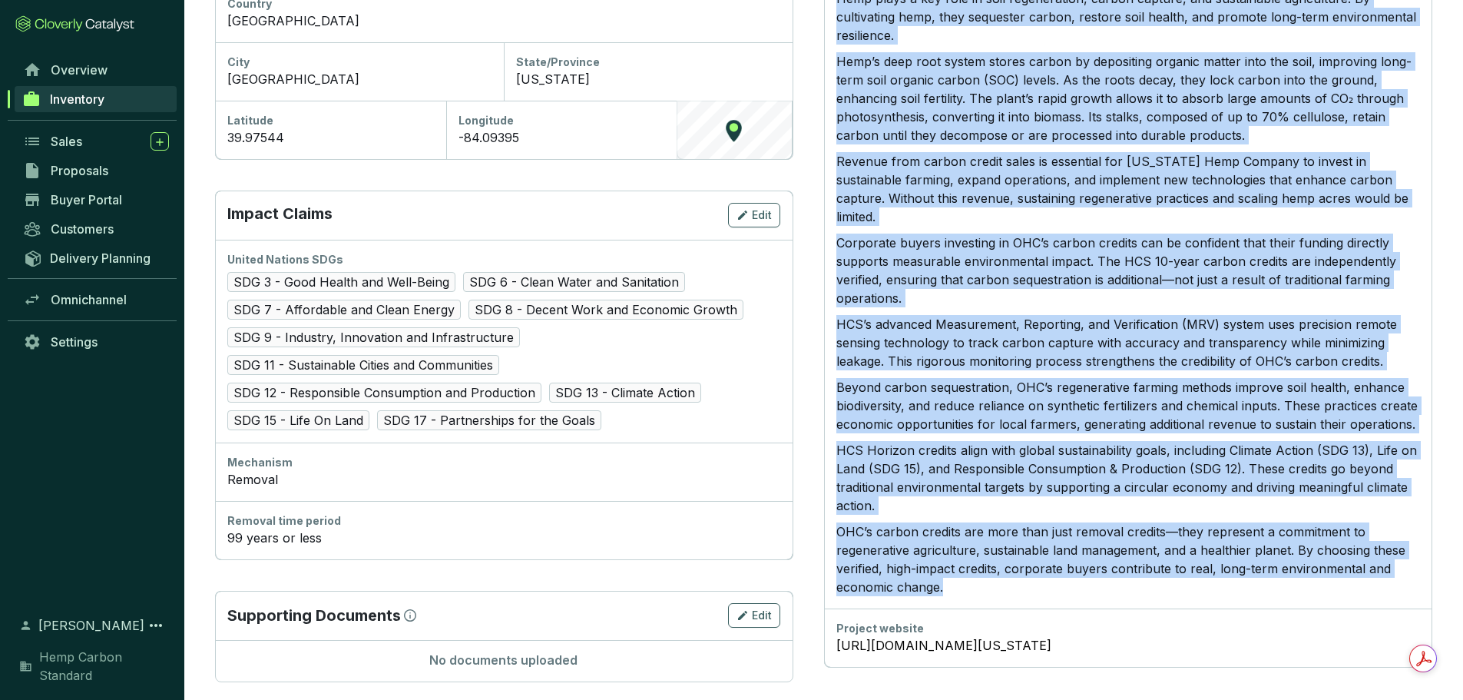
drag, startPoint x: 837, startPoint y: 350, endPoint x: 951, endPoint y: 555, distance: 234.5
click at [951, 555] on div "The [US_STATE] Hemp Company (OHC) stands as a leading agricultural producer of …" at bounding box center [1128, 274] width 584 height 644
copy div "Lor Ipsu Dolo Sitamet (CON) adipis el s doeiusm temporincidi utlabore et dolor …"
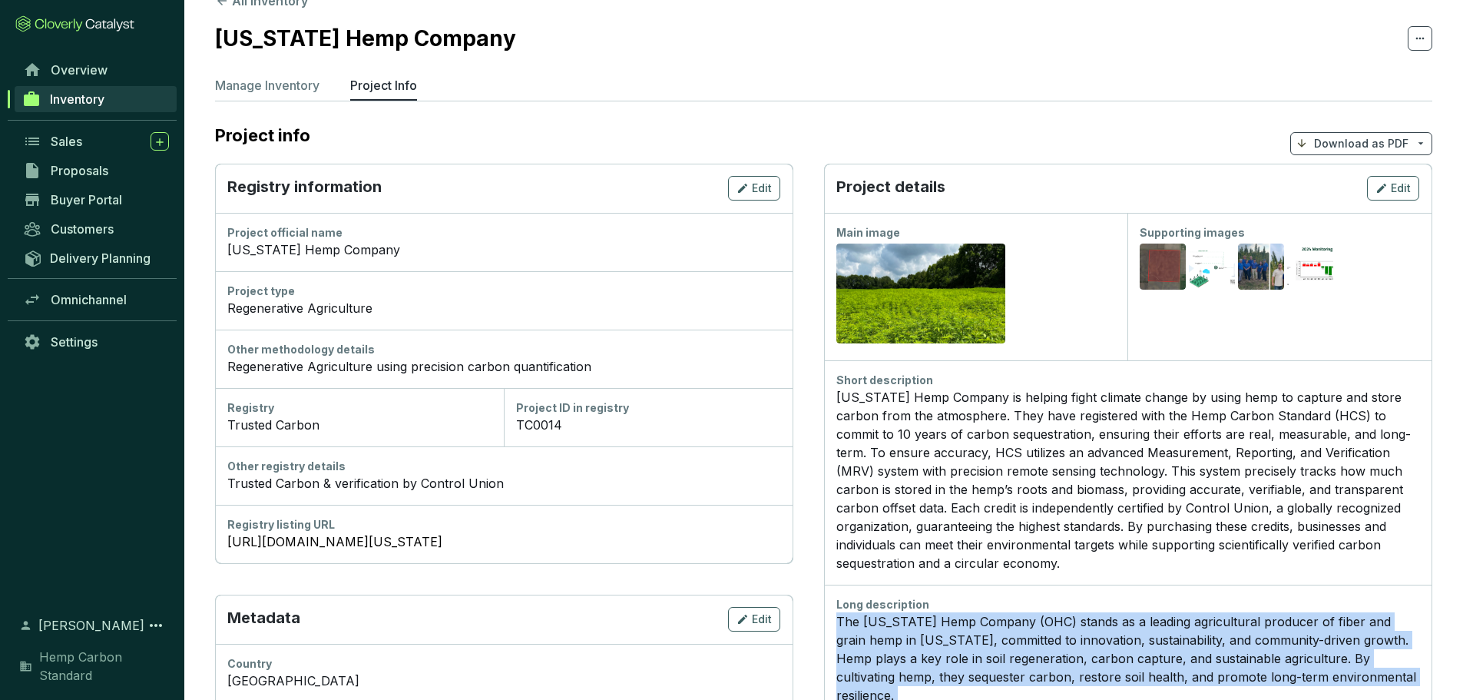
scroll to position [0, 0]
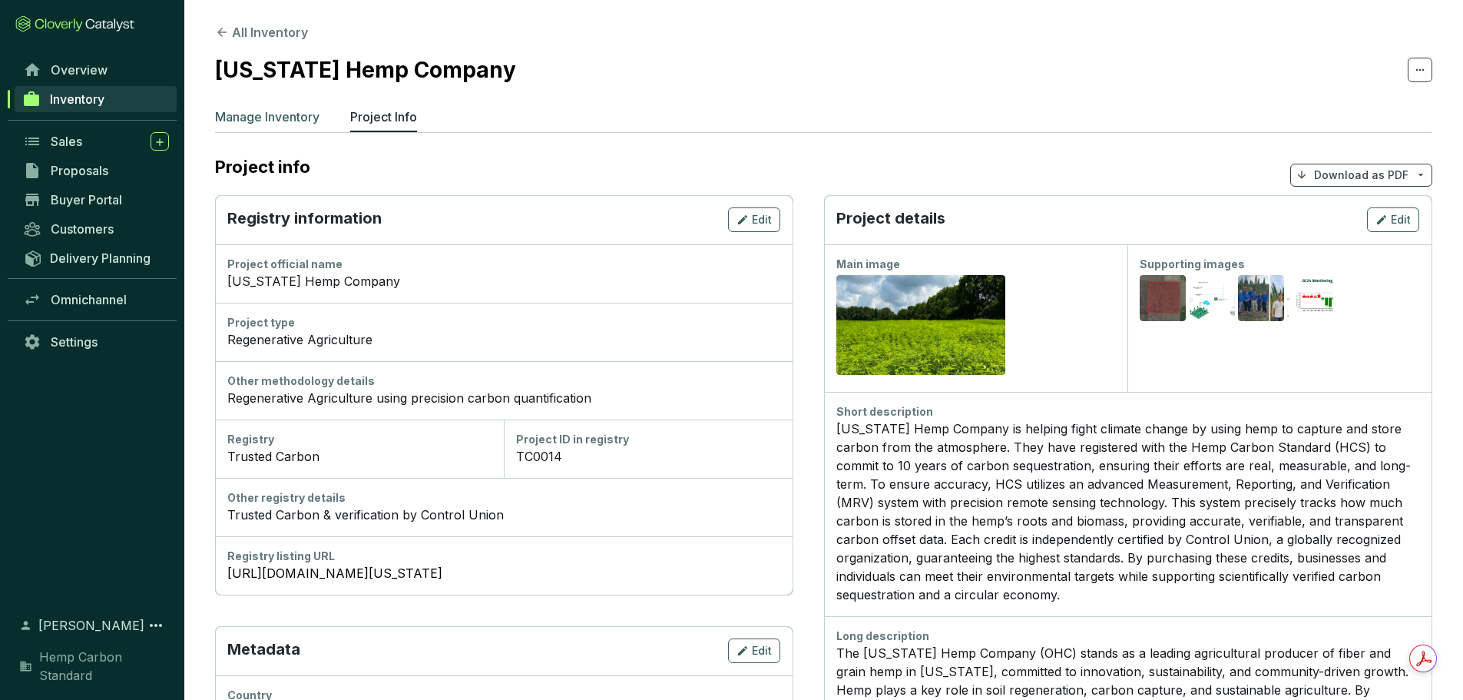
click at [280, 118] on p "Manage Inventory" at bounding box center [267, 117] width 104 height 18
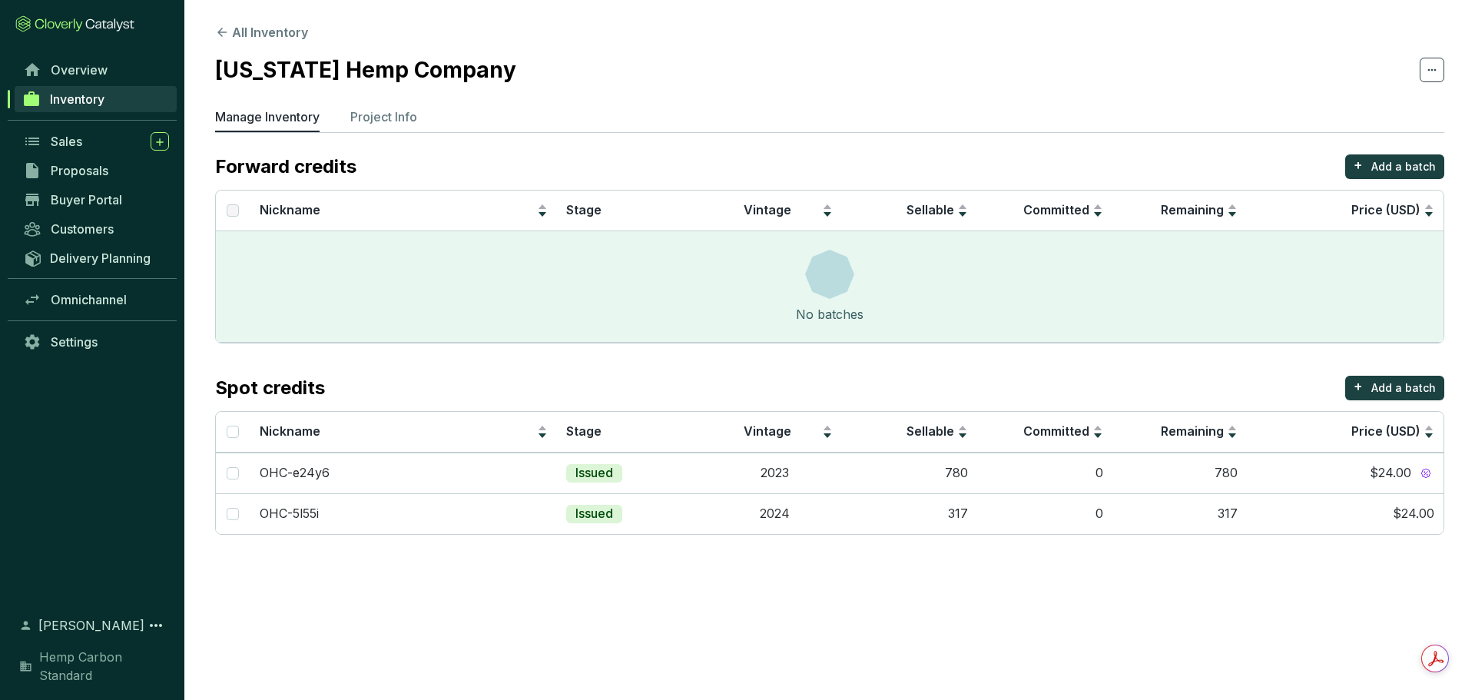
click at [59, 97] on span "Inventory" at bounding box center [77, 98] width 55 height 15
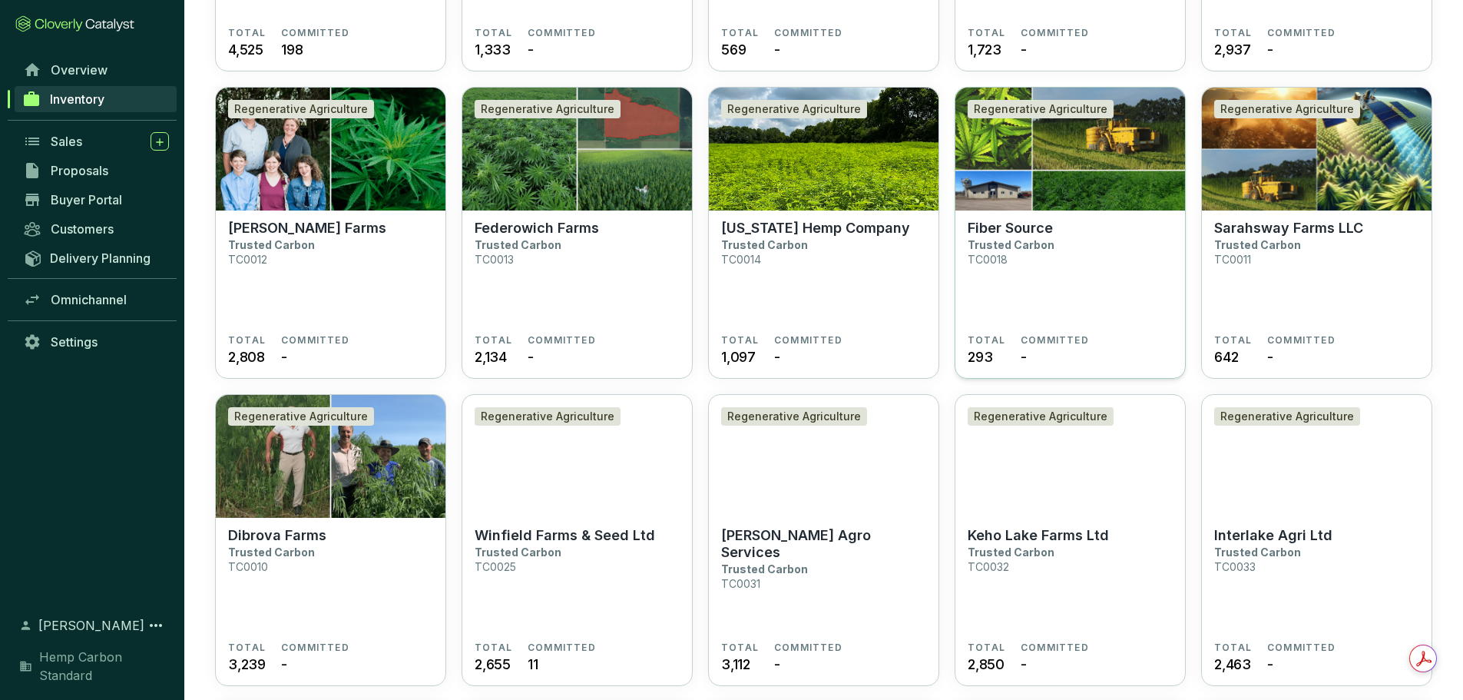
scroll to position [384, 0]
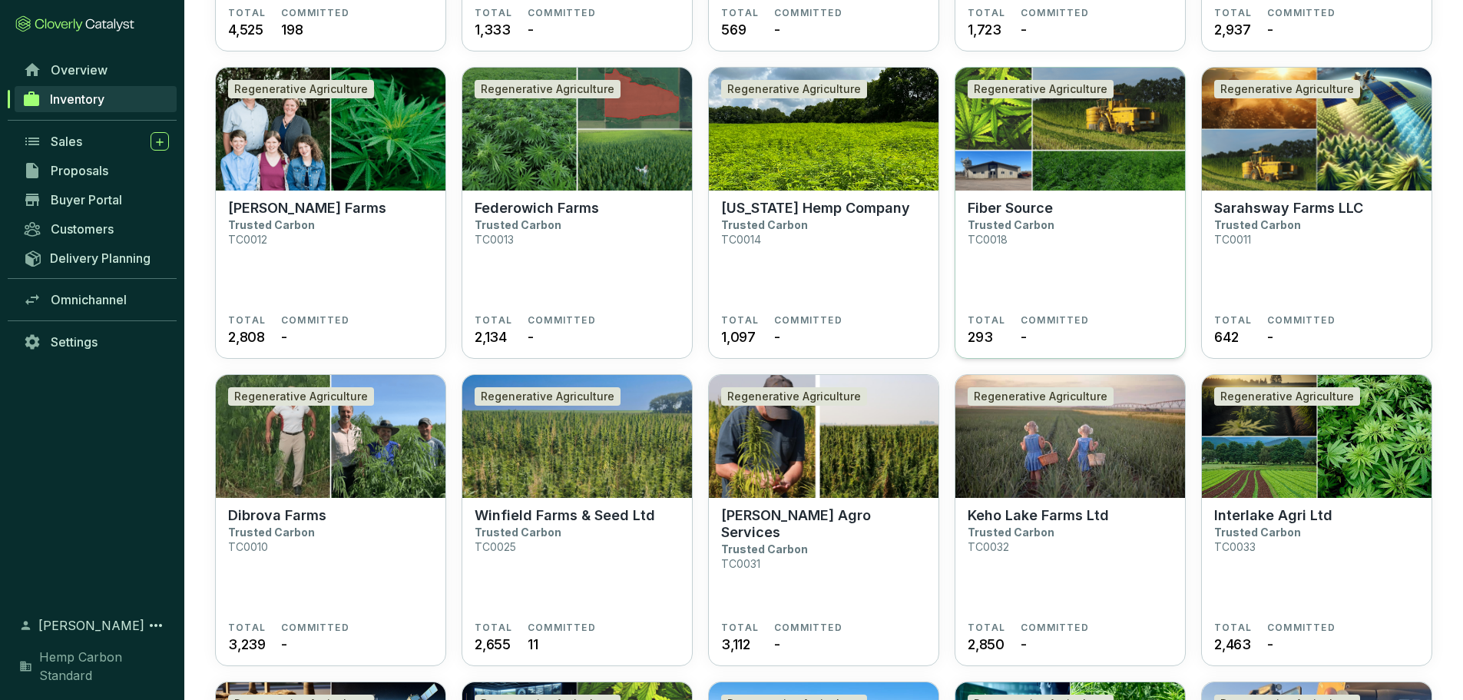
click at [1072, 314] on span "COMMITTED" at bounding box center [1055, 320] width 68 height 12
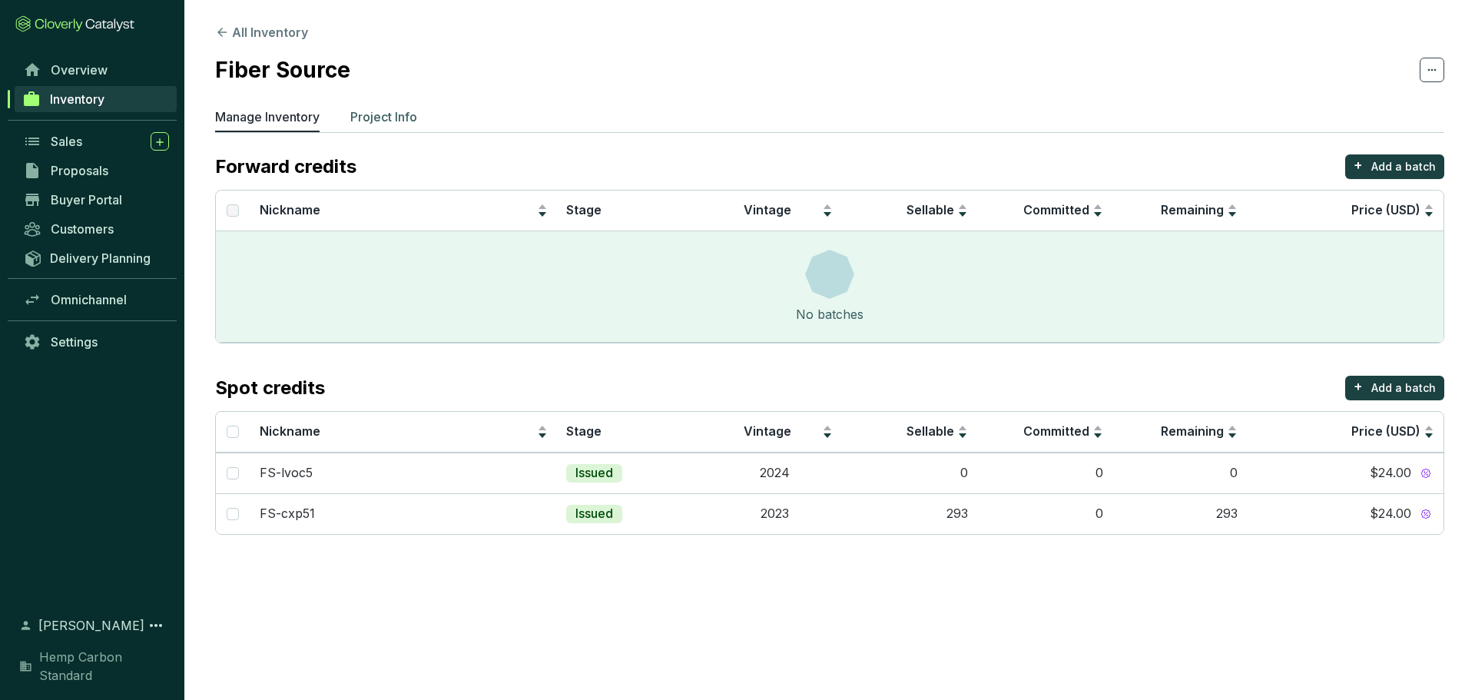
click at [379, 121] on p "Project Info" at bounding box center [383, 117] width 67 height 18
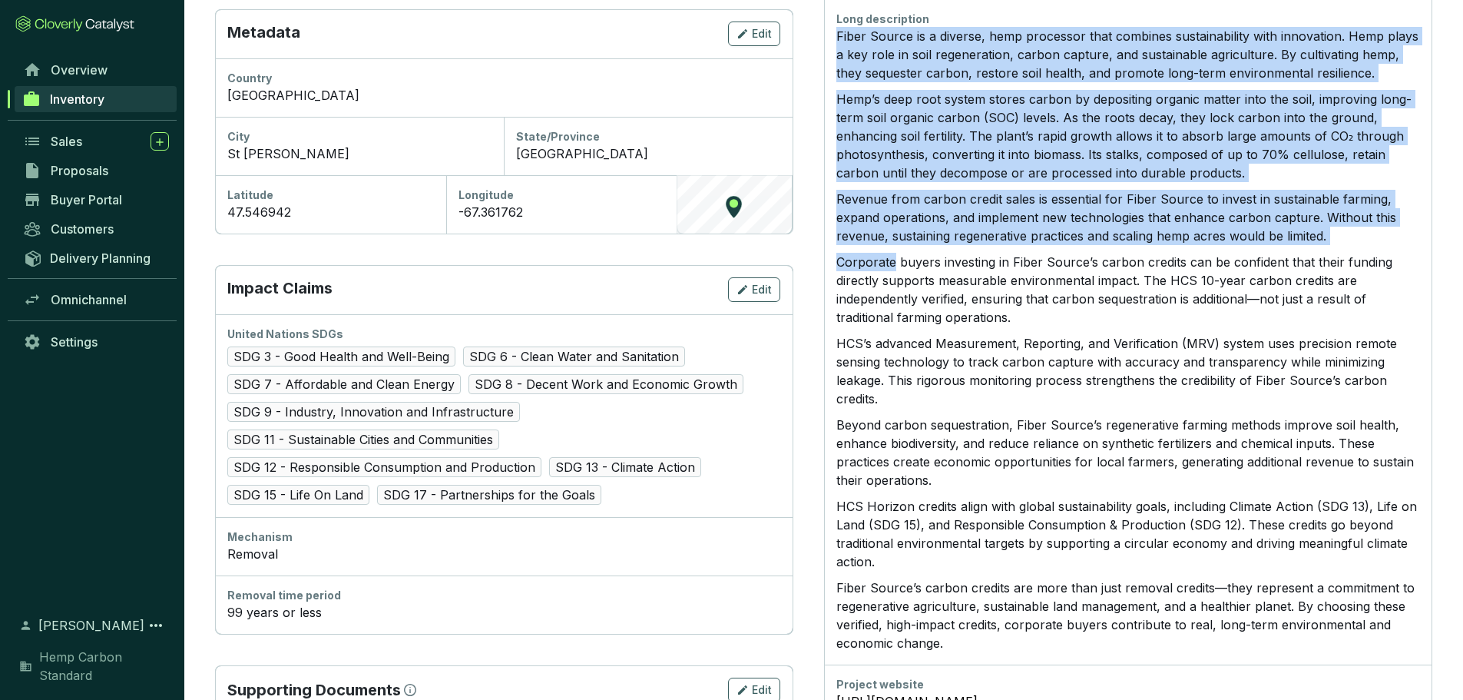
scroll to position [704, 0]
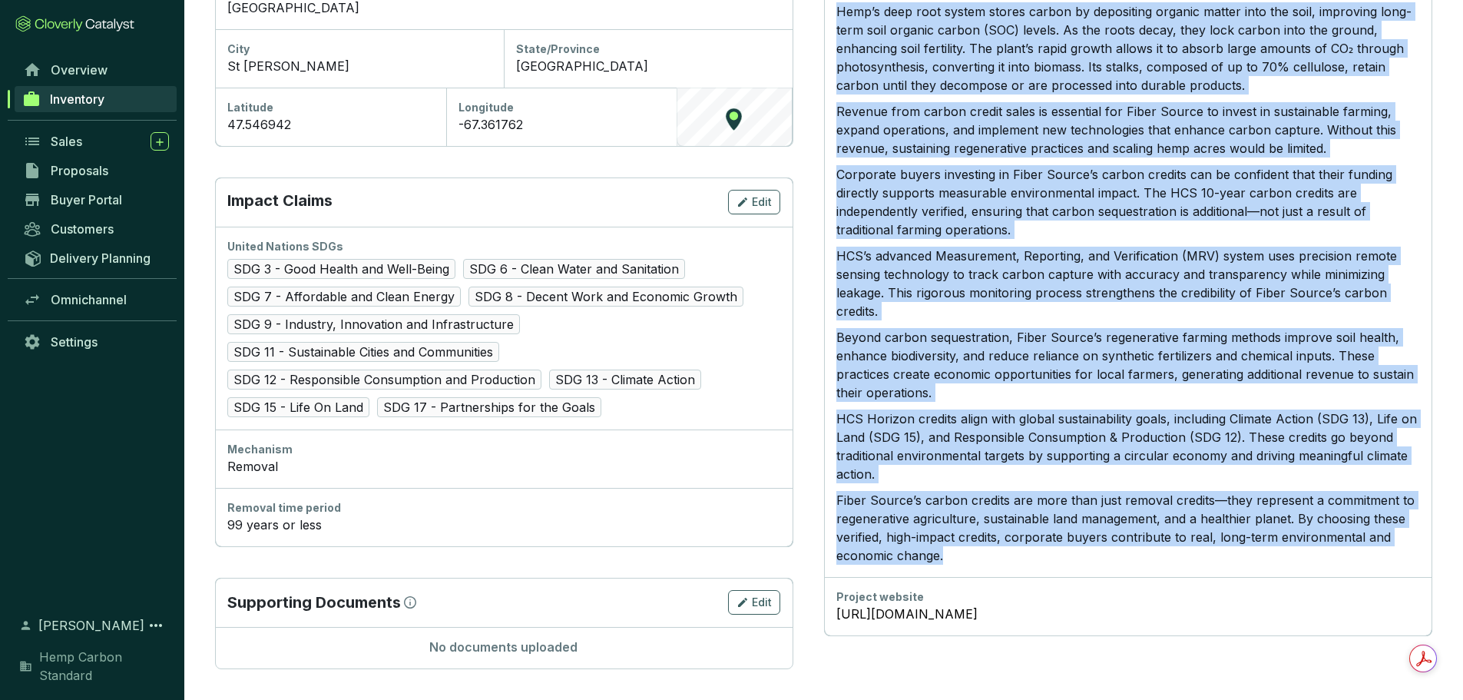
drag, startPoint x: 839, startPoint y: 194, endPoint x: 984, endPoint y: 555, distance: 389.1
click at [984, 555] on div "Fiber Source is a diverse, hemp processor that combines sustainability with inn…" at bounding box center [1128, 251] width 584 height 625
copy div "Fiber Source is a diverse, hemp processor that combines sustainability with inn…"
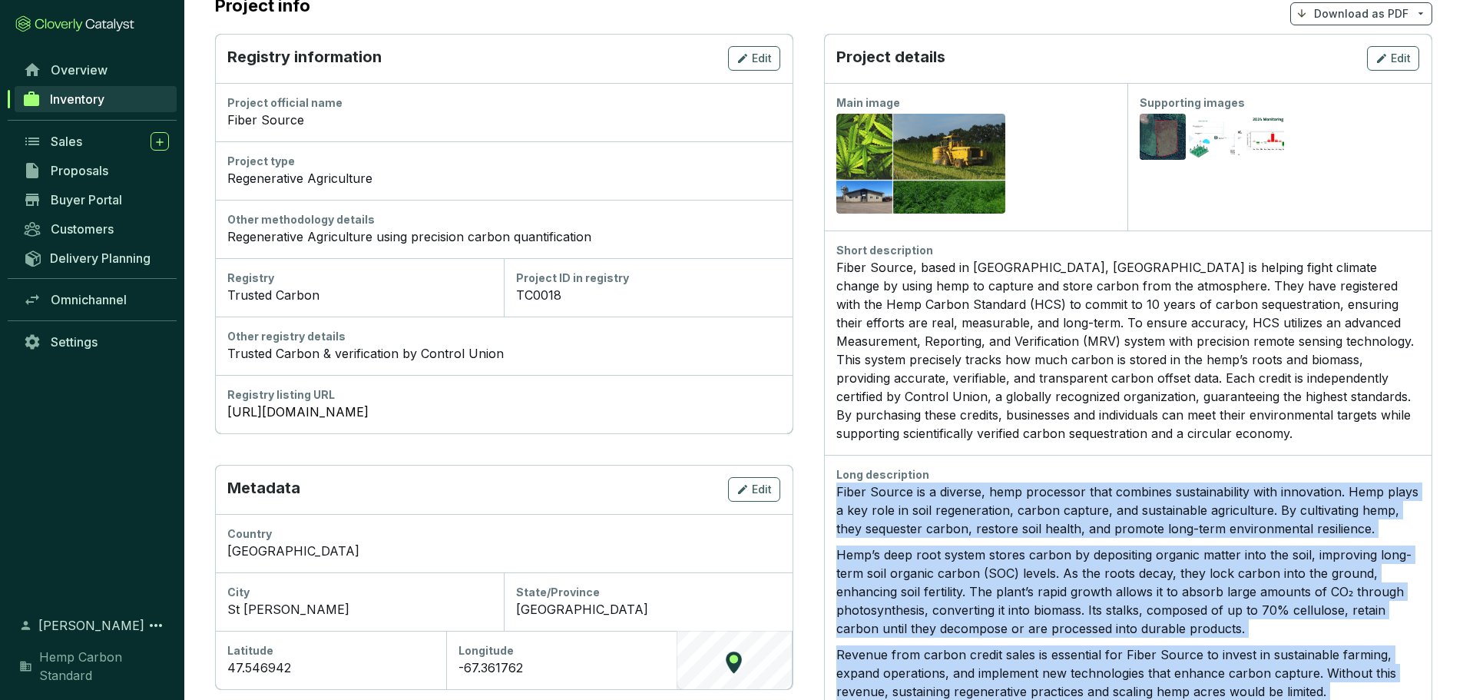
scroll to position [13, 0]
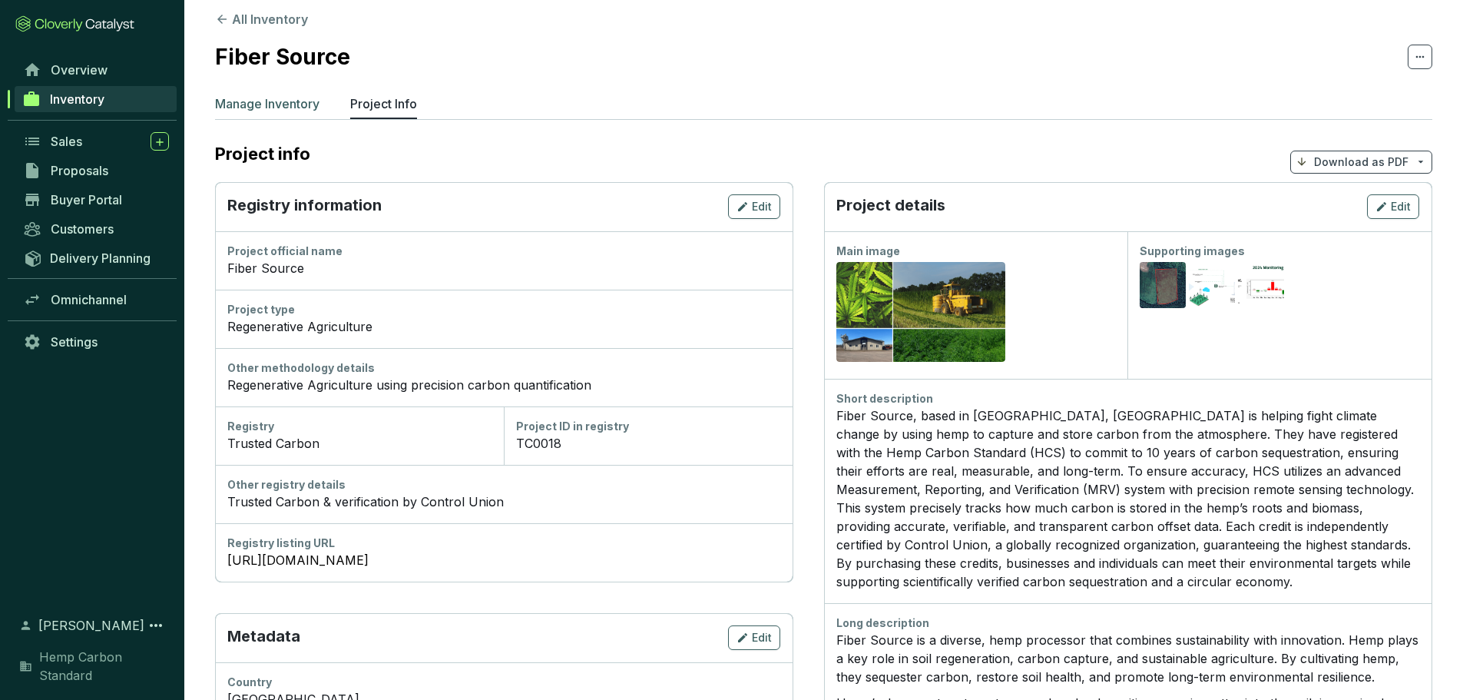
click at [260, 98] on p "Manage Inventory" at bounding box center [267, 103] width 104 height 18
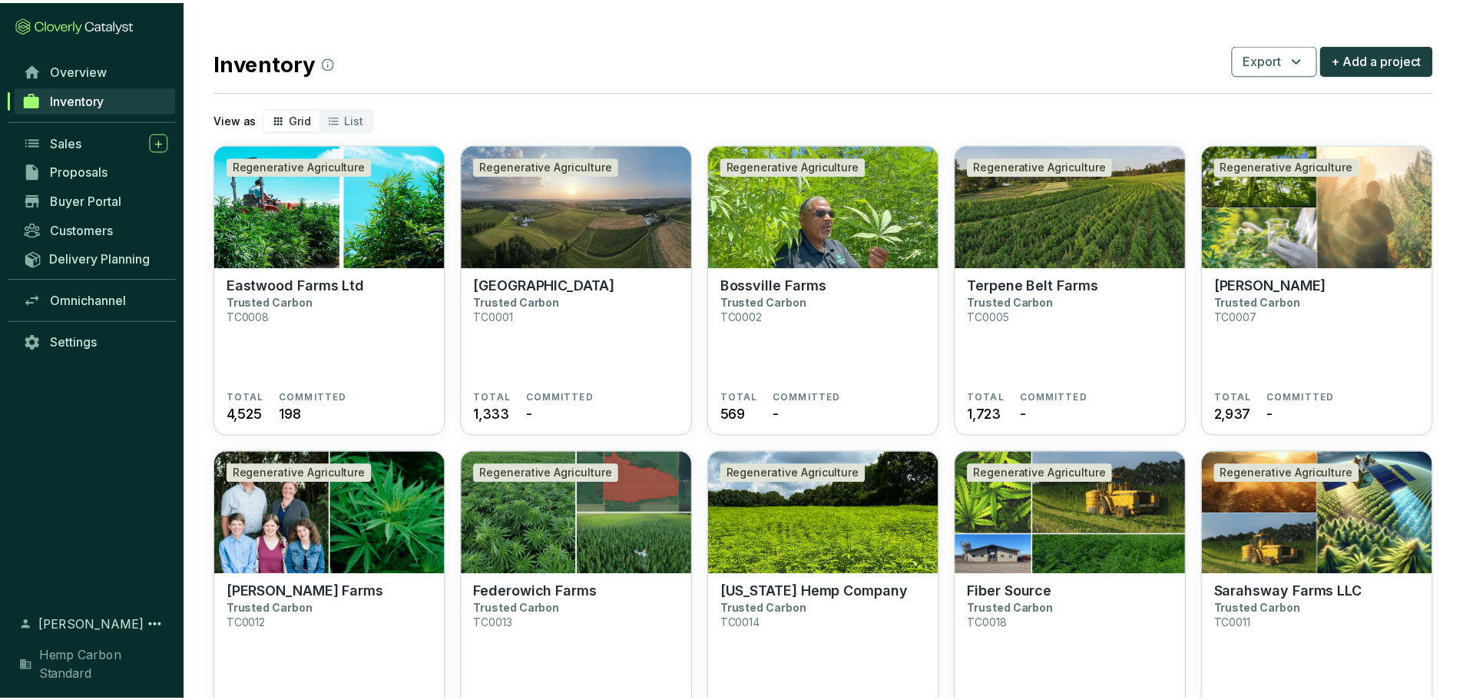
scroll to position [384, 0]
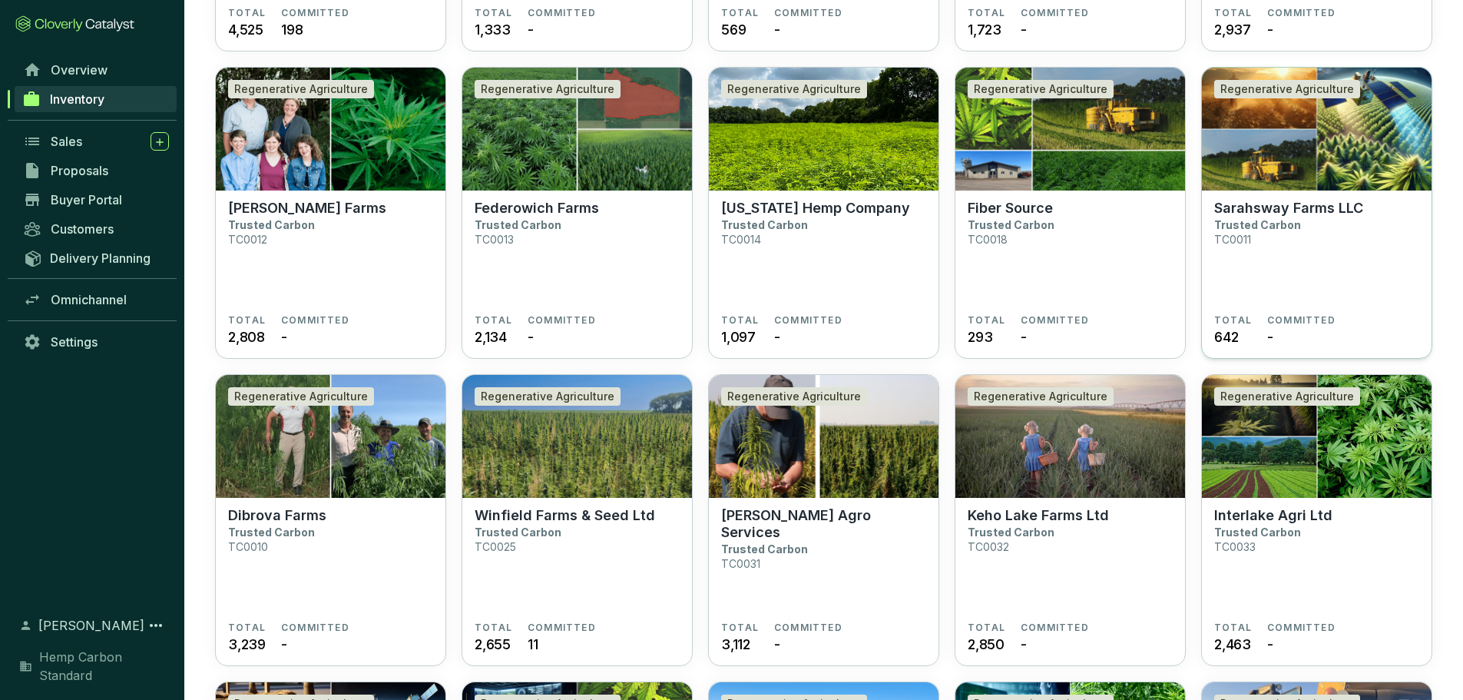
click at [1326, 197] on section "Sarahsway Farms LLC Trusted Carbon TC0011 TOTAL 642 COMMITTED -" at bounding box center [1317, 274] width 230 height 169
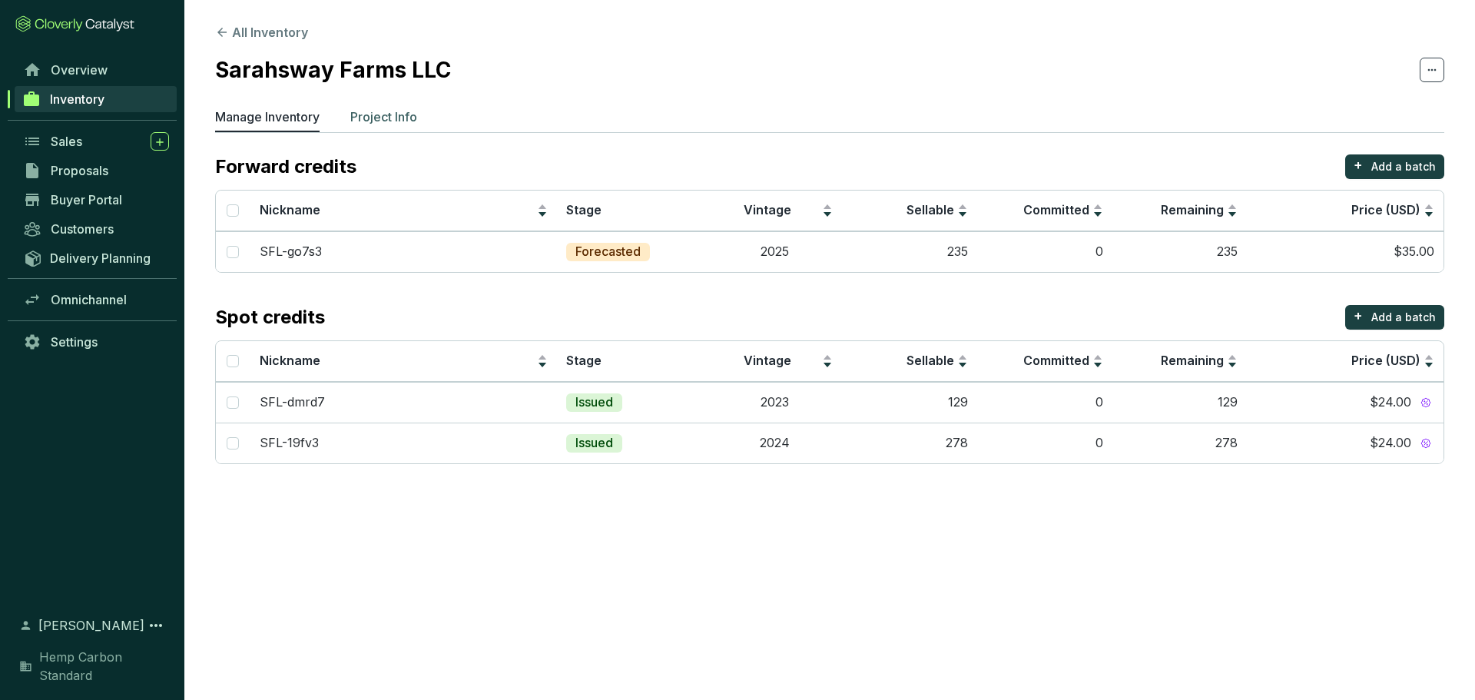
click at [369, 108] on p "Project Info" at bounding box center [383, 117] width 67 height 18
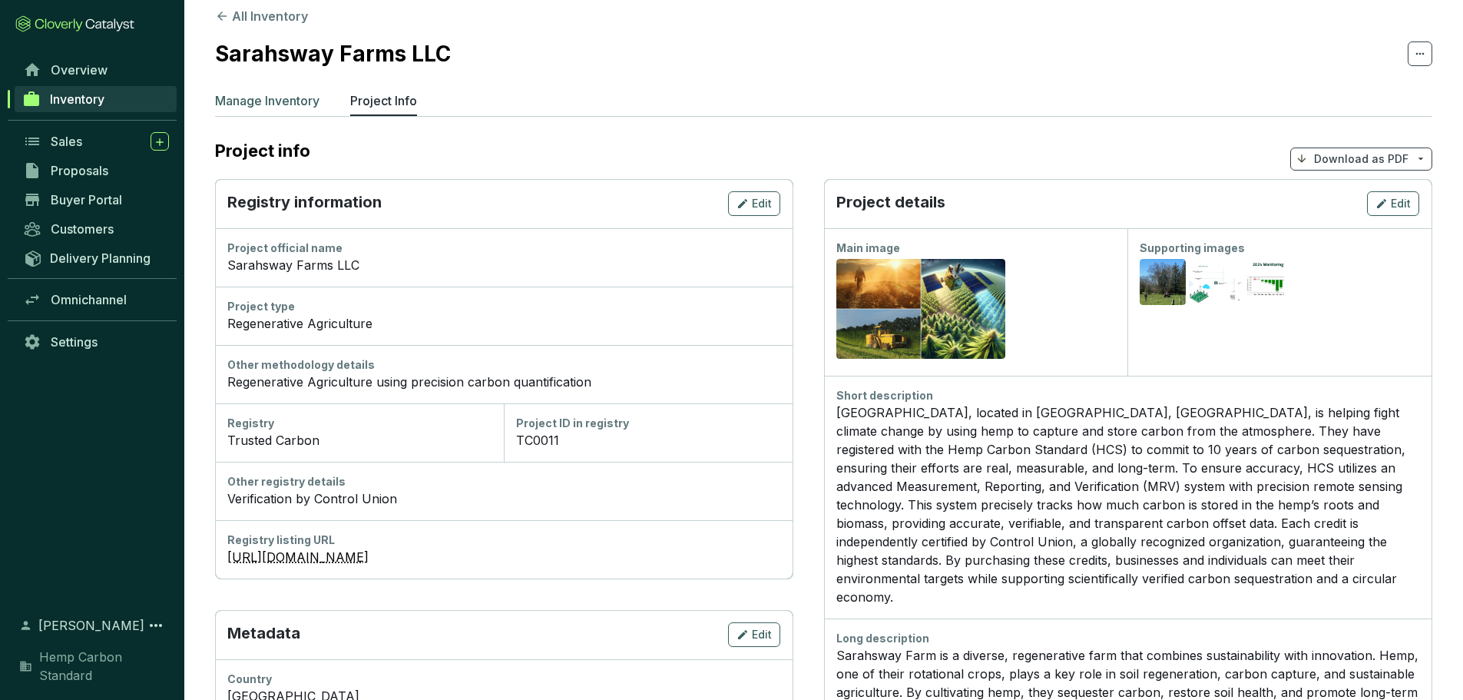
scroll to position [13, 0]
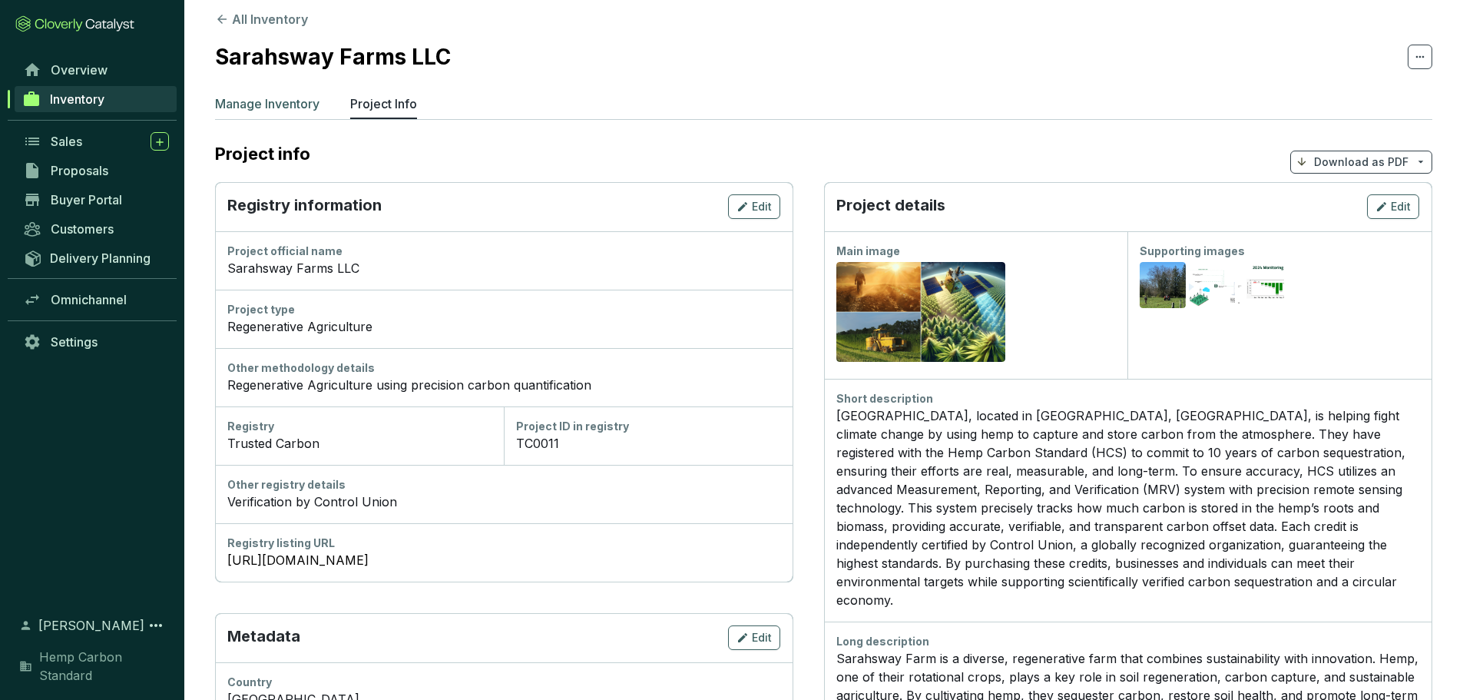
click at [267, 95] on p "Manage Inventory" at bounding box center [267, 103] width 104 height 18
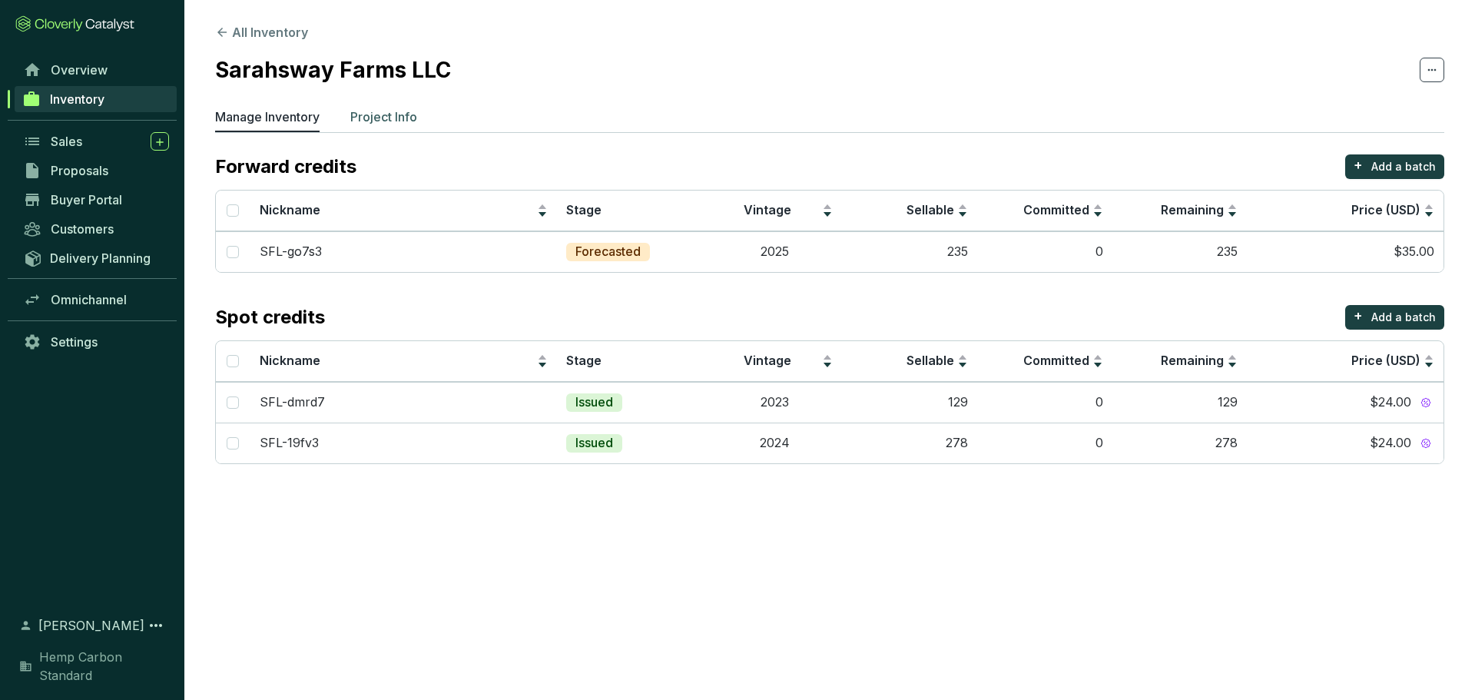
click at [368, 111] on p "Project Info" at bounding box center [383, 117] width 67 height 18
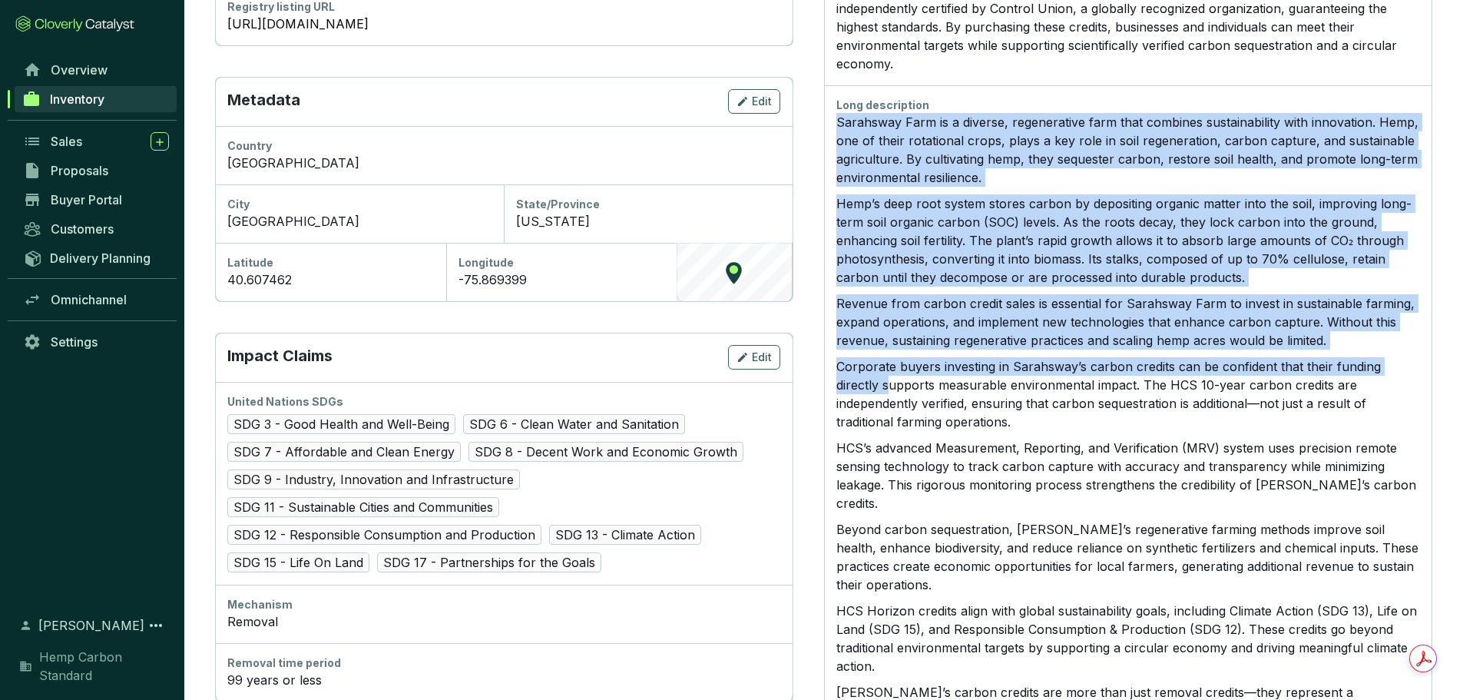
scroll to position [704, 0]
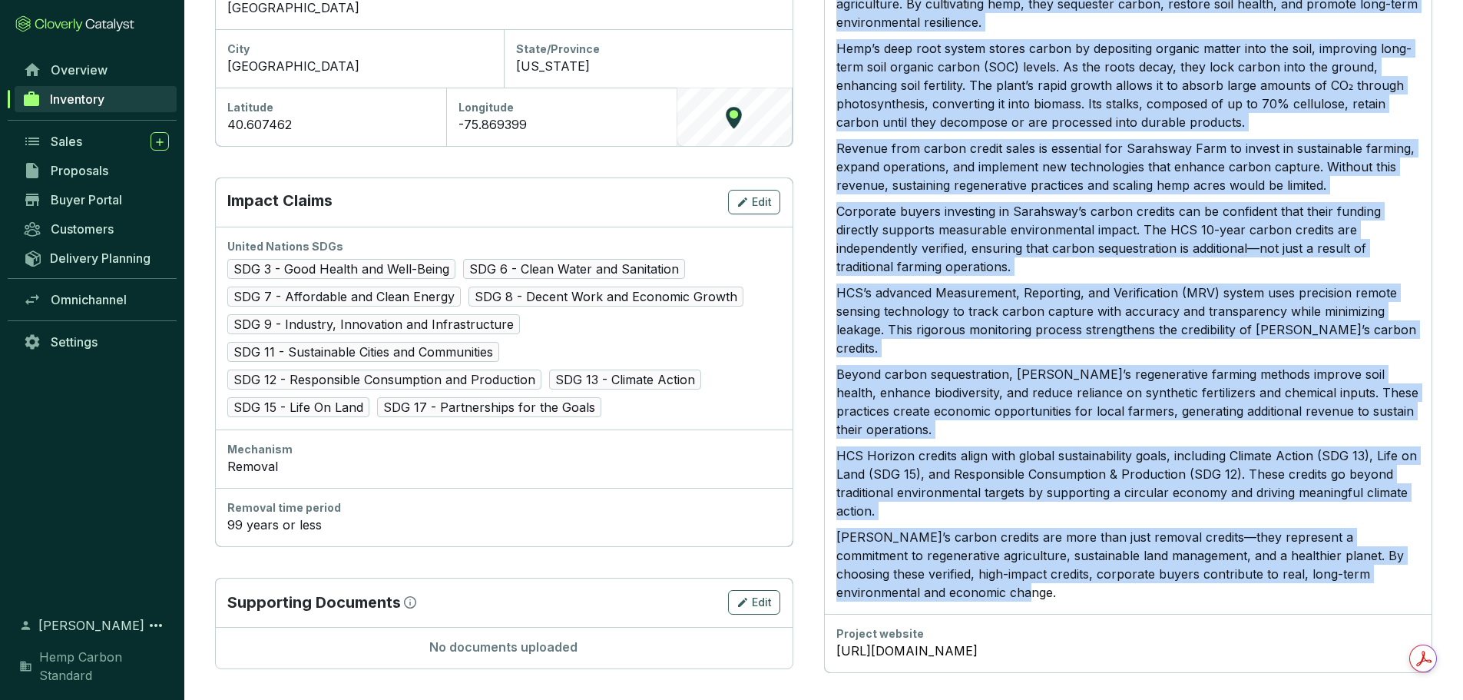
drag, startPoint x: 836, startPoint y: 194, endPoint x: 952, endPoint y: 558, distance: 381.2
click at [952, 558] on div "Sarahsway Farm is a diverse, regenerative farm that combines sustainability wit…" at bounding box center [1128, 280] width 584 height 644
copy div "Loremipsu Dolo si a consect, adipiscingel sedd eius temporin utlaboreetdolo mag…"
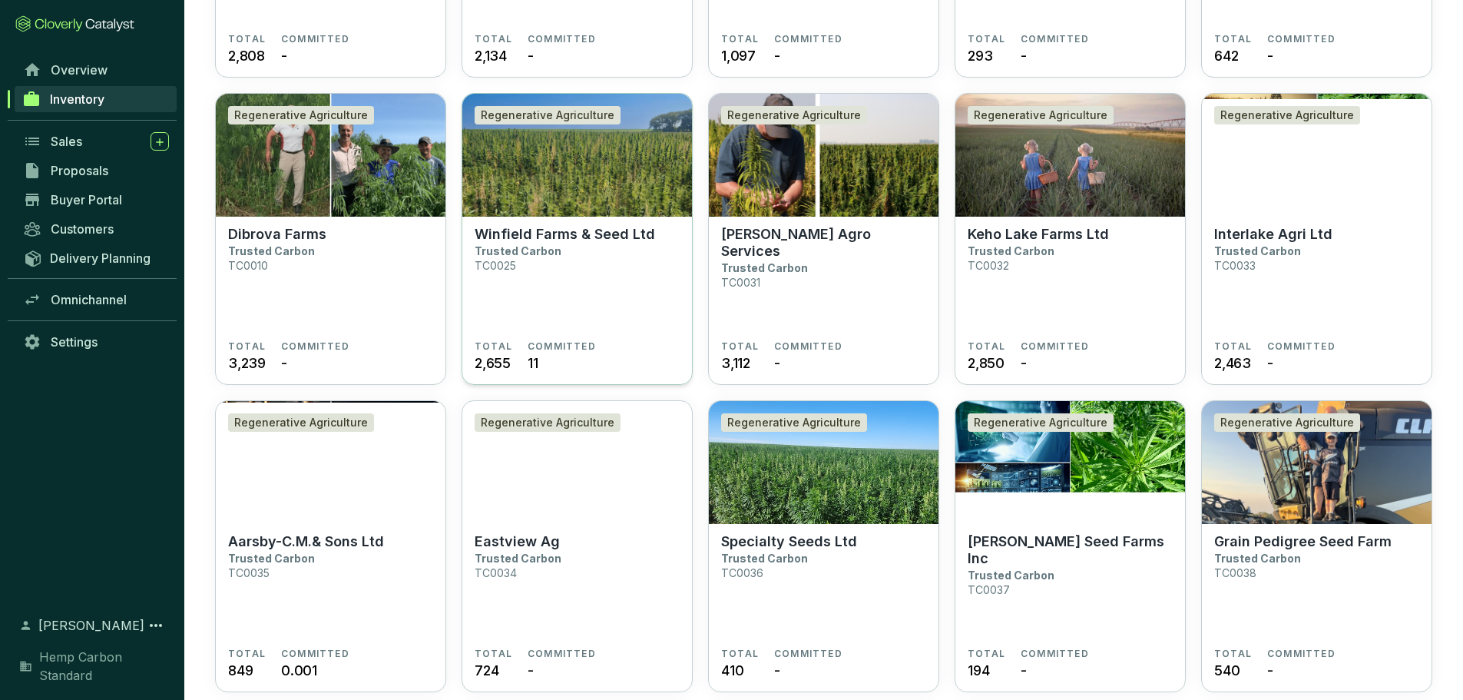
scroll to position [691, 0]
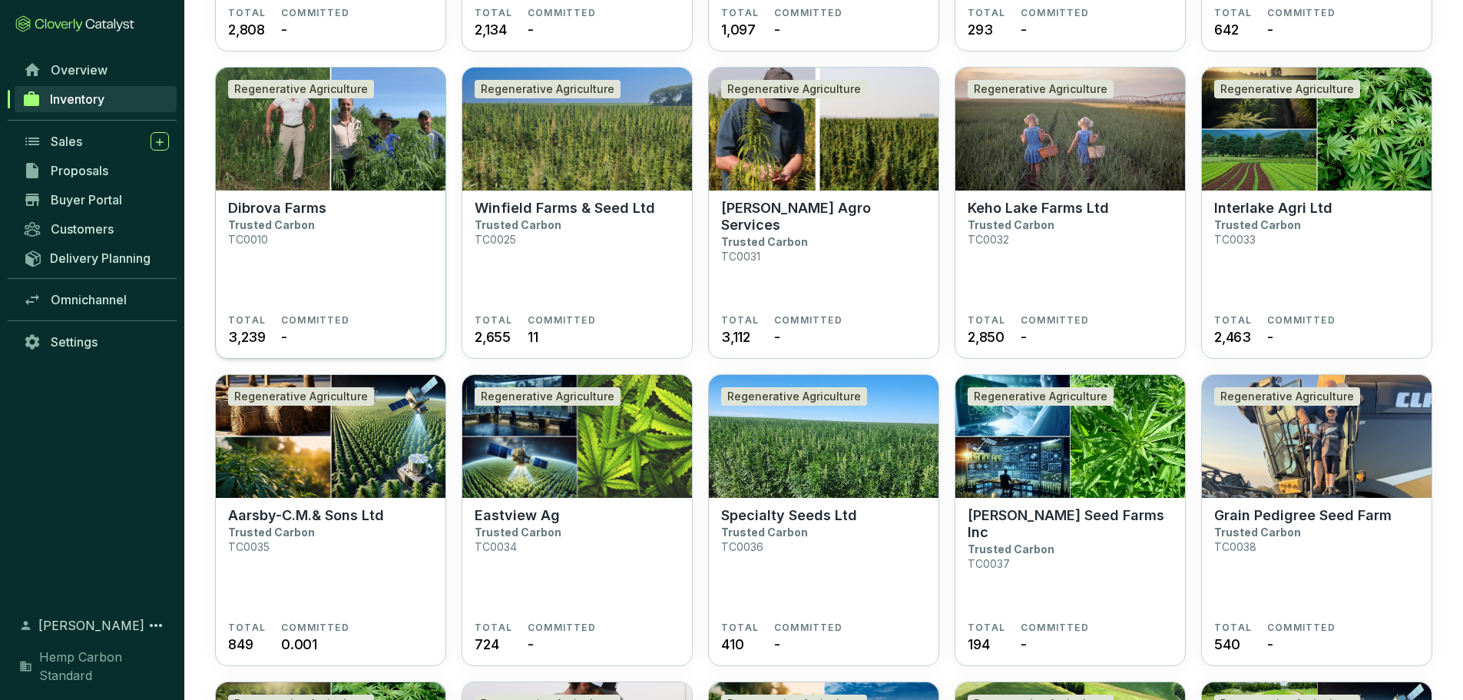
click at [242, 210] on p "Dibrova Farms" at bounding box center [277, 208] width 98 height 17
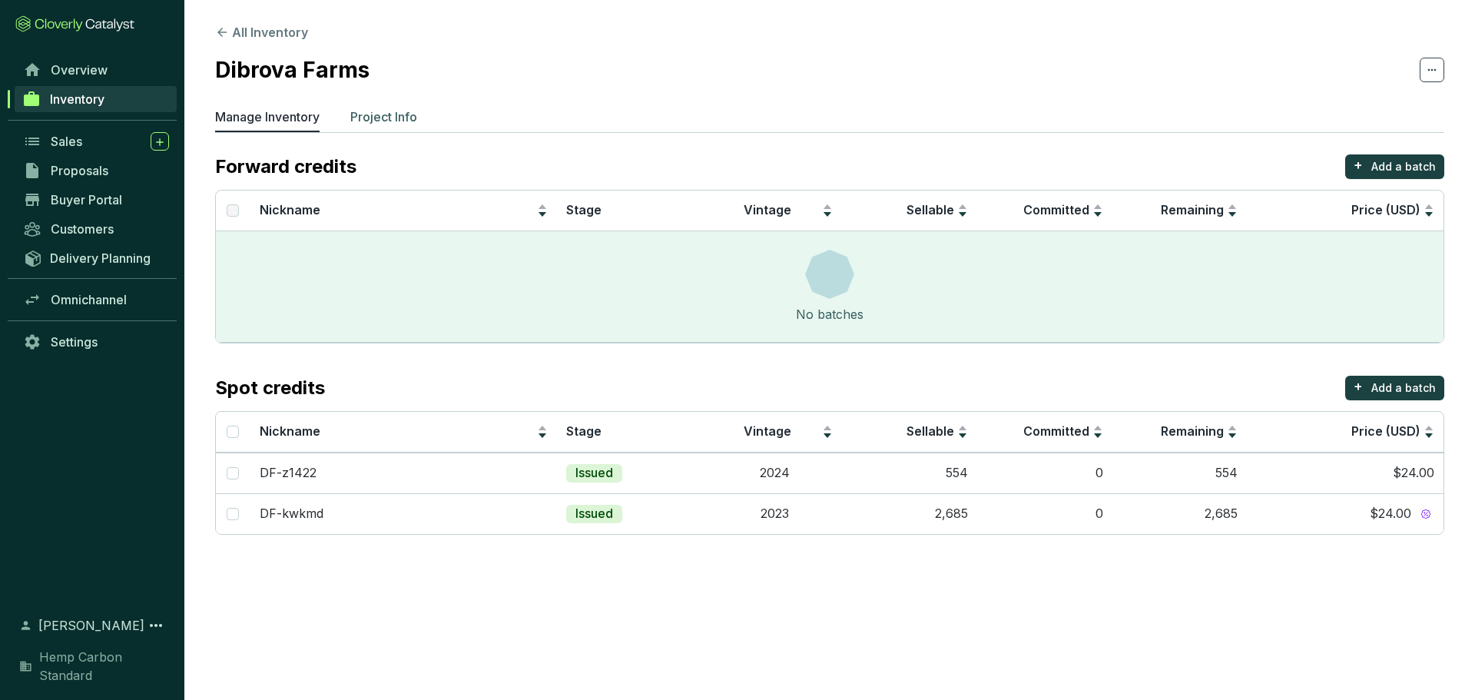
click at [385, 118] on p "Project Info" at bounding box center [383, 117] width 67 height 18
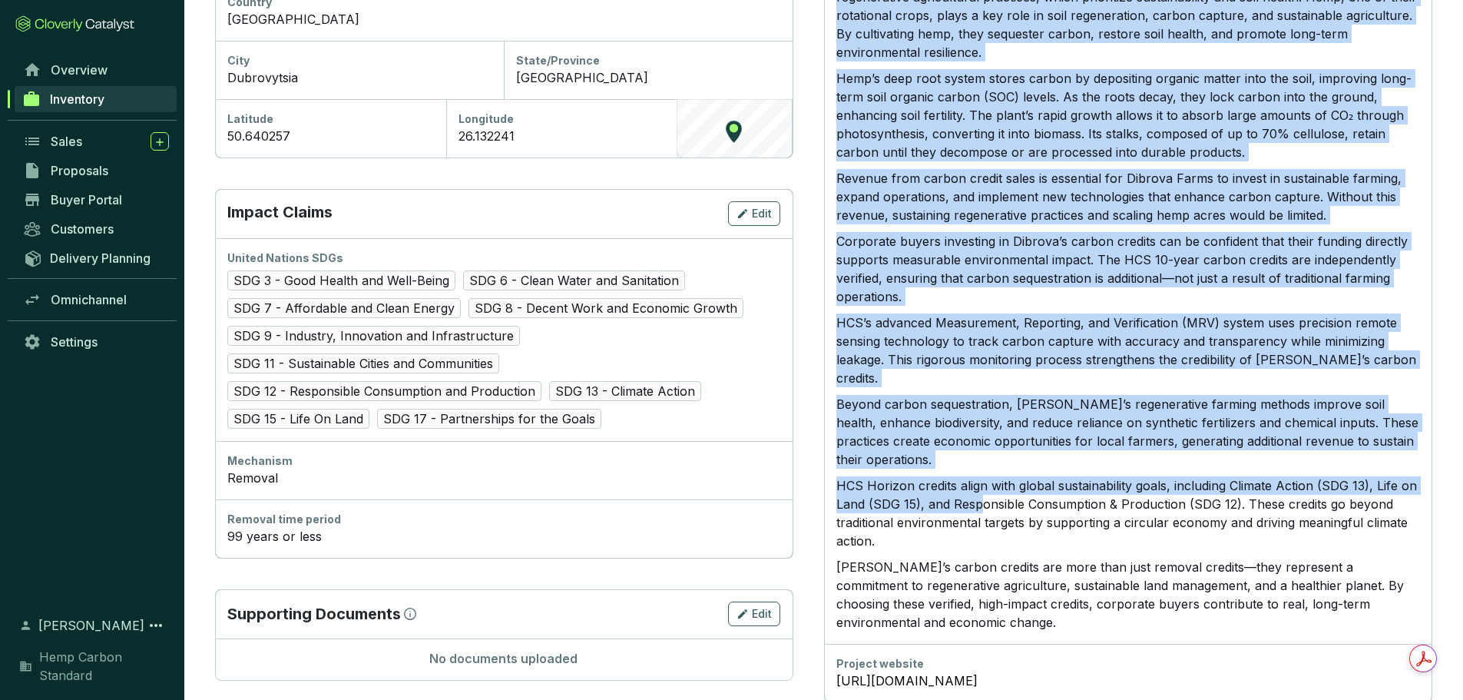
scroll to position [704, 0]
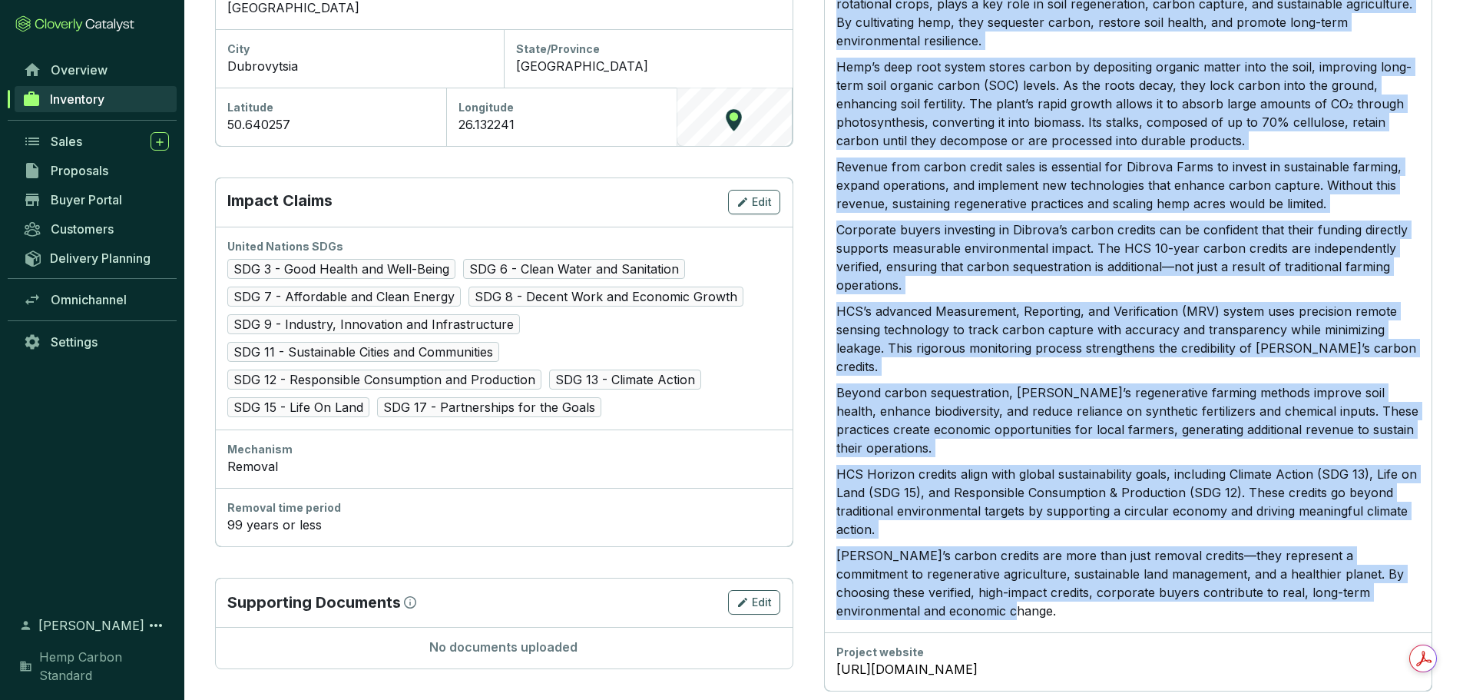
drag, startPoint x: 836, startPoint y: 347, endPoint x: 989, endPoint y: 552, distance: 255.6
click at [989, 552] on div "Dibrova Farms Ltd. exemplifies resilience in the face of adversity. Despite the…" at bounding box center [1128, 279] width 584 height 681
copy div "Loremip Dolor Sit. ametconsect adipiscing el sed doei te incididun. Utlabor etd…"
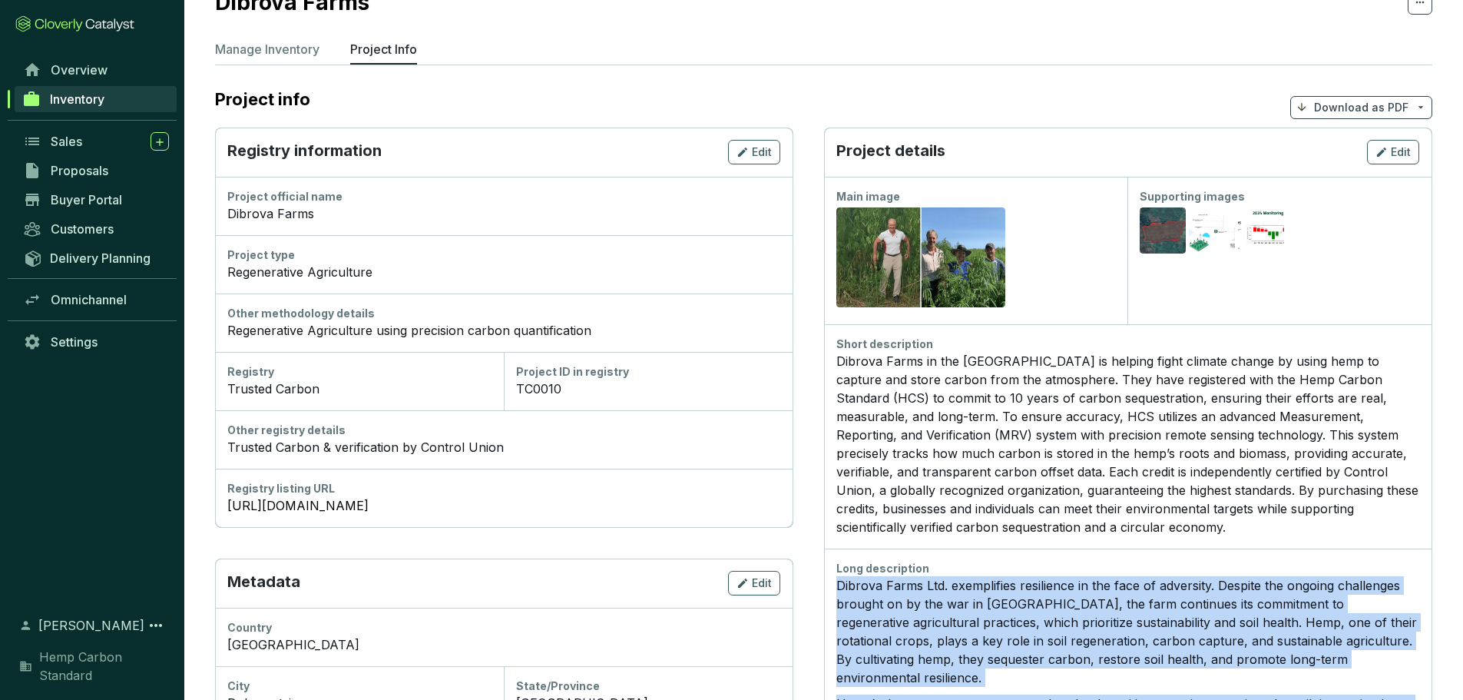
scroll to position [13, 0]
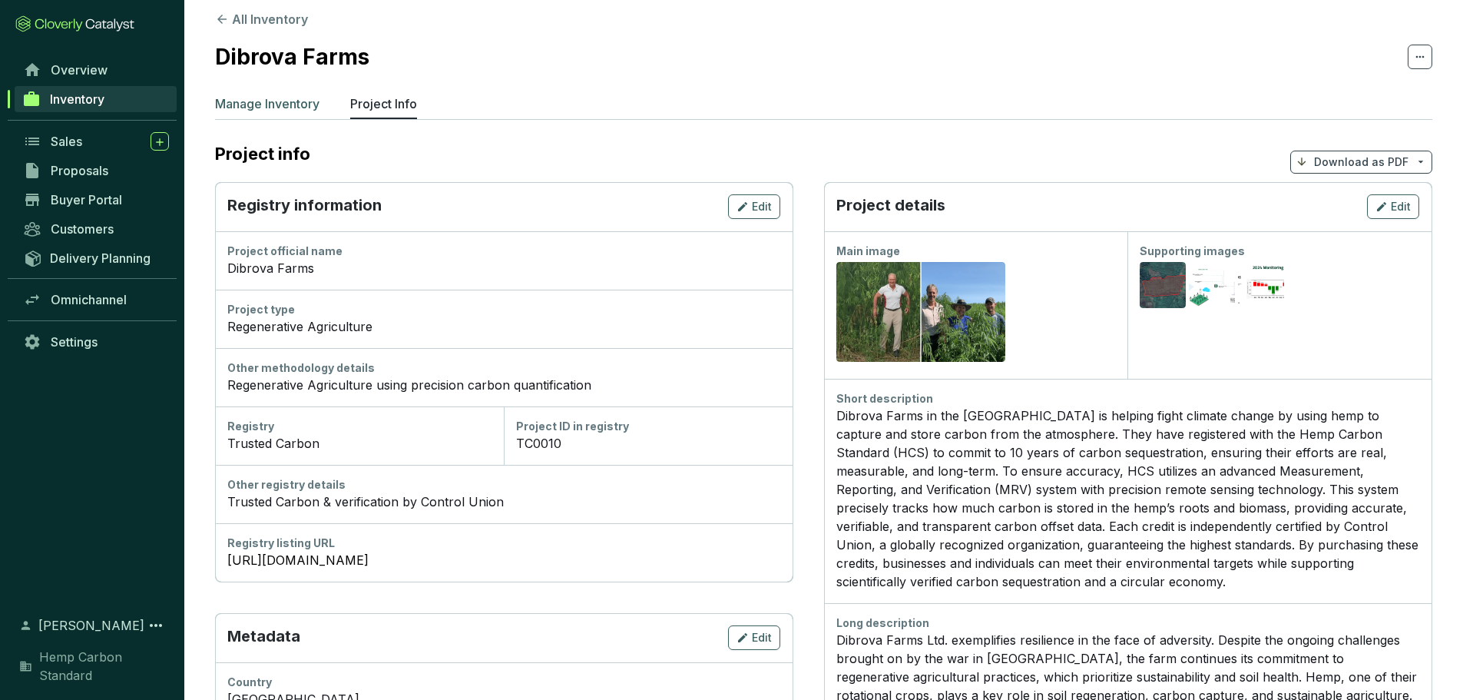
click at [274, 106] on p "Manage Inventory" at bounding box center [267, 103] width 104 height 18
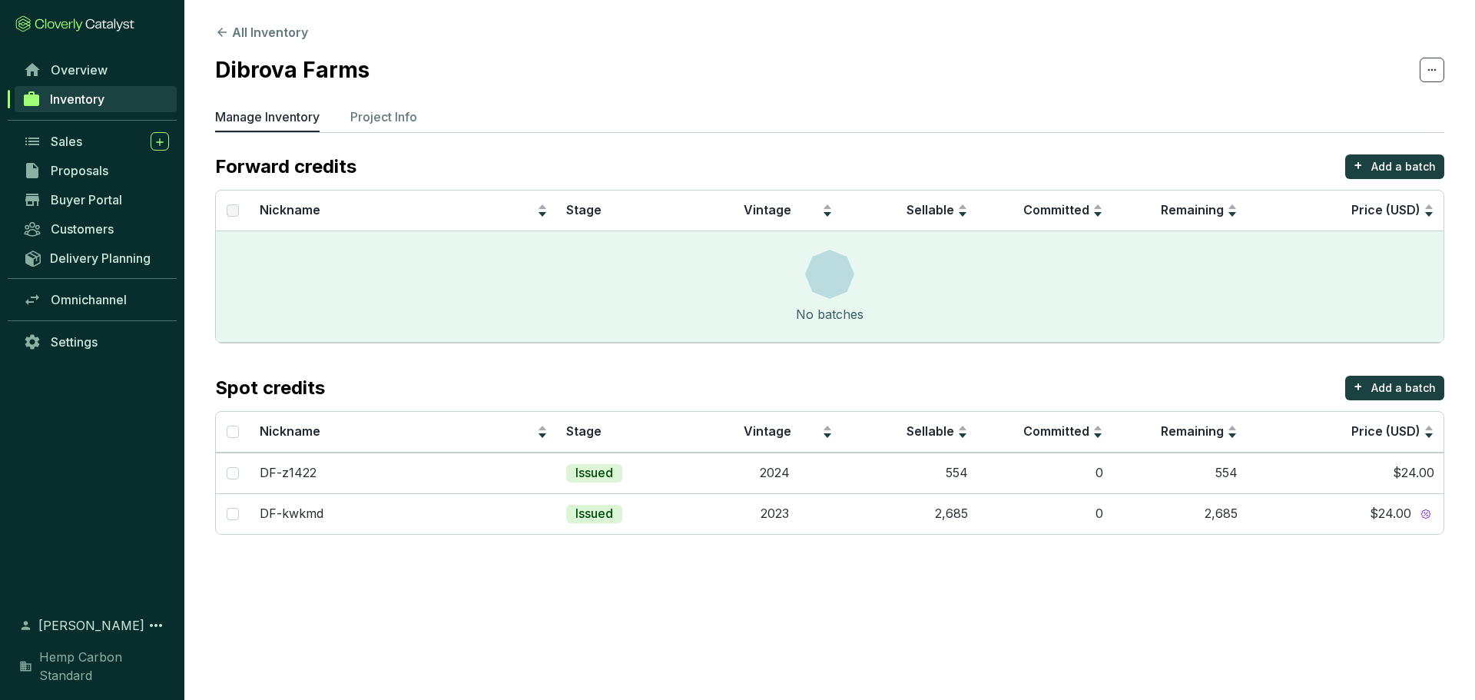
click at [91, 101] on span "Inventory" at bounding box center [77, 98] width 55 height 15
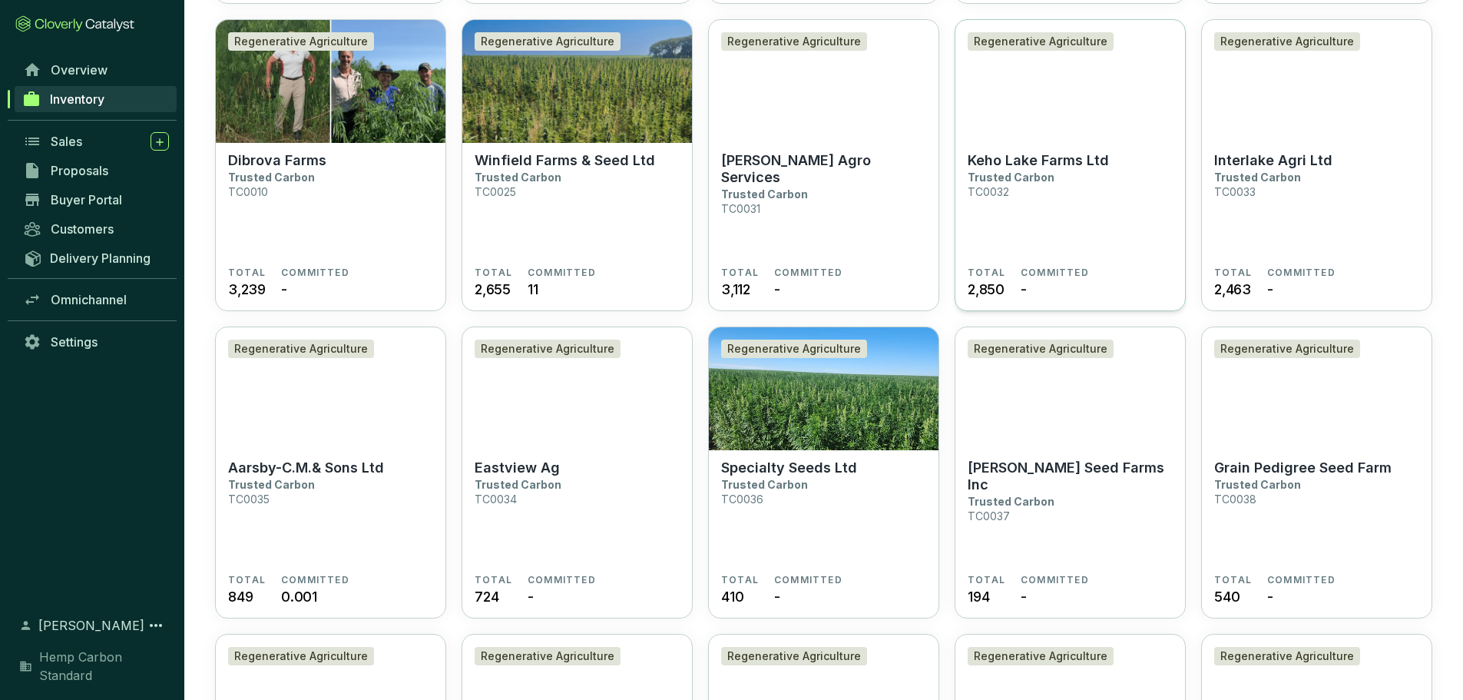
scroll to position [691, 0]
